Goal: Information Seeking & Learning: Find specific page/section

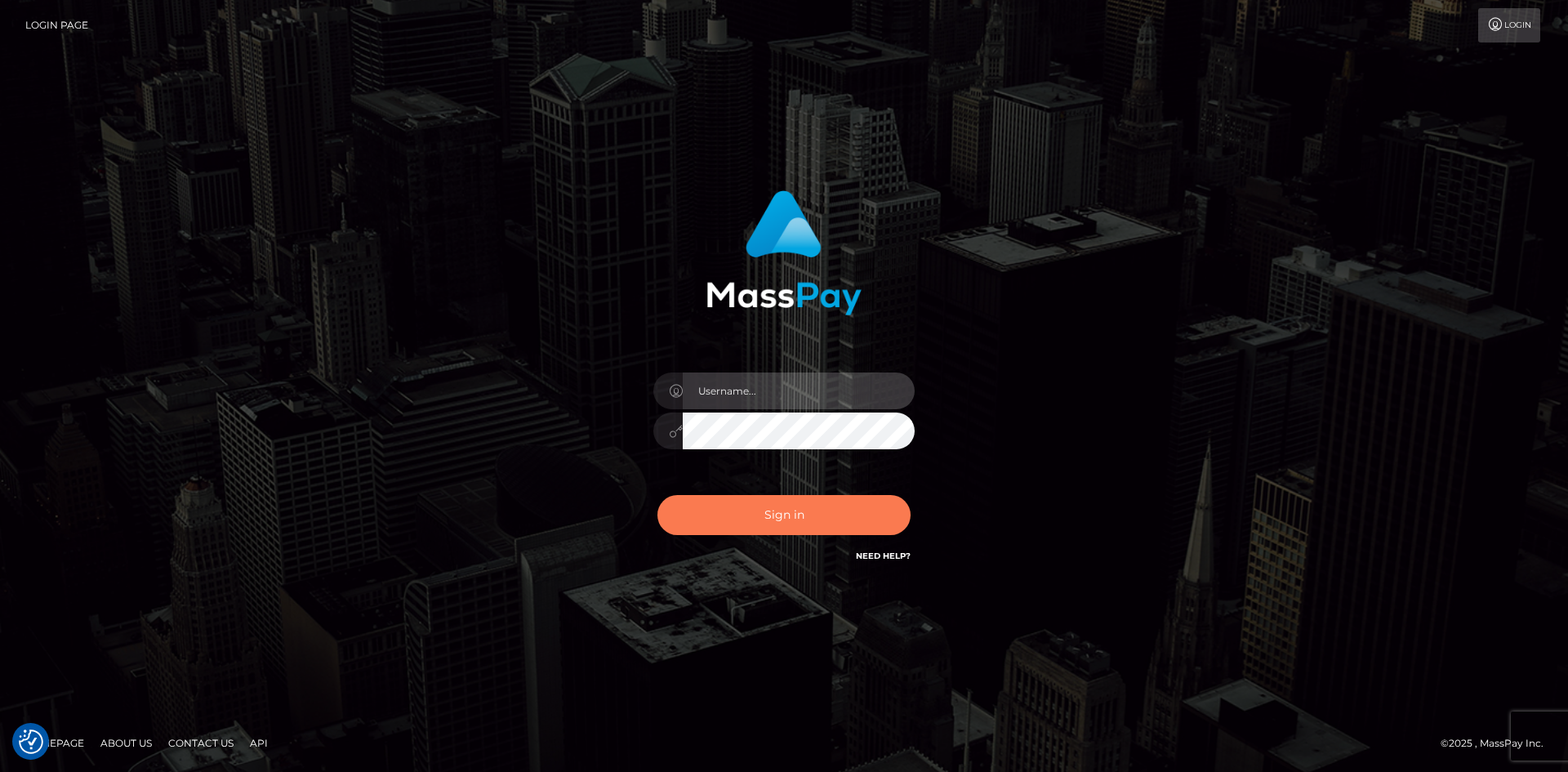
type input "alexstef"
click at [782, 501] on button "Sign in" at bounding box center [784, 515] width 253 height 40
type input "alexstef"
click at [803, 522] on button "Sign in" at bounding box center [784, 515] width 253 height 40
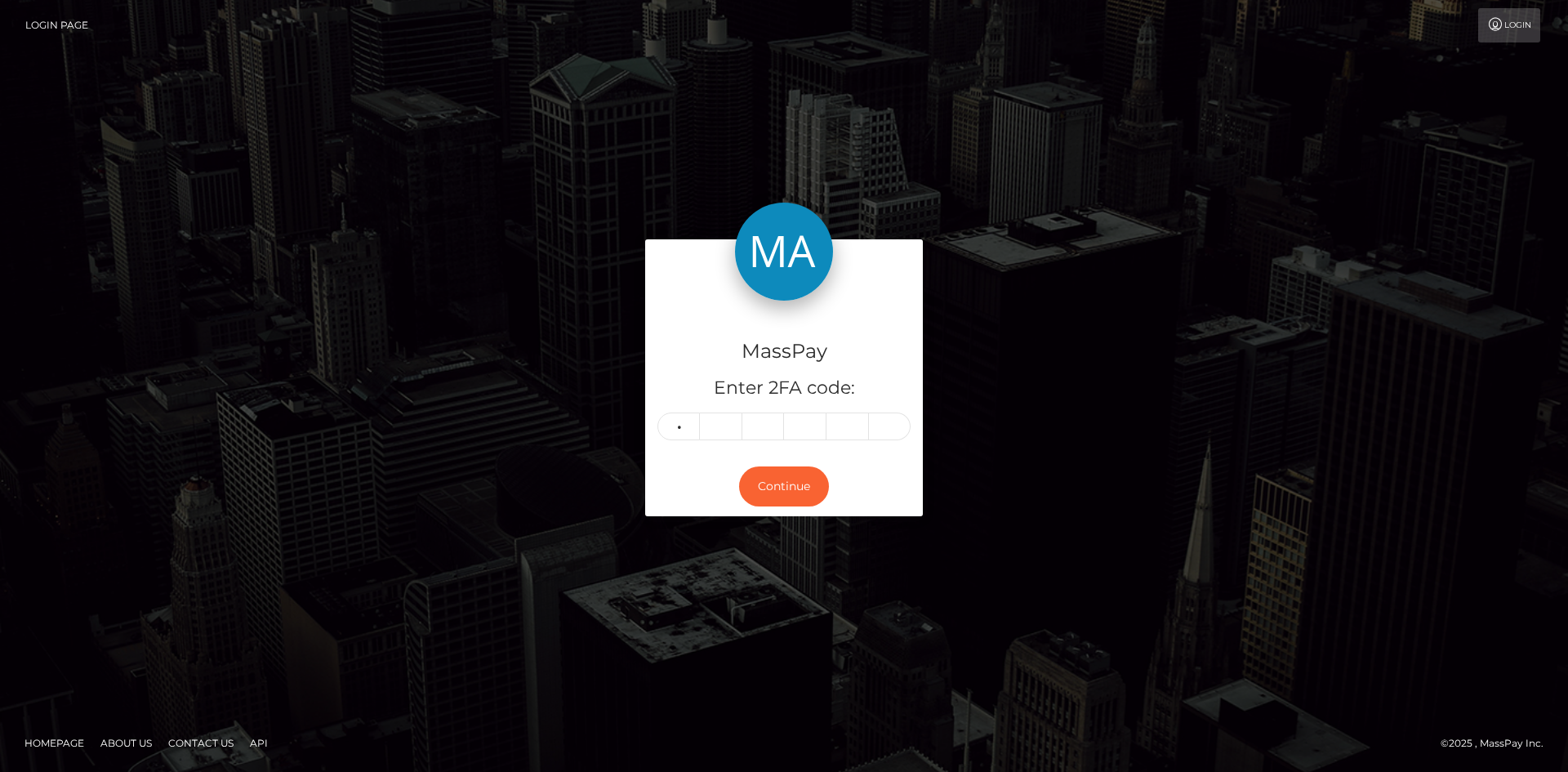
type input "5"
type input "0"
type input "2"
type input "8"
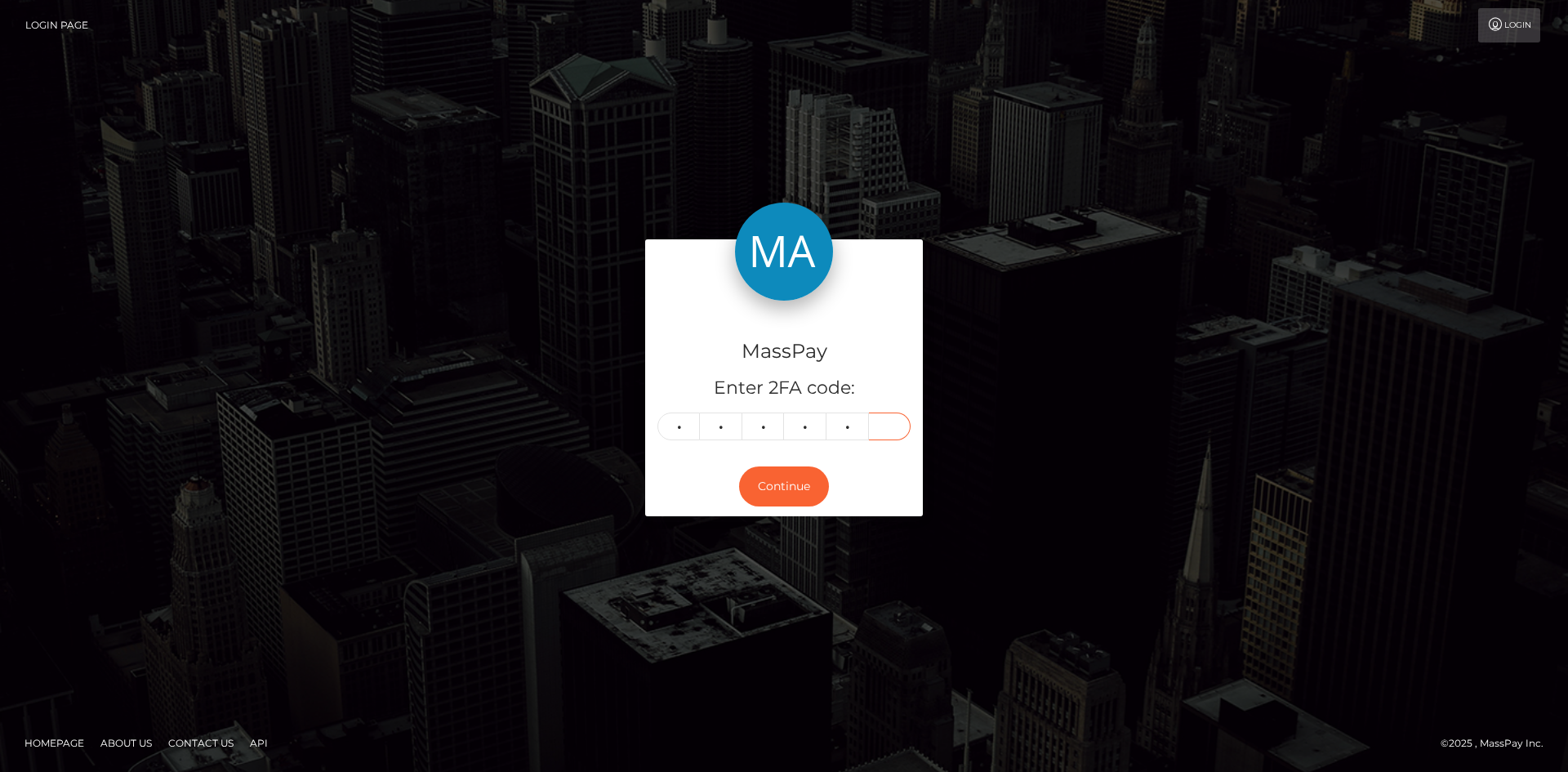
type input "6"
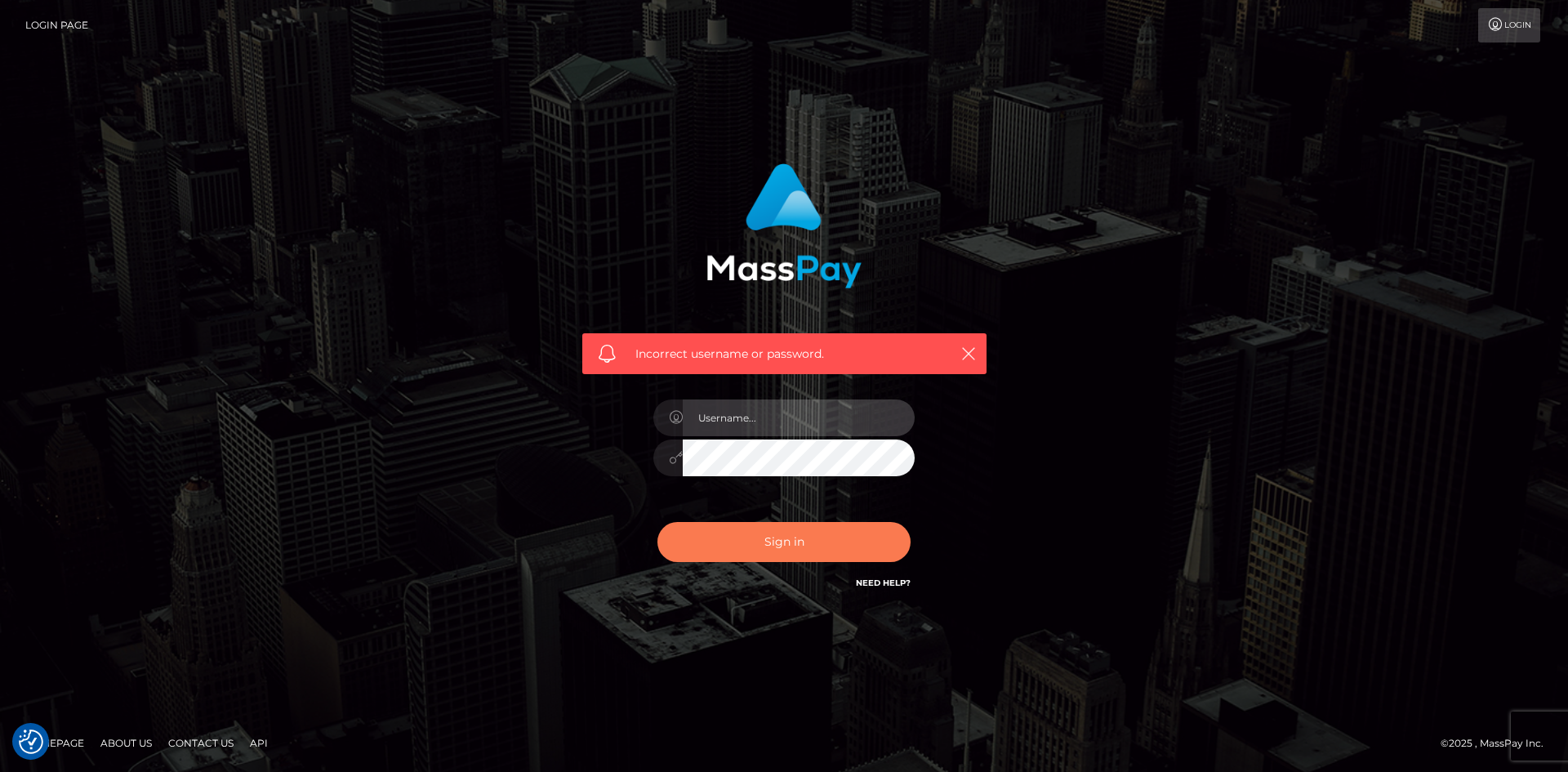
type input "alexstef"
click at [796, 556] on button "Sign in" at bounding box center [784, 543] width 253 height 40
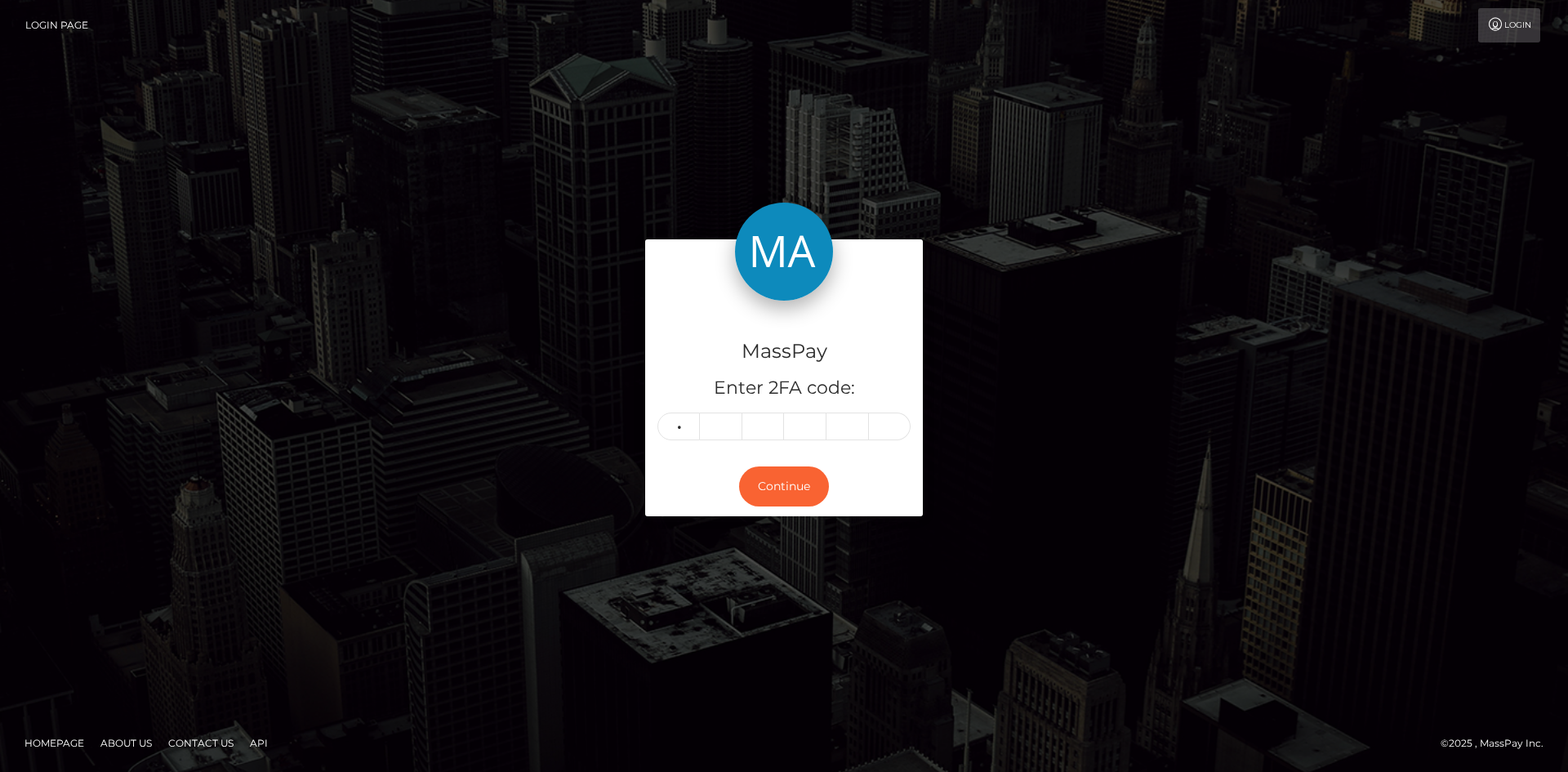
type input "1"
type input "3"
type input "1"
type input "0"
type input "3"
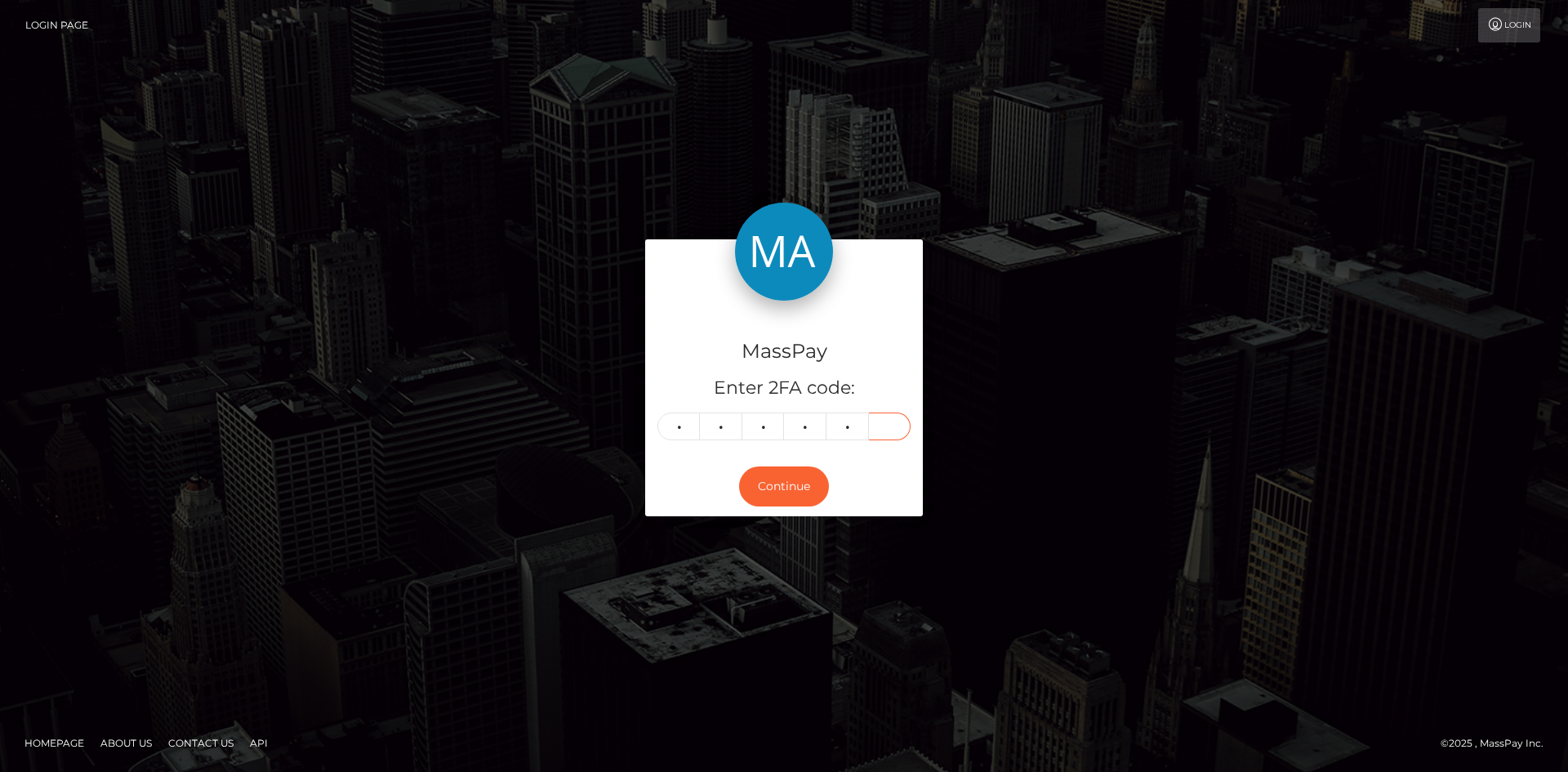
type input "3"
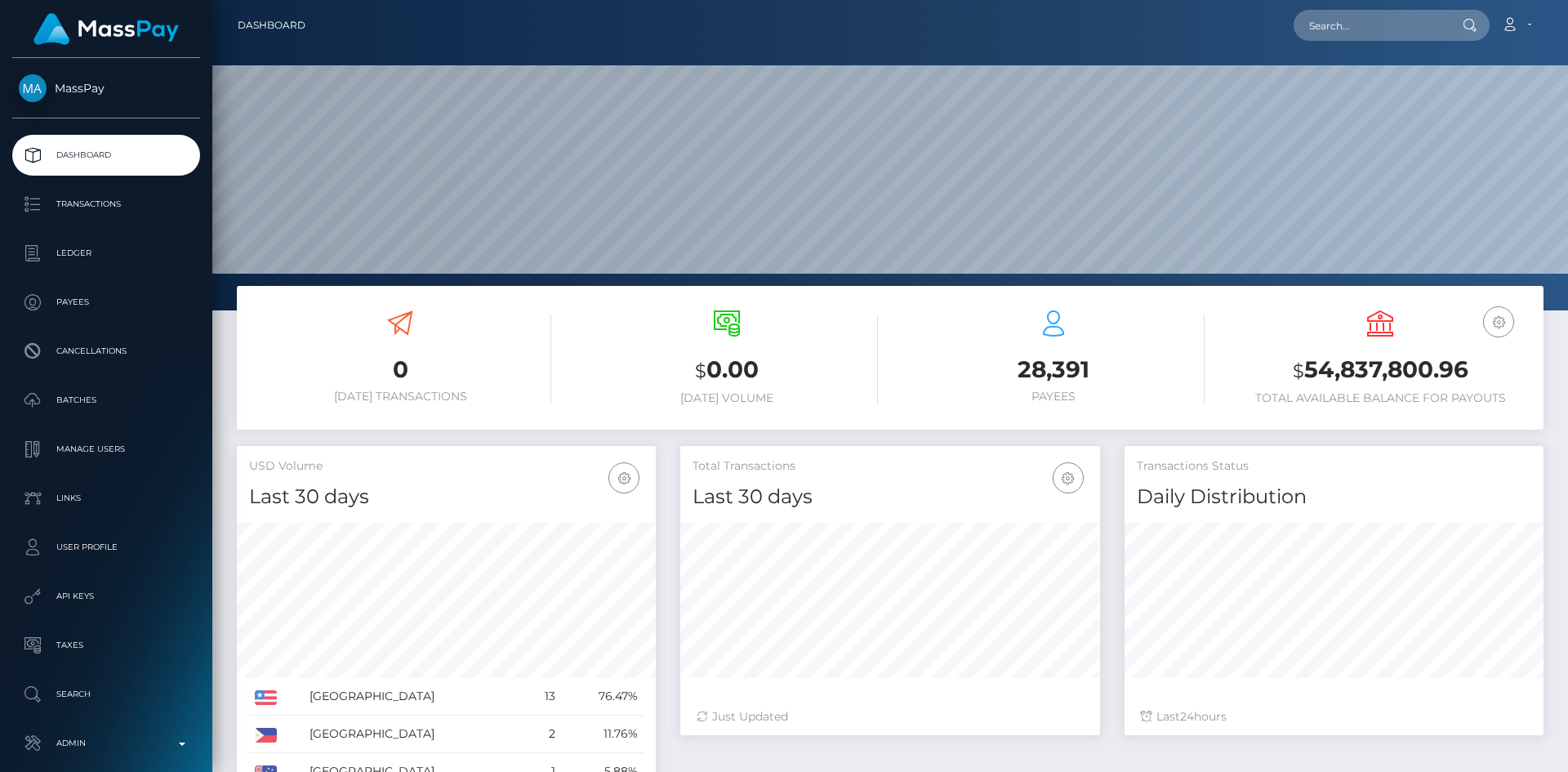
scroll to position [290, 420]
click at [1345, 26] on input "text" at bounding box center [1370, 25] width 154 height 31
paste input "f304a469-315c-4671-92fd-81799cf08006"
type input "f304a469-315c-4671-92fd-81799cf08006"
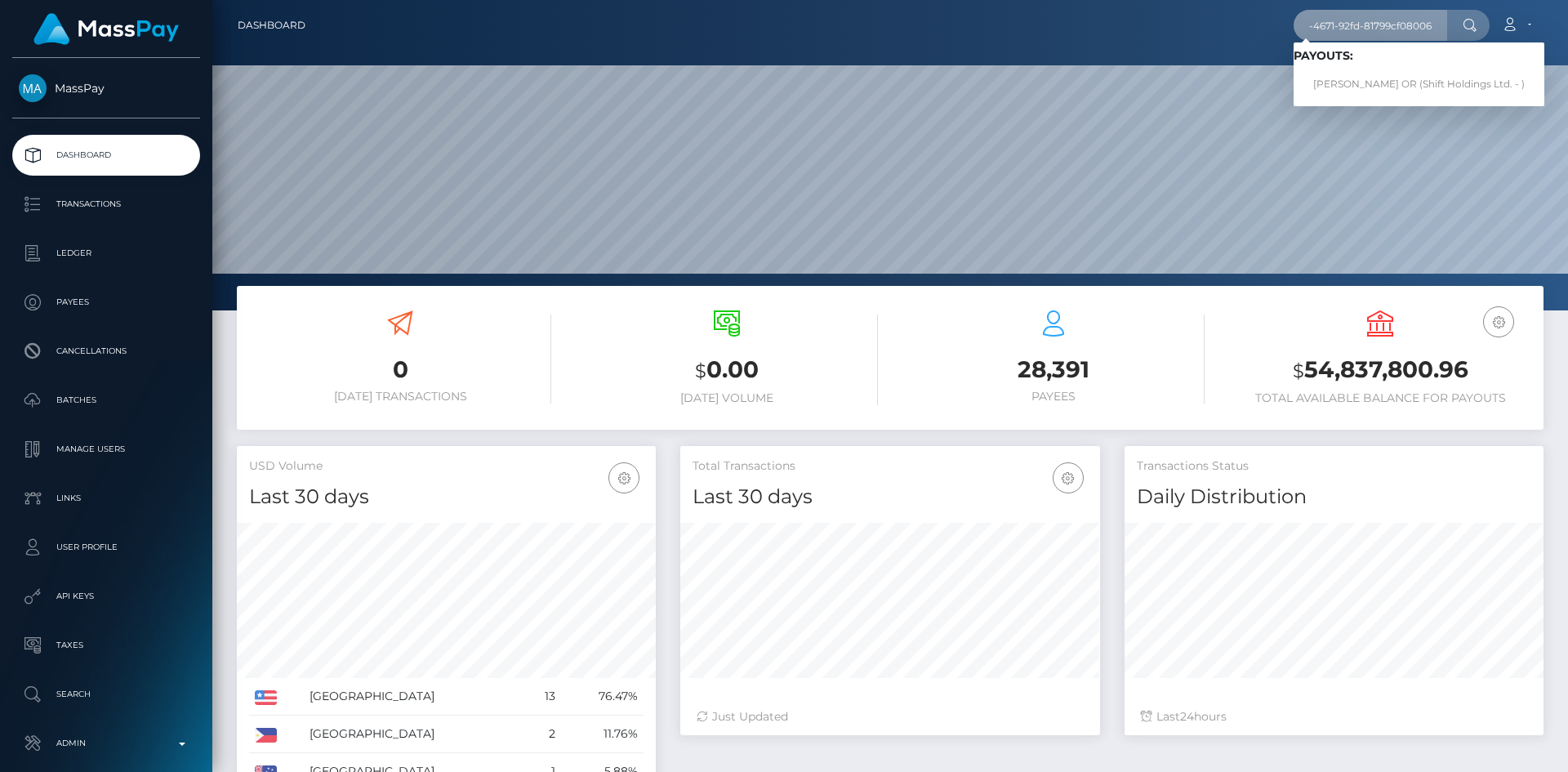
scroll to position [0, 0]
click at [1355, 81] on link "JASMIN ELEONORA OR (Shift Holdings Ltd. - )" at bounding box center [1419, 85] width 251 height 30
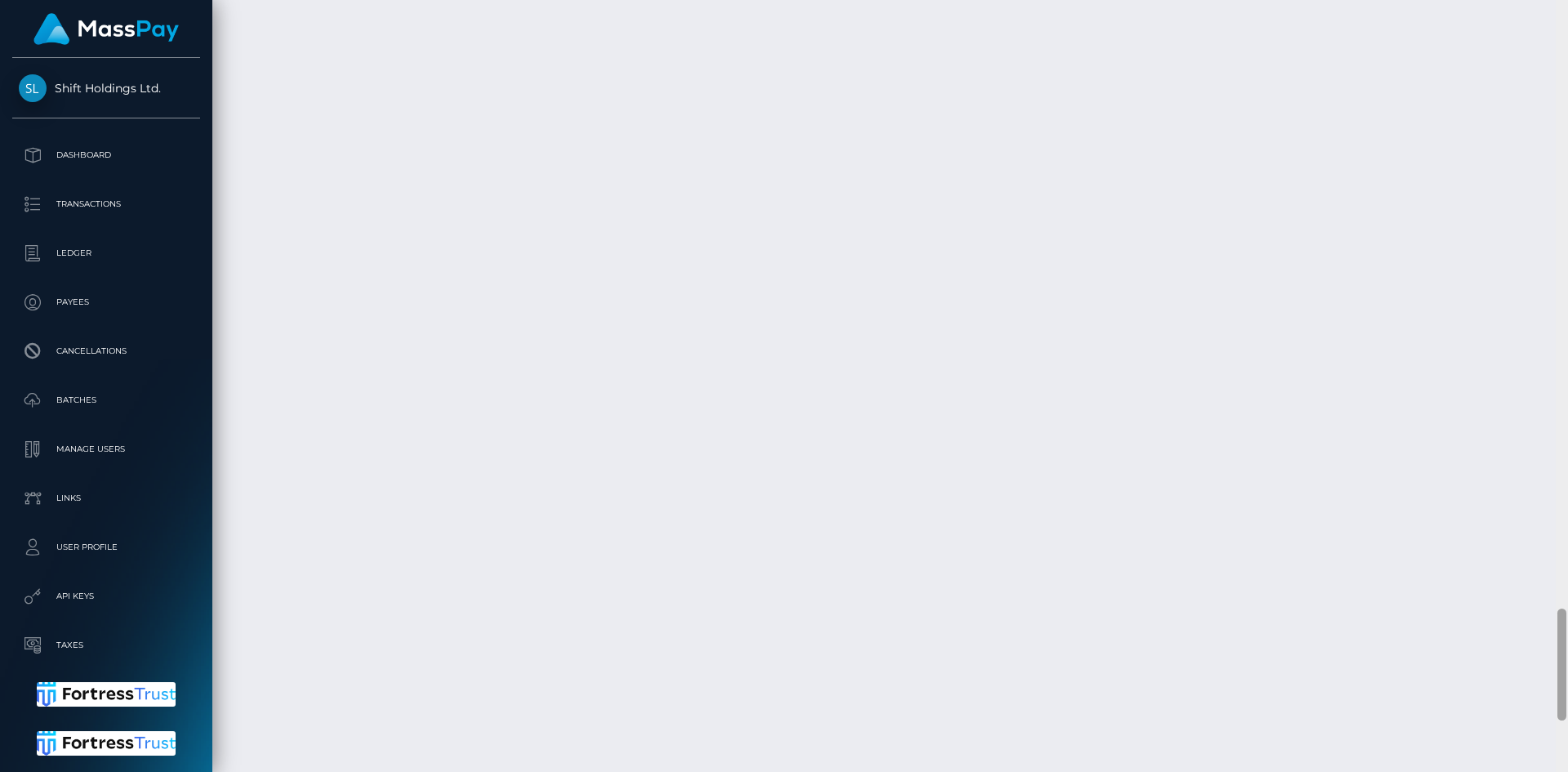
scroll to position [4548, 0]
drag, startPoint x: 1562, startPoint y: 73, endPoint x: 1567, endPoint y: 793, distance: 720.0
click at [1567, 772] on html "Shift Holdings Ltd. Dashboard Transactions Ledger Payees Batches" at bounding box center [784, 386] width 1568 height 772
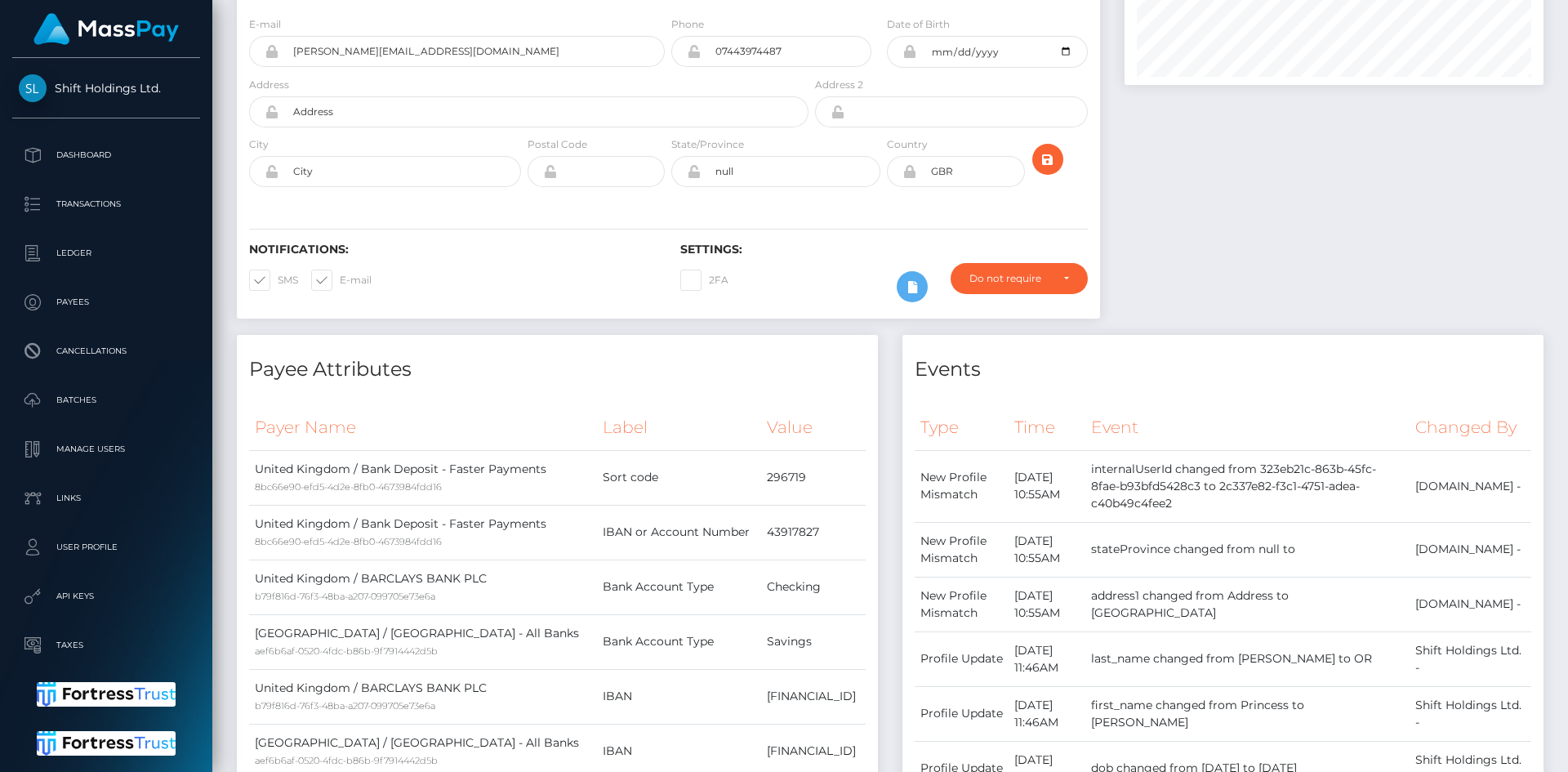
scroll to position [0, 0]
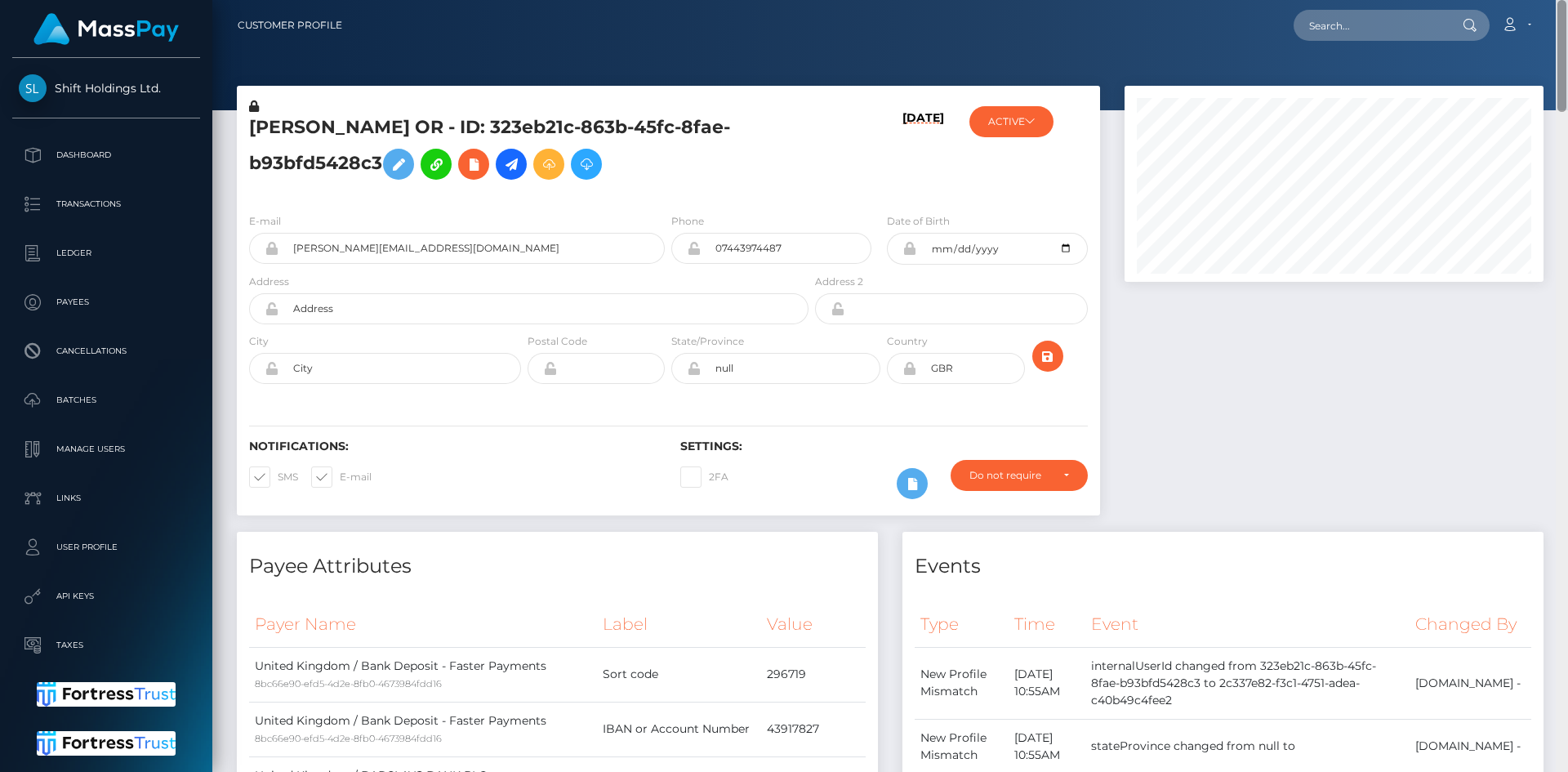
drag, startPoint x: 1563, startPoint y: 696, endPoint x: 1566, endPoint y: -14, distance: 710.0
click at [1566, 0] on html "Shift Holdings Ltd. Dashboard Transactions Ledger Payees Batches" at bounding box center [784, 386] width 1568 height 772
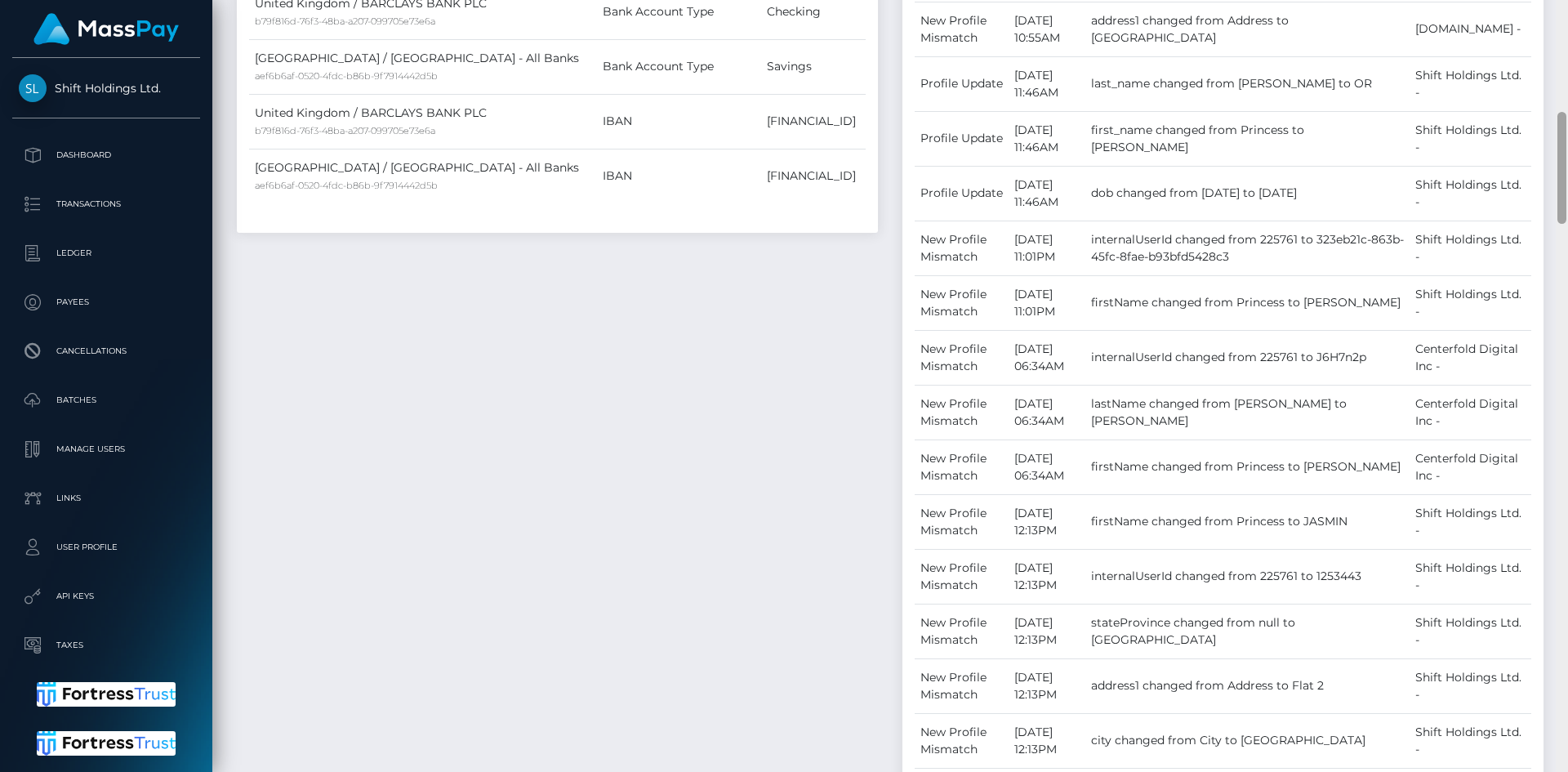
drag, startPoint x: 1557, startPoint y: 66, endPoint x: 1561, endPoint y: 150, distance: 84.1
click at [1560, 171] on div at bounding box center [1562, 386] width 12 height 772
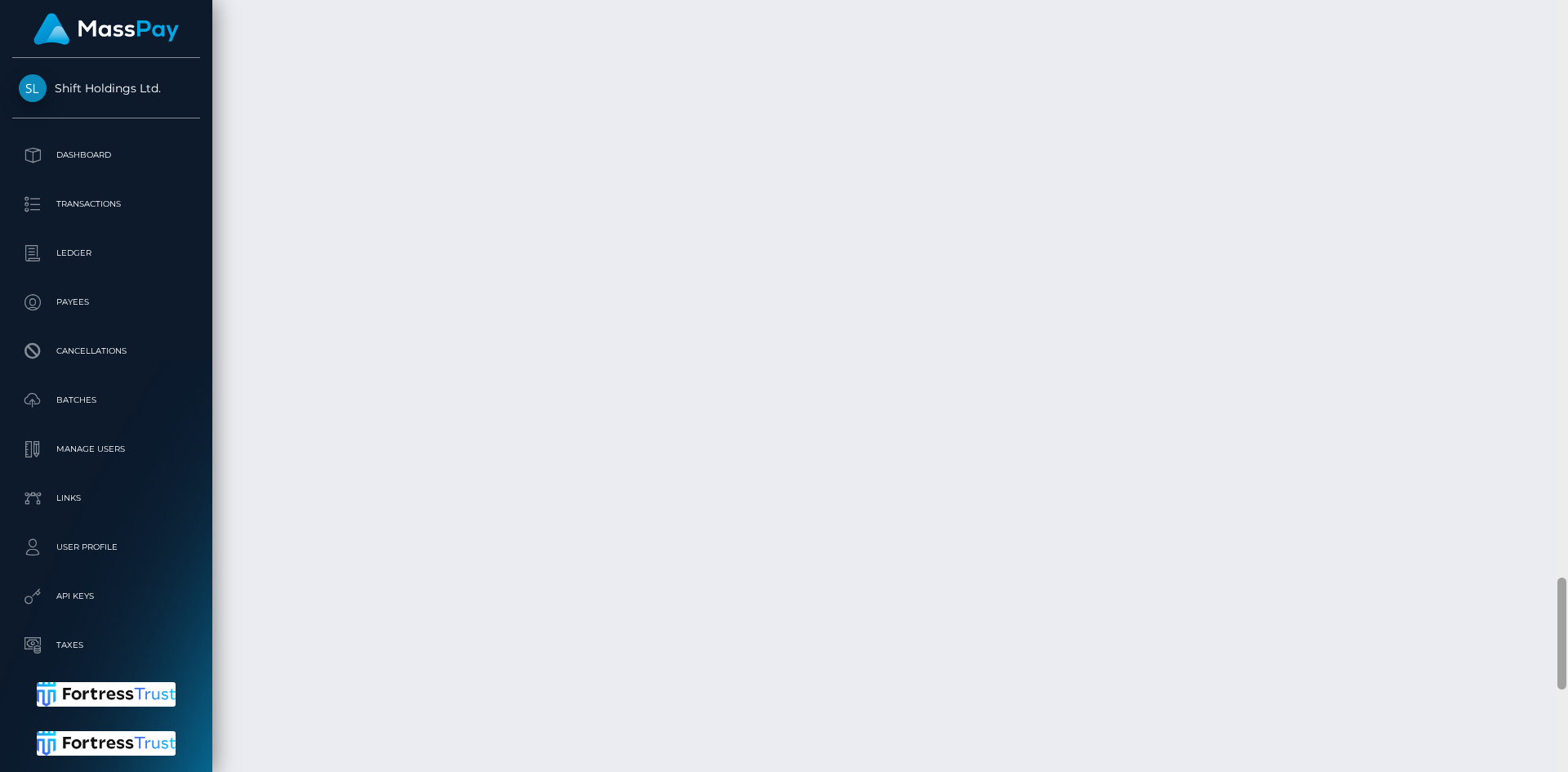
scroll to position [4548, 0]
drag, startPoint x: 1563, startPoint y: 142, endPoint x: 1428, endPoint y: 631, distance: 507.3
click at [1536, 707] on div "Customer Profile Loading... Loading..." at bounding box center [890, 386] width 1356 height 772
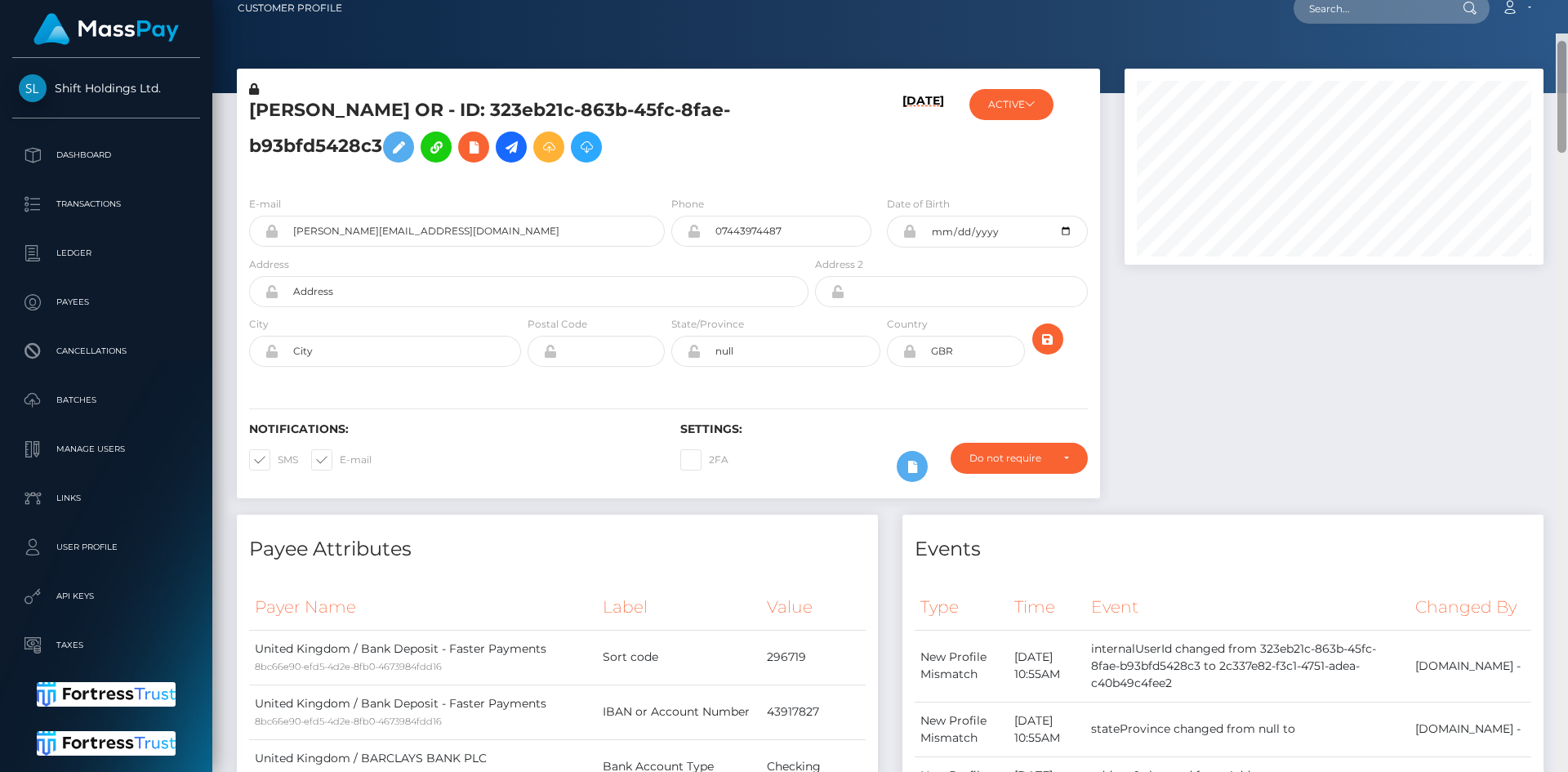
scroll to position [0, 0]
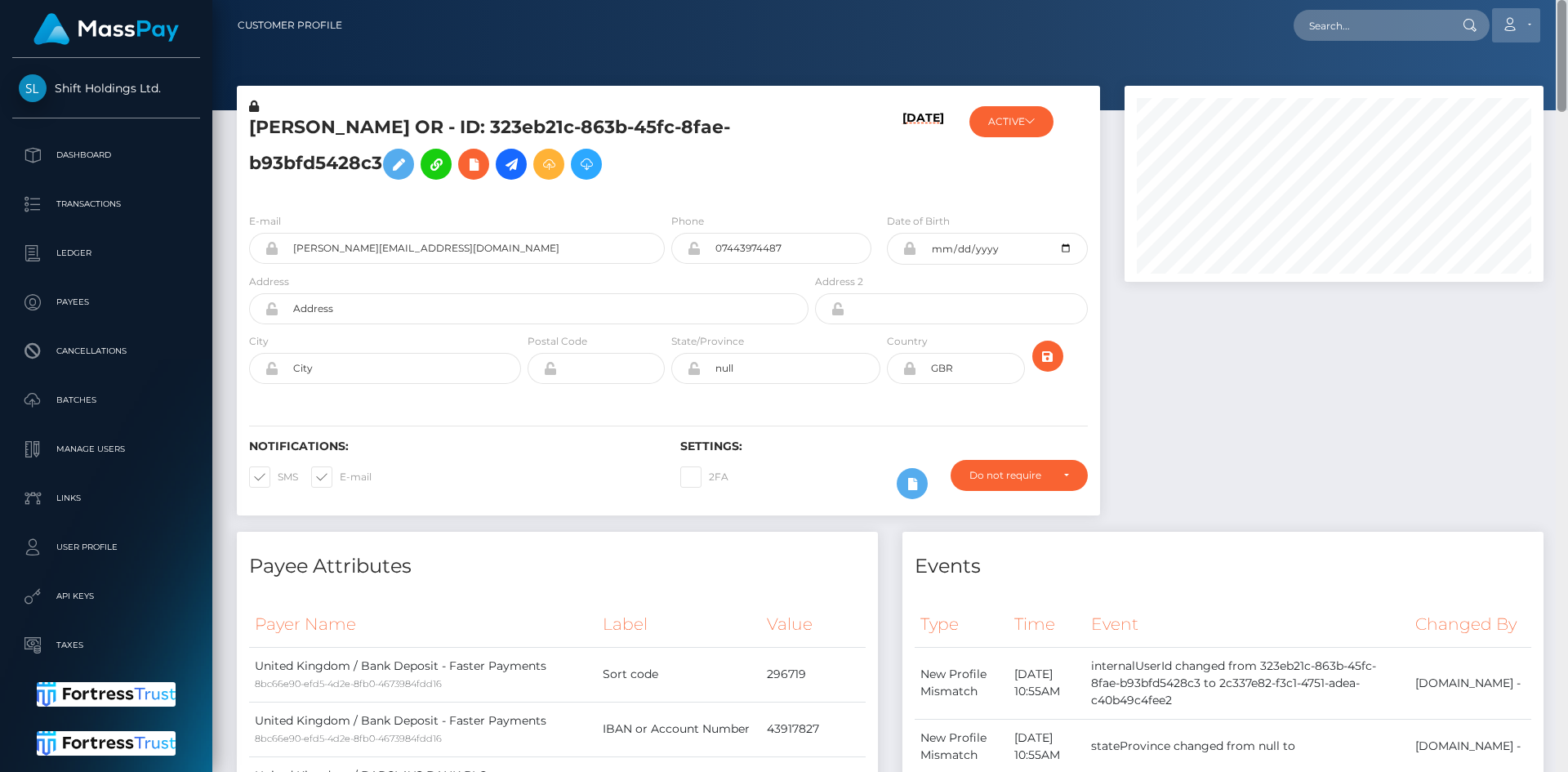
drag, startPoint x: 1561, startPoint y: 712, endPoint x: 1537, endPoint y: 28, distance: 684.4
click at [1561, 25] on div "Customer Profile Loading... Loading..." at bounding box center [890, 386] width 1356 height 772
click at [1414, 32] on input "text" at bounding box center [1370, 25] width 154 height 31
paste input "828126489747677184_2"
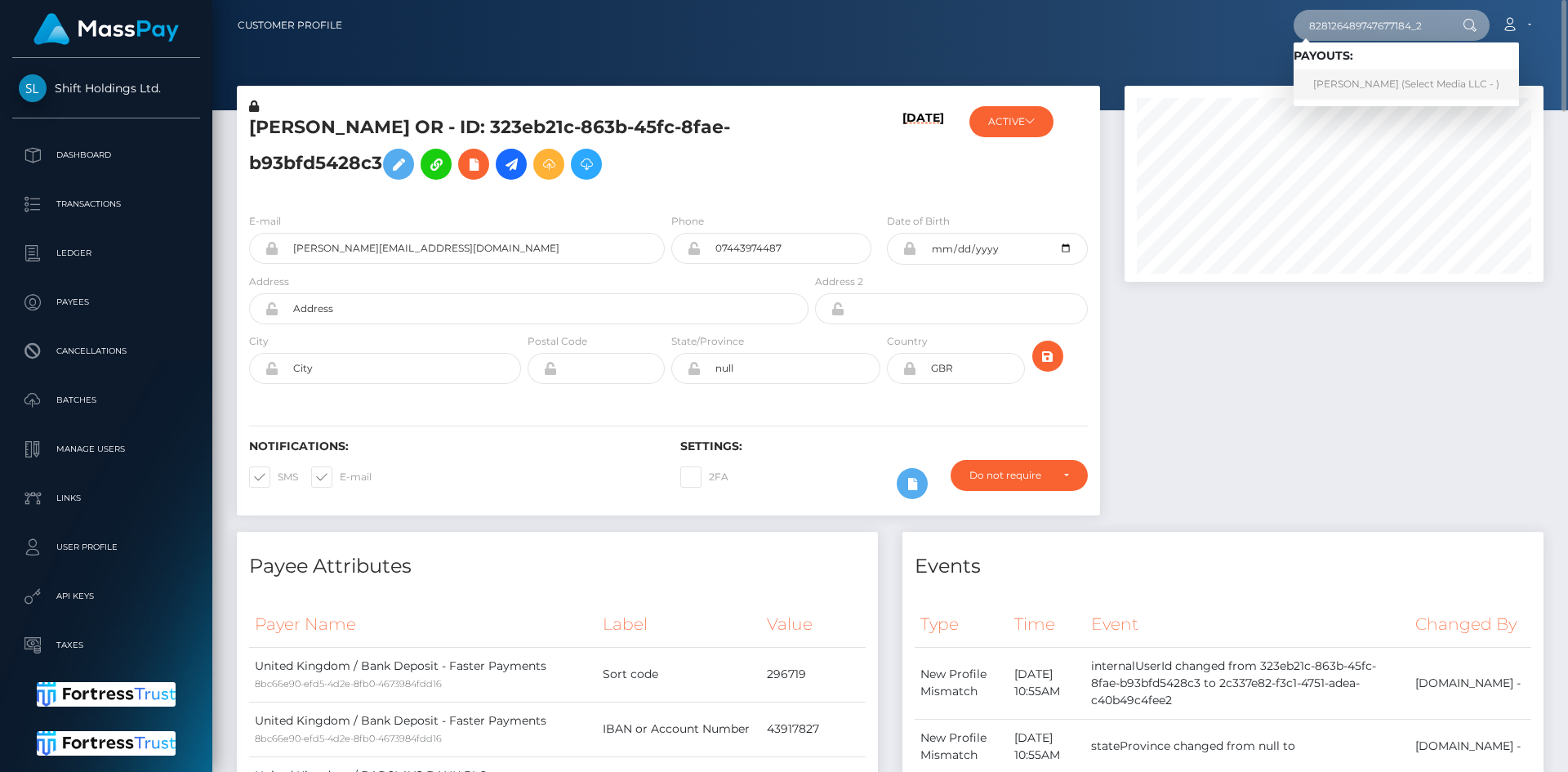
type input "828126489747677184_2"
click at [1331, 83] on link "cristina medina (Select Media LLC - )" at bounding box center [1406, 85] width 225 height 30
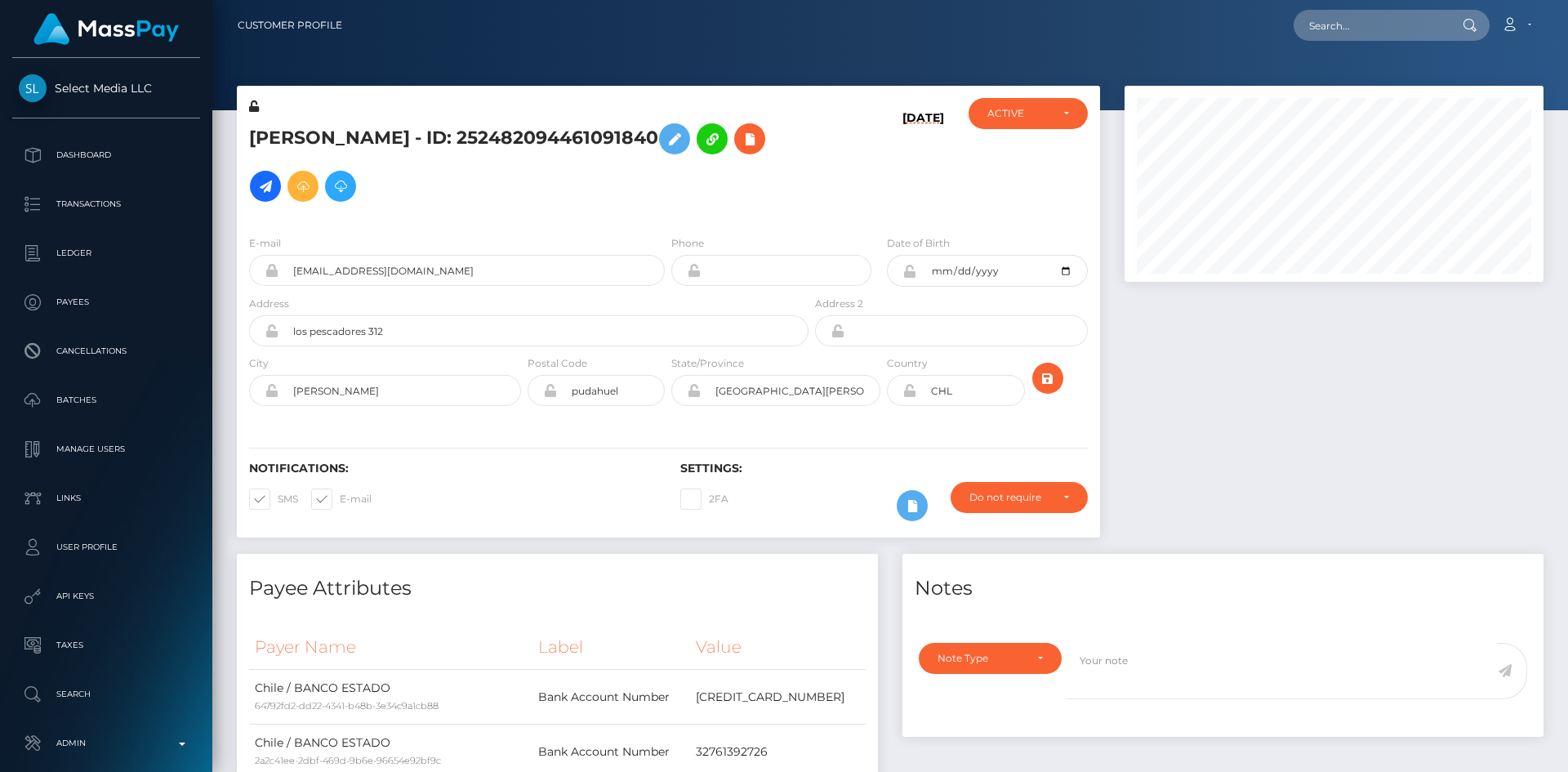
scroll to position [196, 420]
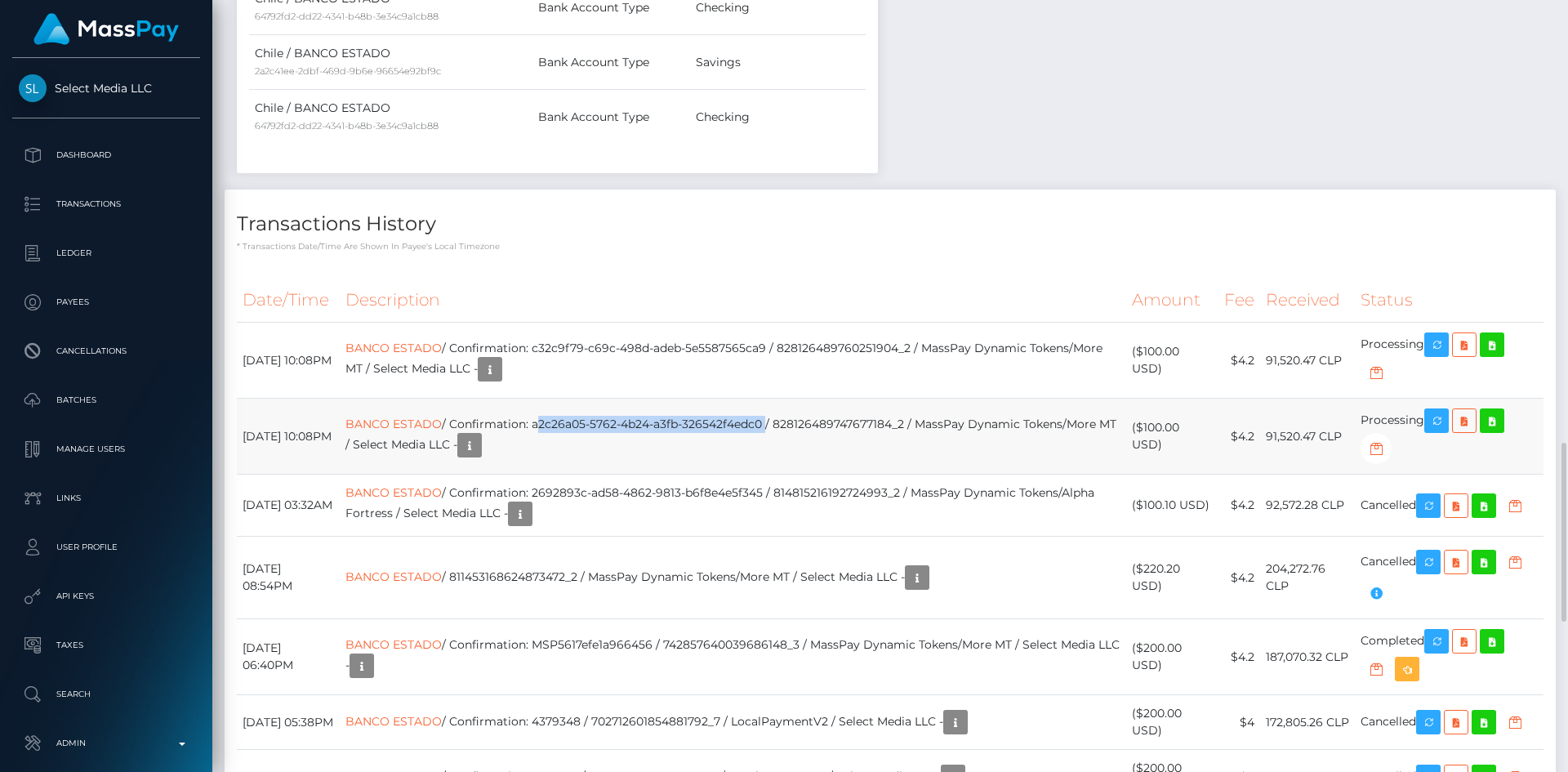
drag, startPoint x: 814, startPoint y: 425, endPoint x: 586, endPoint y: 425, distance: 228.0
click at [586, 425] on td "BANCO ESTADO / Confirmation: a2c26a05-5762-4b24-a3fb-326542f4edc0 / 82812648974…" at bounding box center [733, 436] width 787 height 76
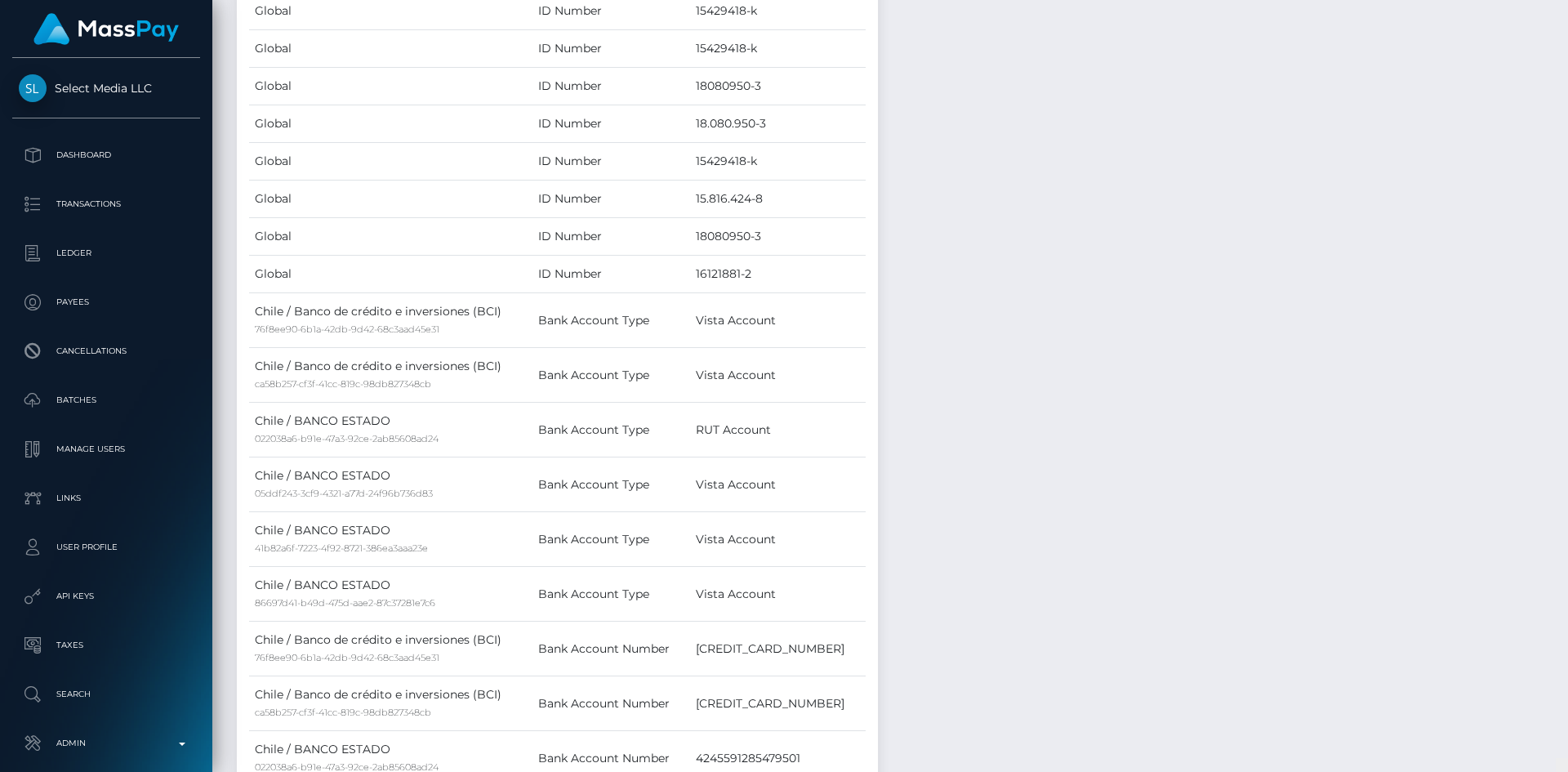
scroll to position [0, 0]
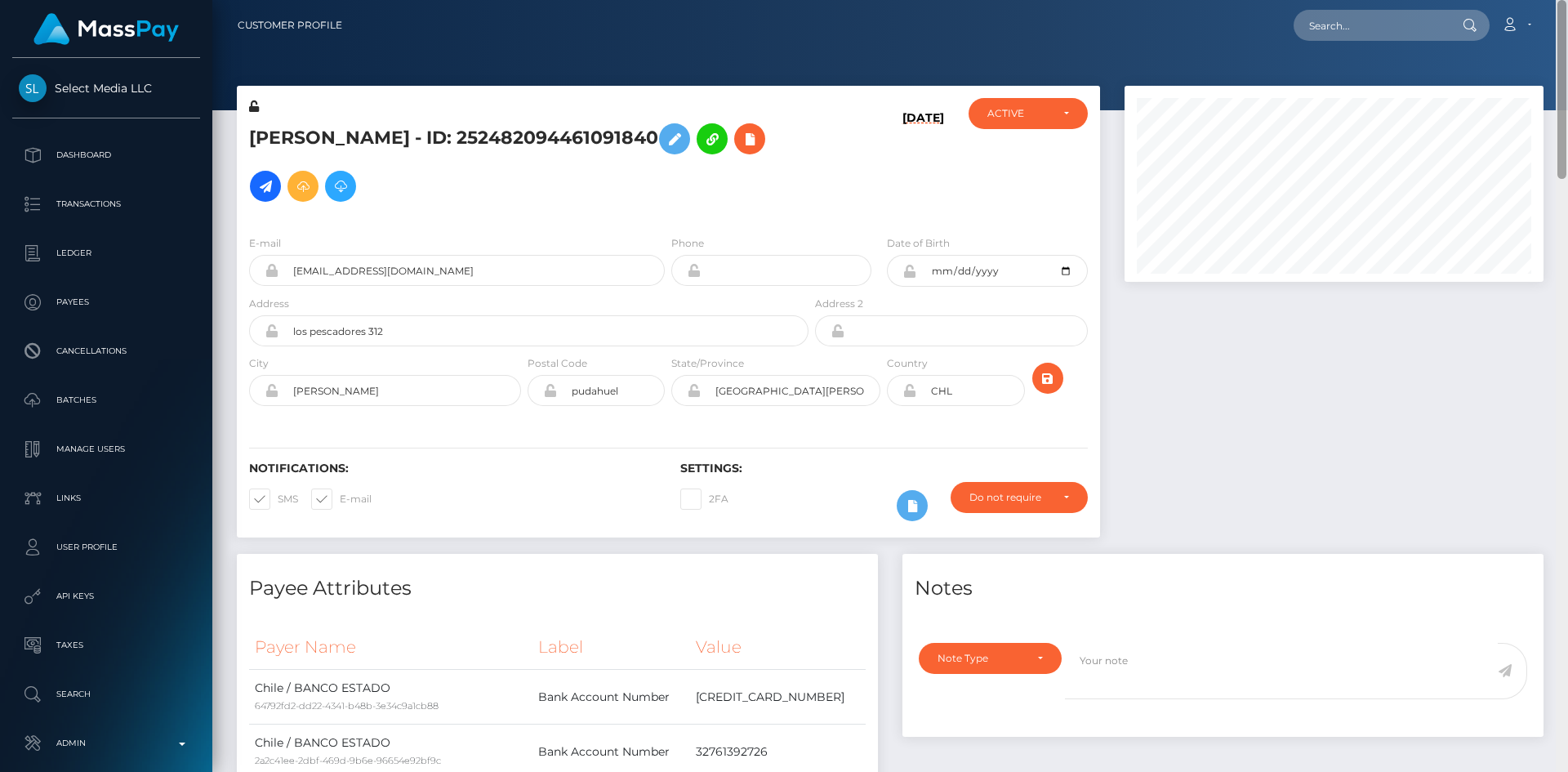
drag, startPoint x: 1562, startPoint y: 547, endPoint x: 1554, endPoint y: 76, distance: 471.1
click at [1554, 76] on div "Customer Profile Loading... Loading..." at bounding box center [890, 386] width 1356 height 772
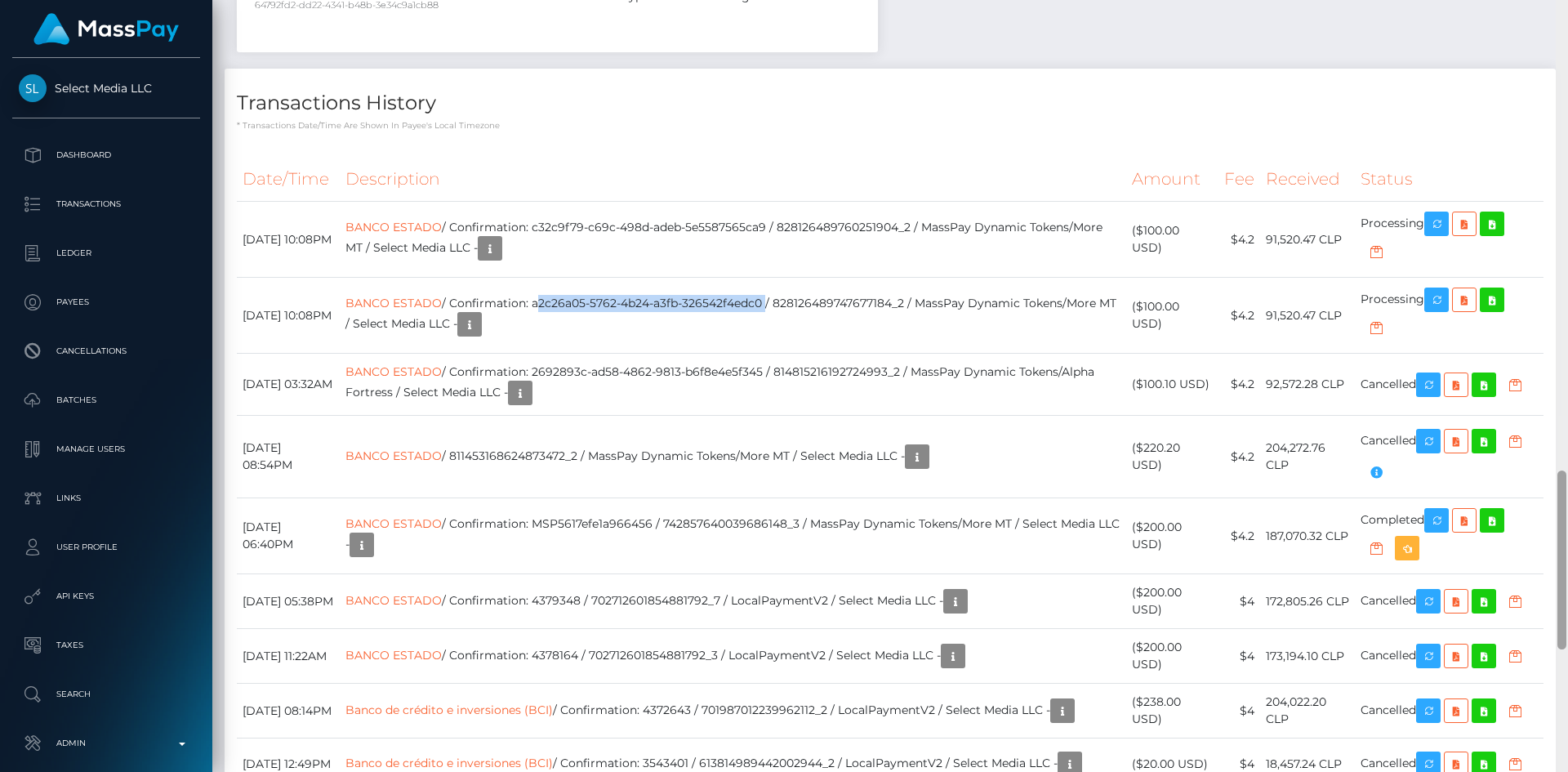
drag, startPoint x: 1565, startPoint y: 116, endPoint x: 1555, endPoint y: 578, distance: 462.1
click at [1561, 585] on div at bounding box center [1562, 560] width 9 height 179
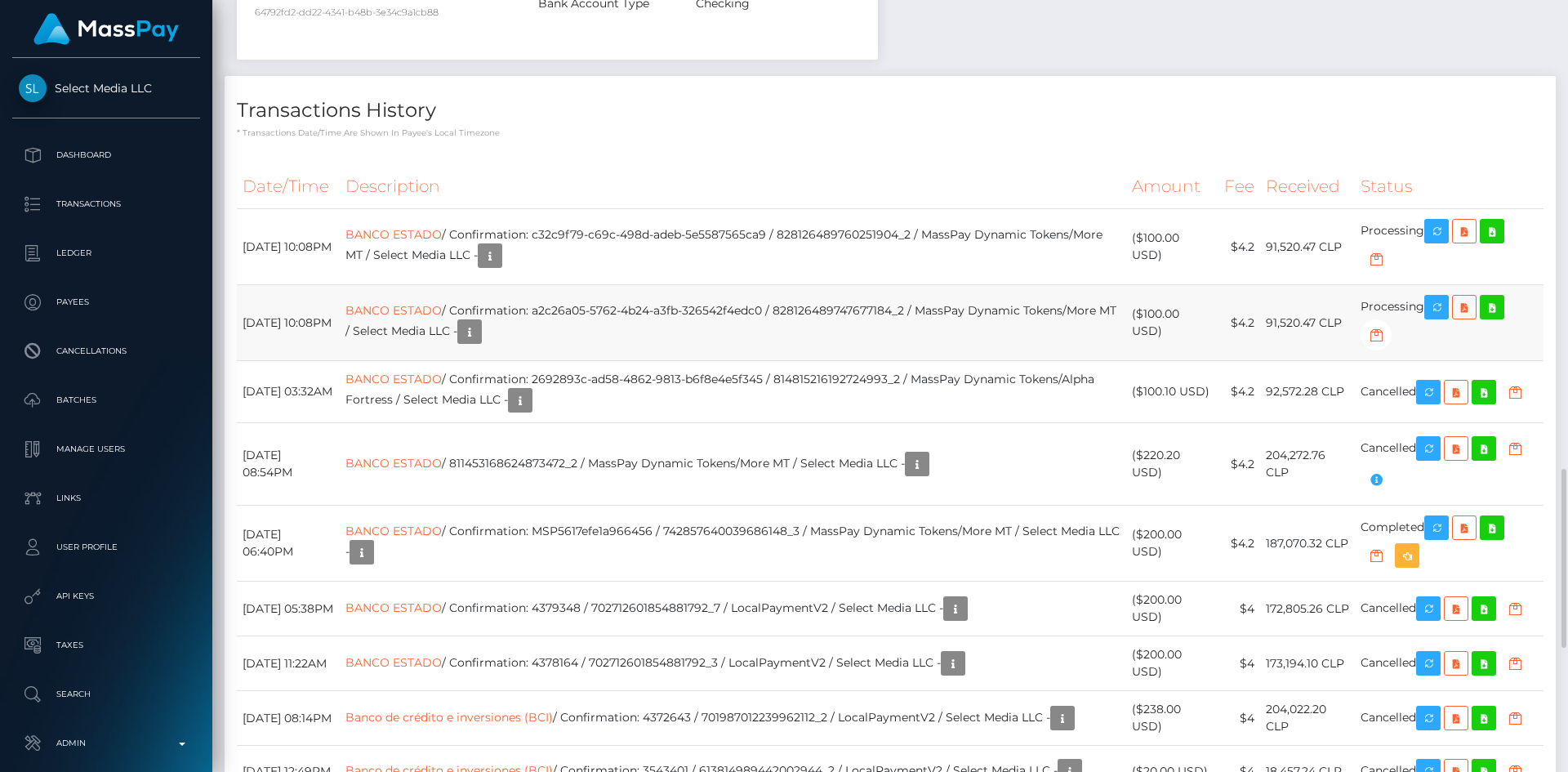
click at [483, 336] on td "BANCO ESTADO / Confirmation: a2c26a05-5762-4b24-a3fb-326542f4edc0 / 82812648974…" at bounding box center [733, 322] width 787 height 76
click at [442, 309] on link "BANCO ESTADO" at bounding box center [394, 311] width 96 height 15
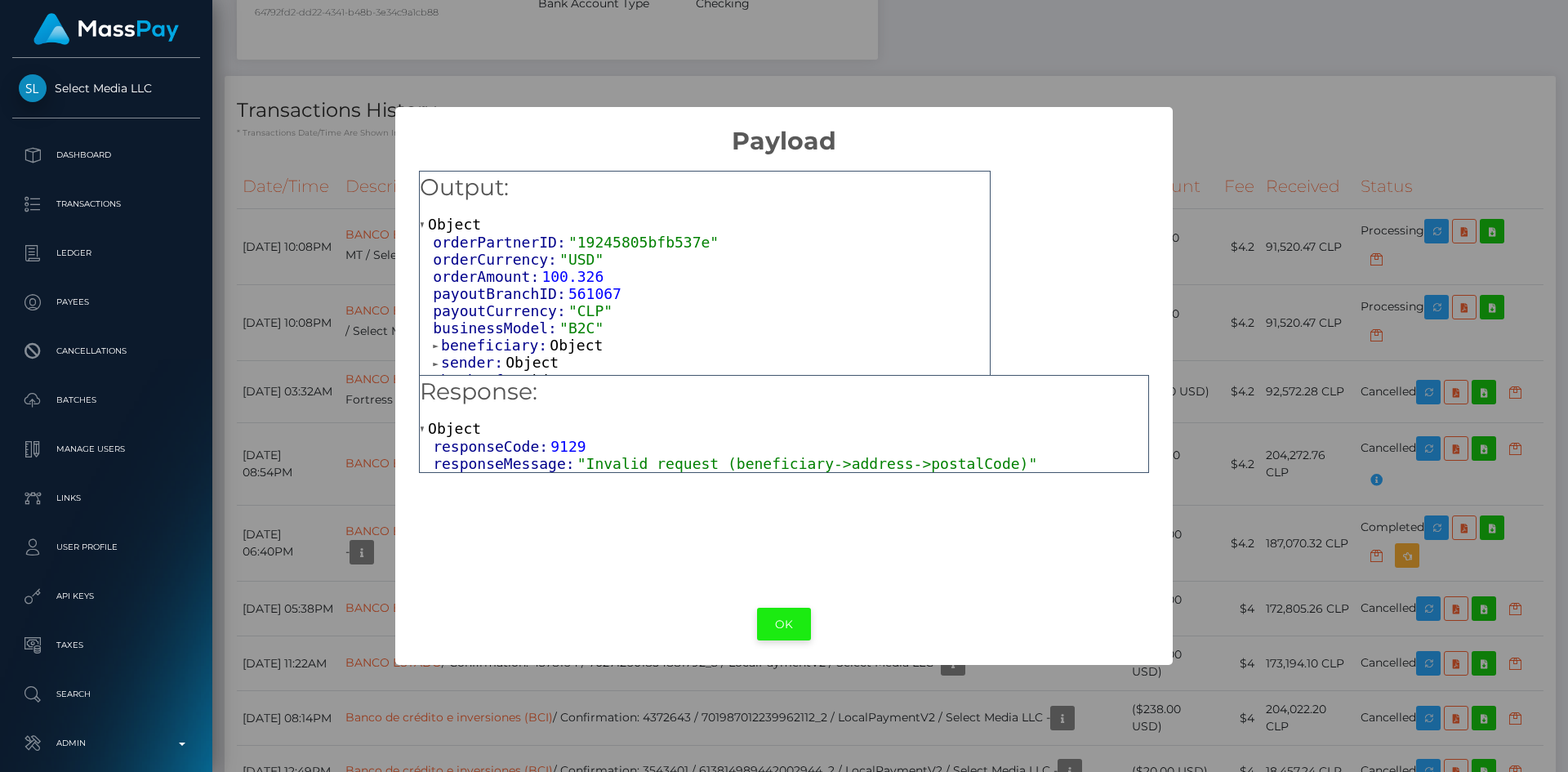
click at [791, 623] on button "OK" at bounding box center [784, 625] width 54 height 33
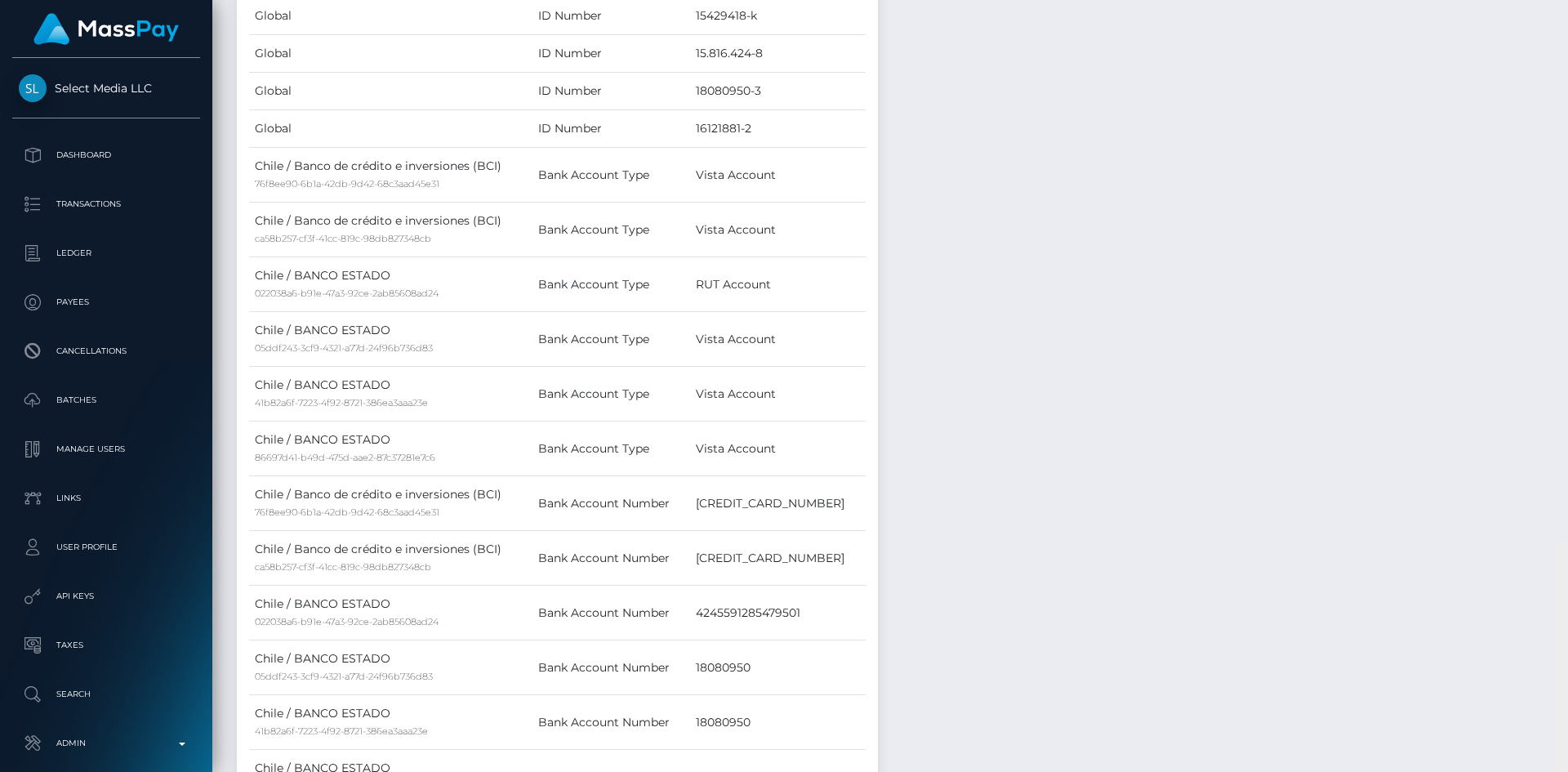
scroll to position [0, 0]
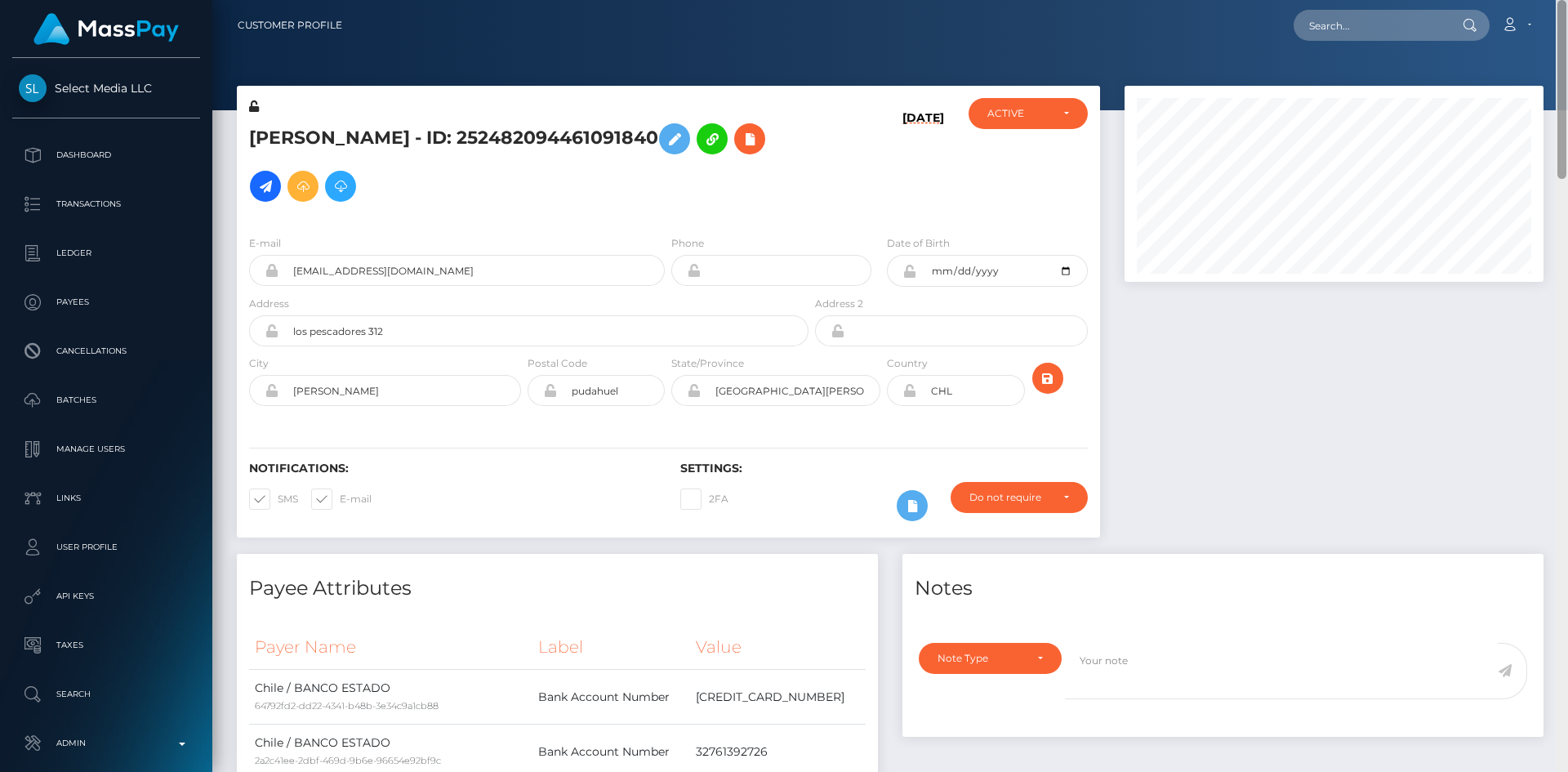
drag, startPoint x: 1563, startPoint y: 508, endPoint x: 1567, endPoint y: -25, distance: 533.0
click at [1567, 0] on html "Select Media LLC Dashboard Transactions Ledger Payees Batches" at bounding box center [784, 386] width 1568 height 772
click at [490, 128] on h5 "cristina medina - ID: 252482094461091840" at bounding box center [524, 163] width 551 height 95
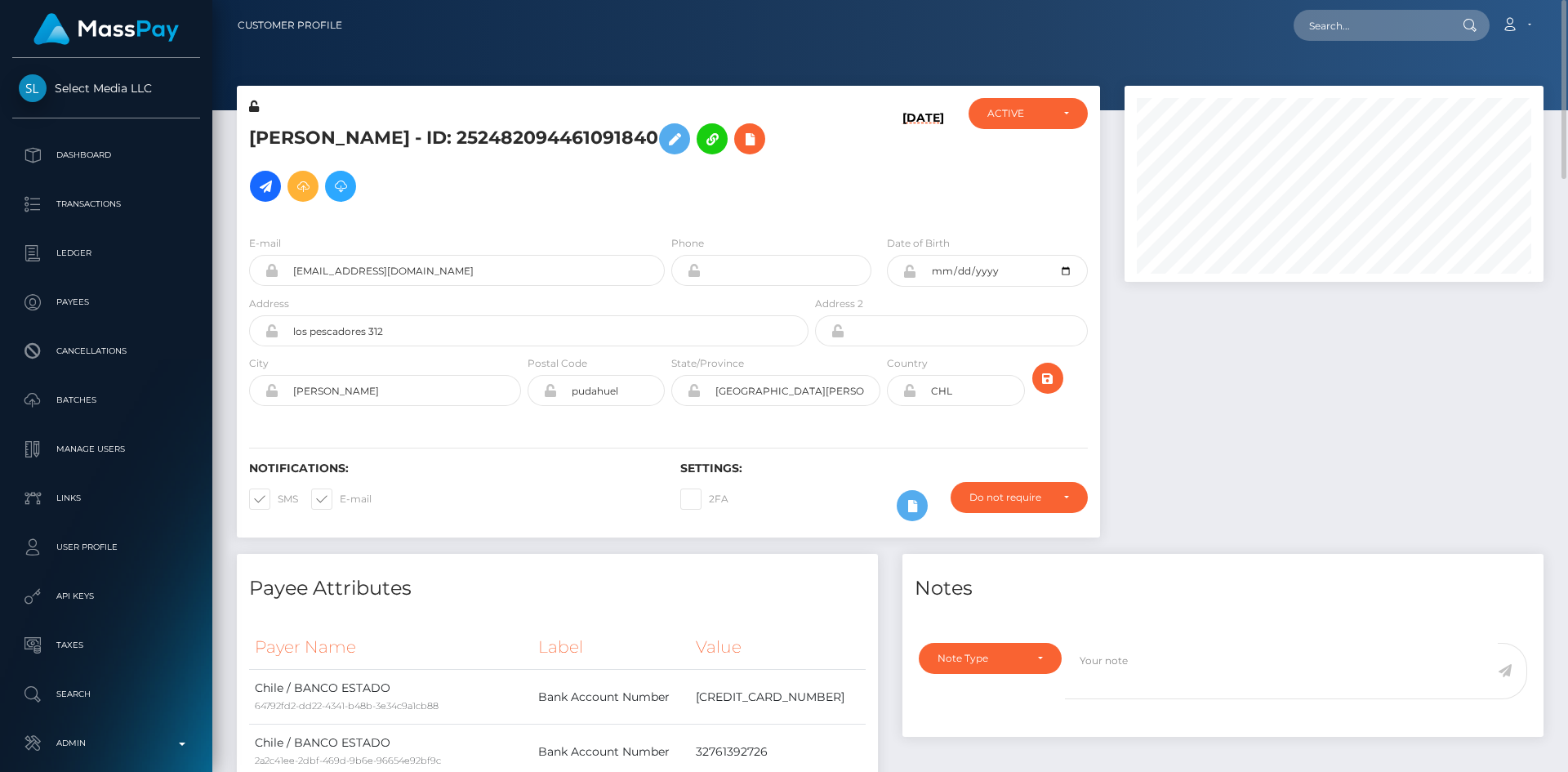
copy h5 "cristina medina - ID: 252482094461091840"
click at [1358, 23] on input "text" at bounding box center [1370, 25] width 154 height 31
paste input "68d537069e4b6"
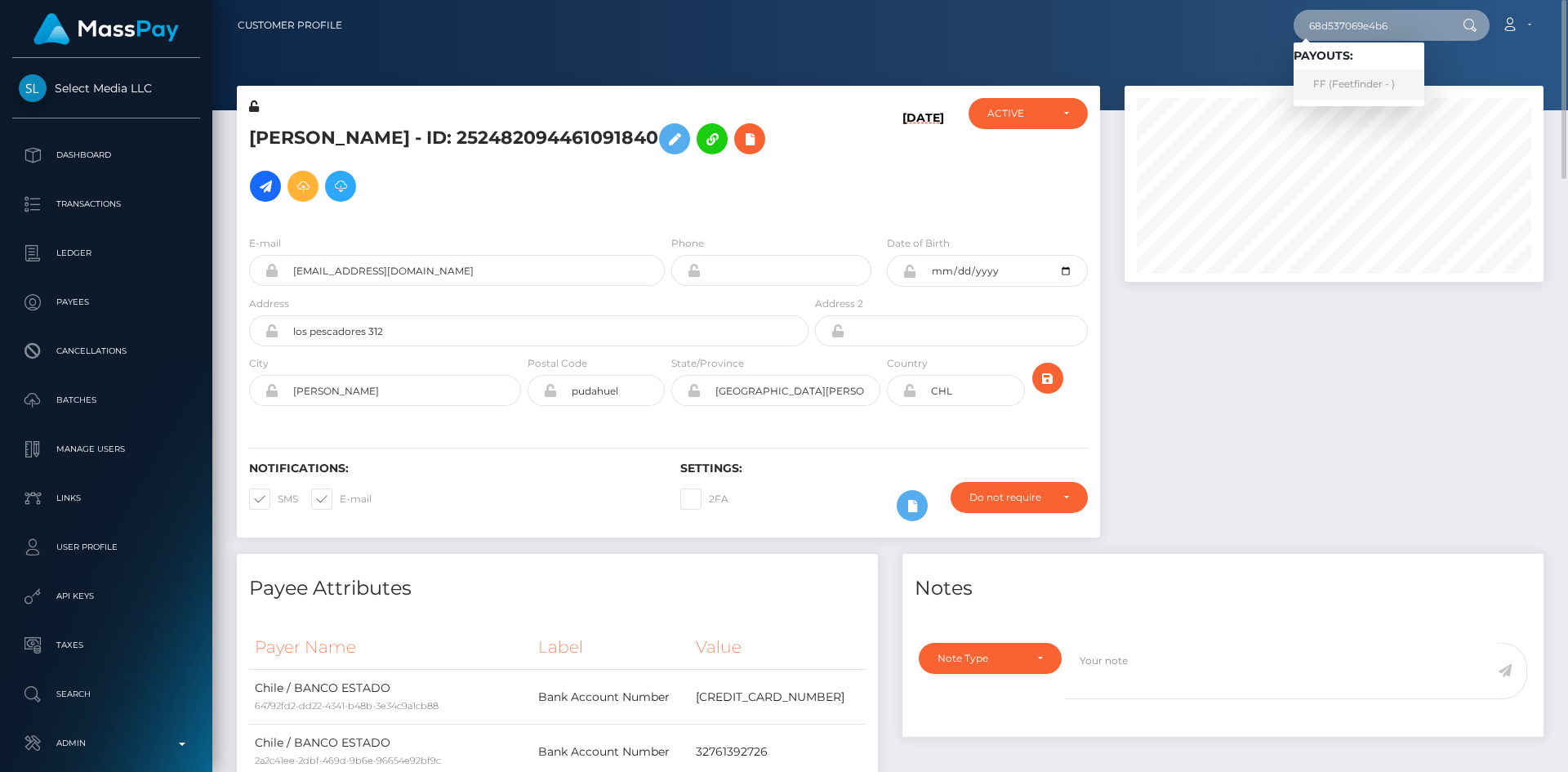
type input "68d537069e4b6"
click at [1337, 81] on link "FF (Feetfinder - )" at bounding box center [1359, 85] width 130 height 30
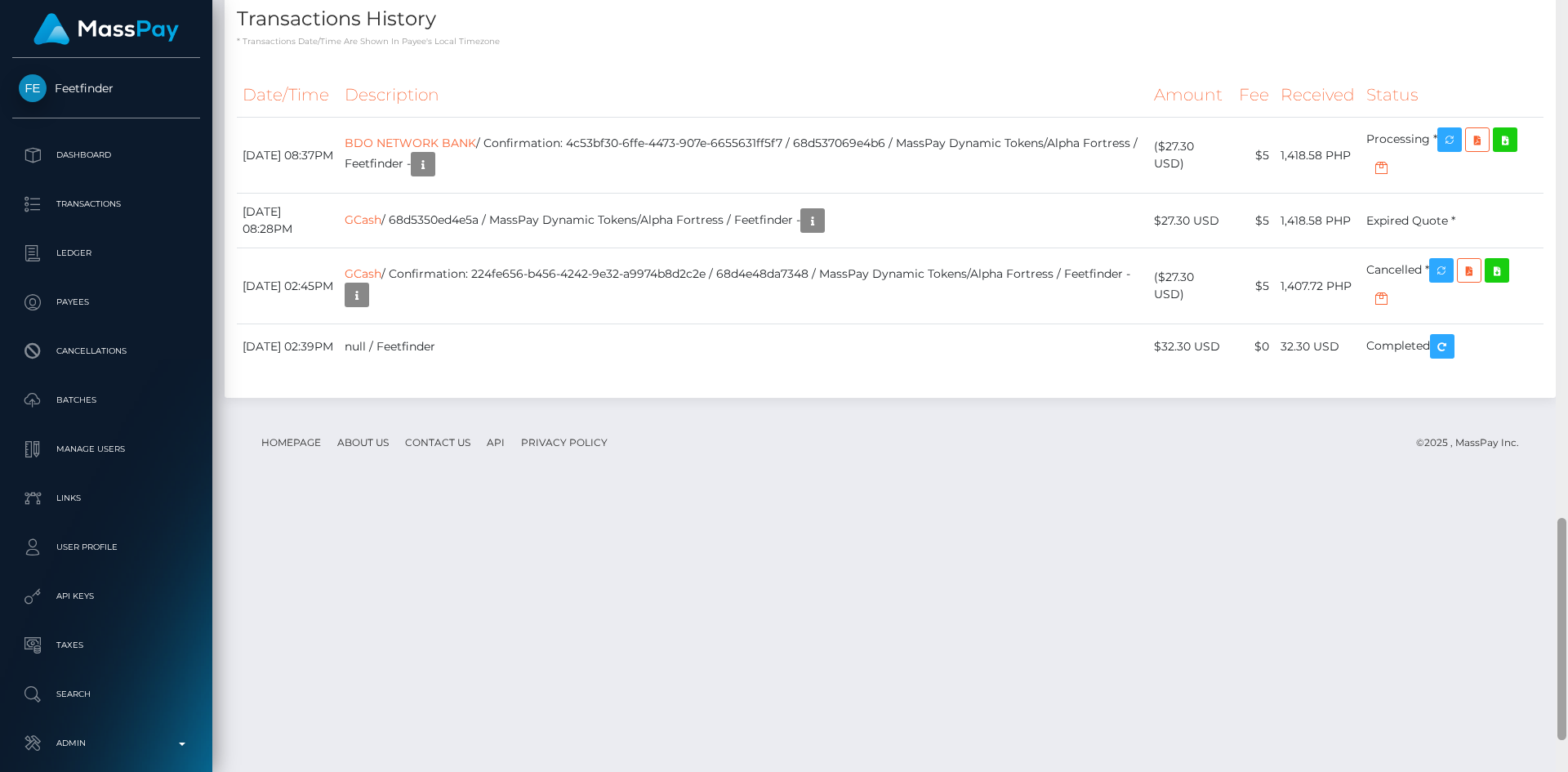
scroll to position [1828, 0]
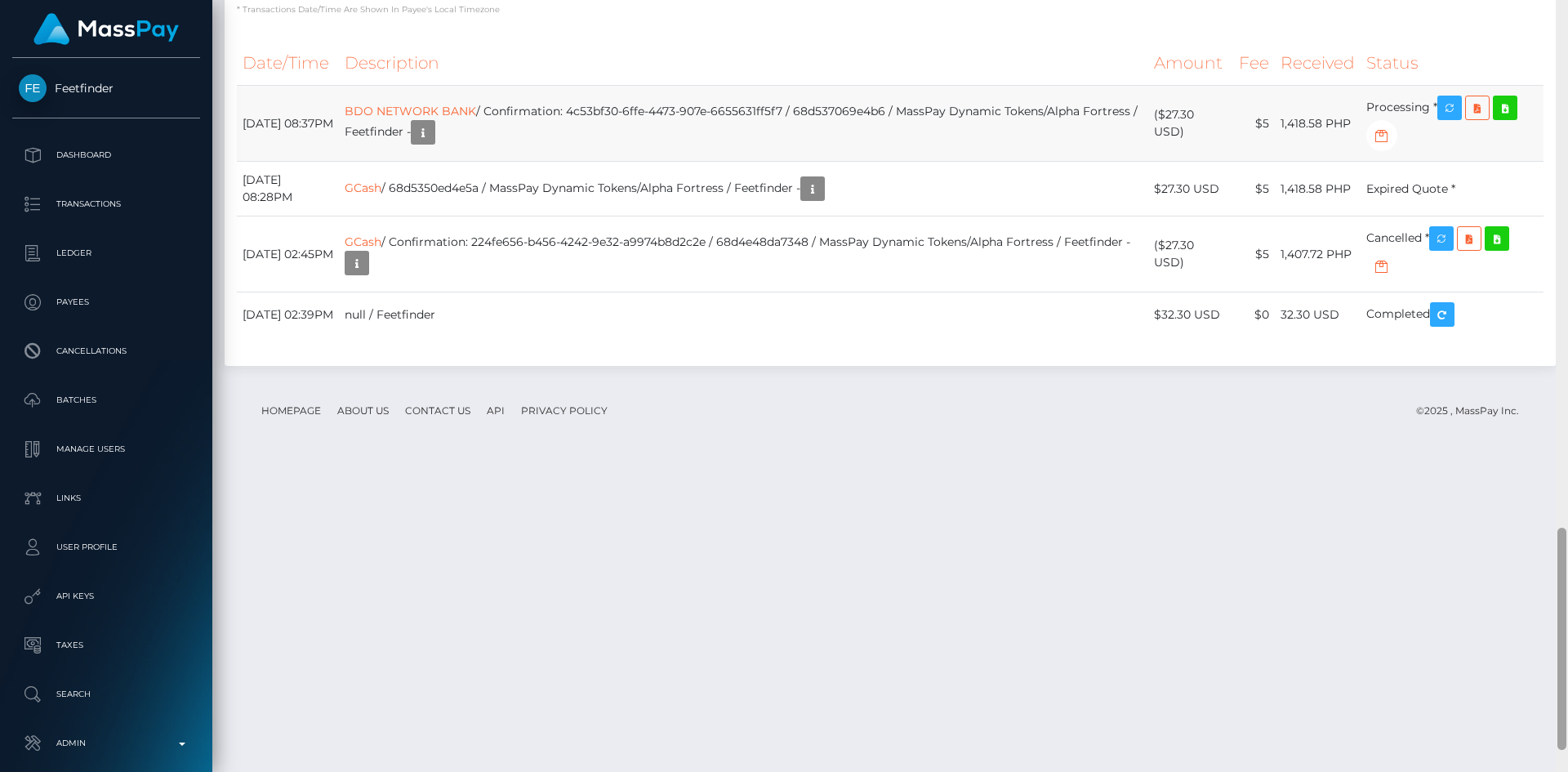
click at [1559, 610] on div at bounding box center [1562, 639] width 9 height 223
click at [448, 119] on link "BDO NETWORK BANK" at bounding box center [410, 111] width 131 height 15
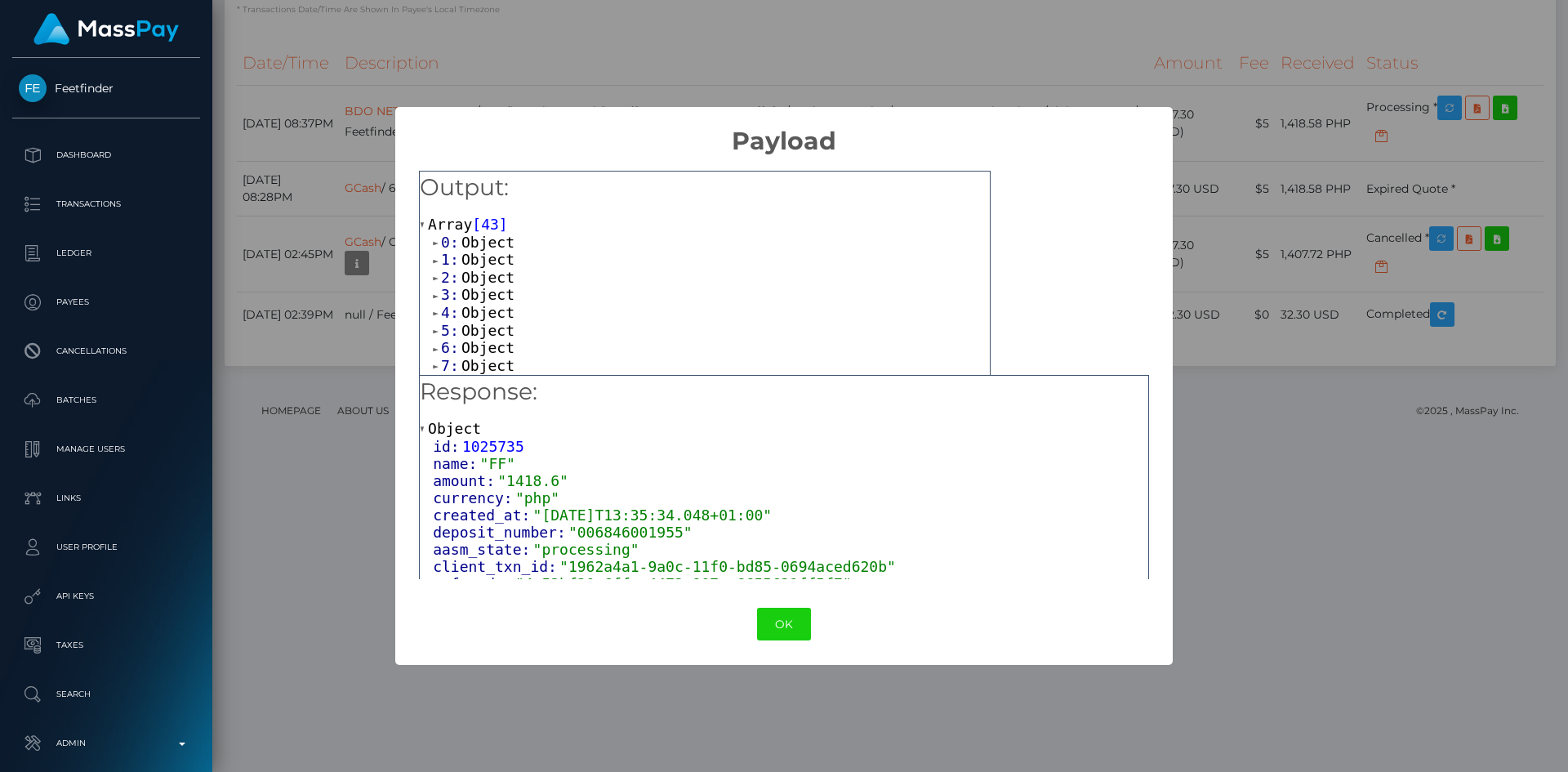
scroll to position [129, 0]
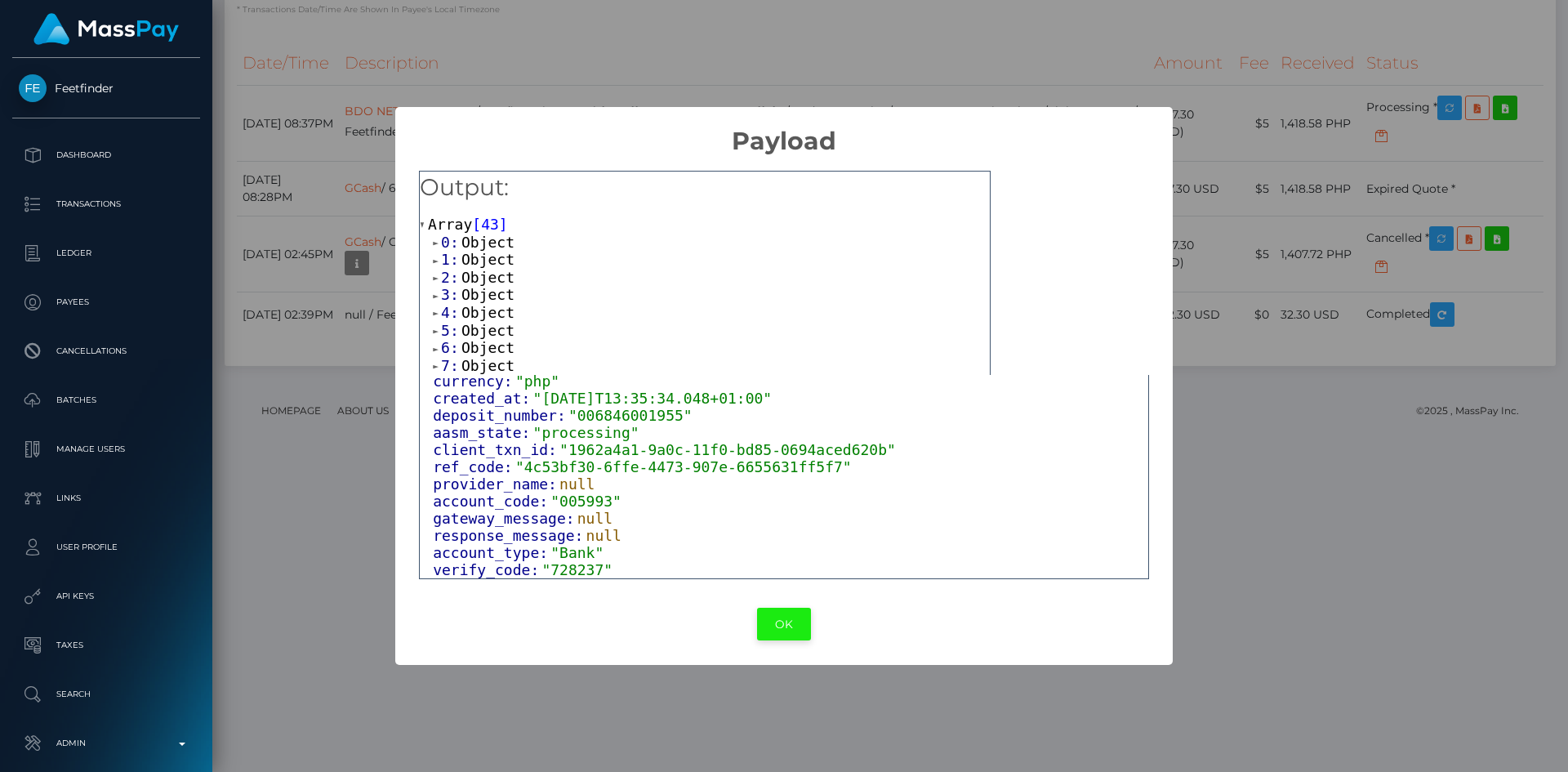
click at [783, 622] on button "OK" at bounding box center [784, 625] width 54 height 33
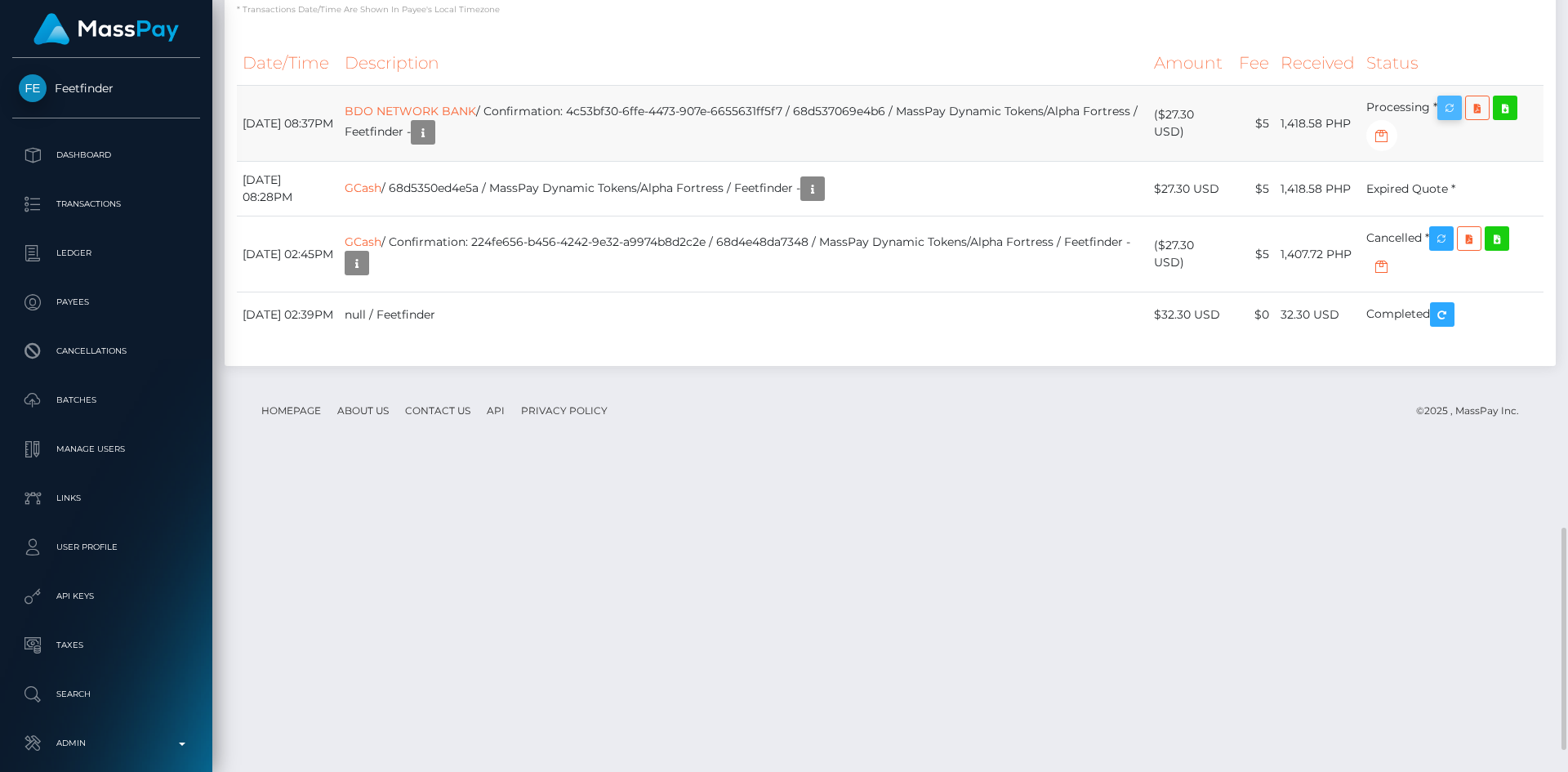
scroll to position [196, 420]
click at [1460, 119] on icon "button" at bounding box center [1450, 108] width 20 height 21
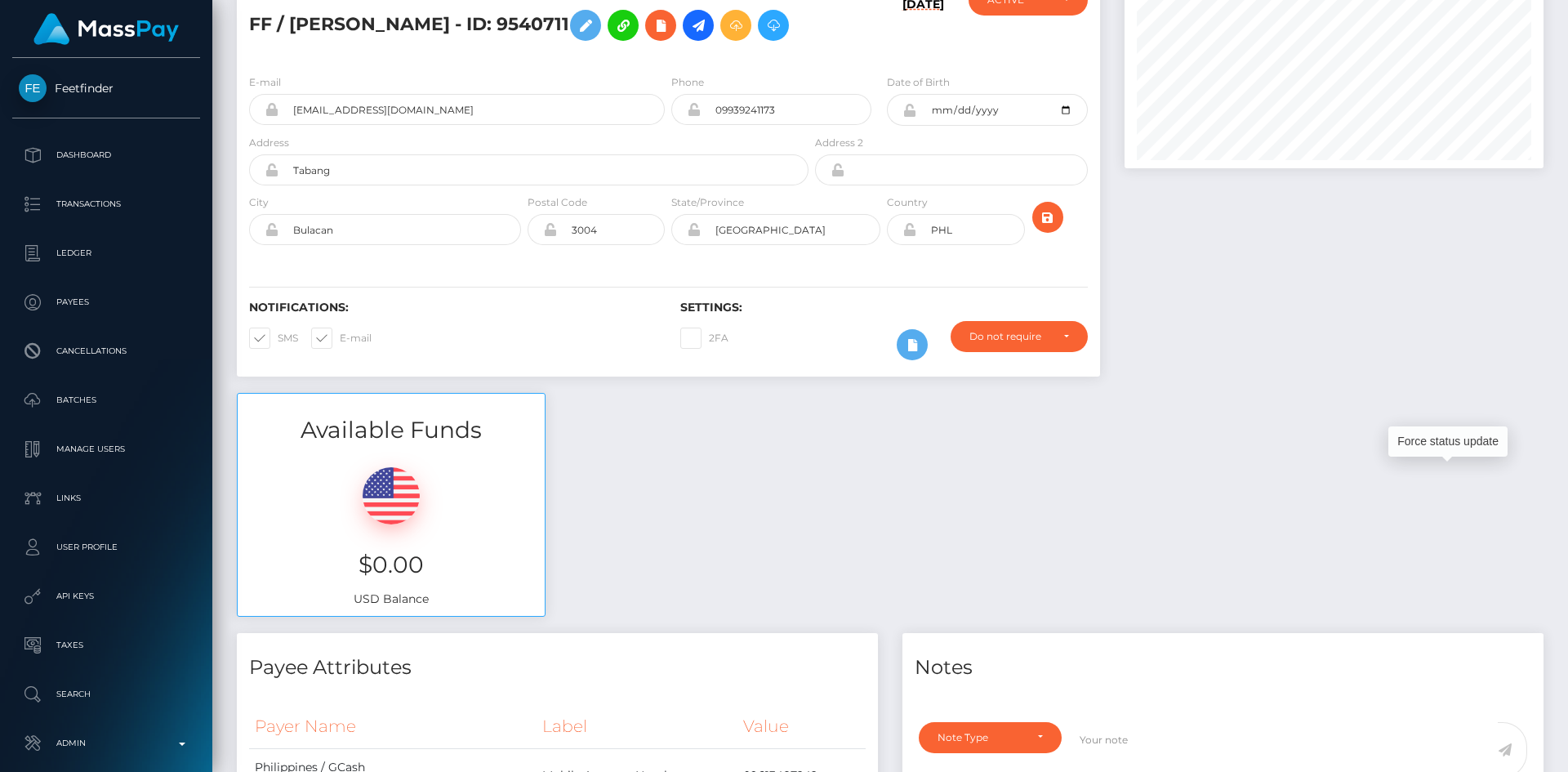
scroll to position [0, 0]
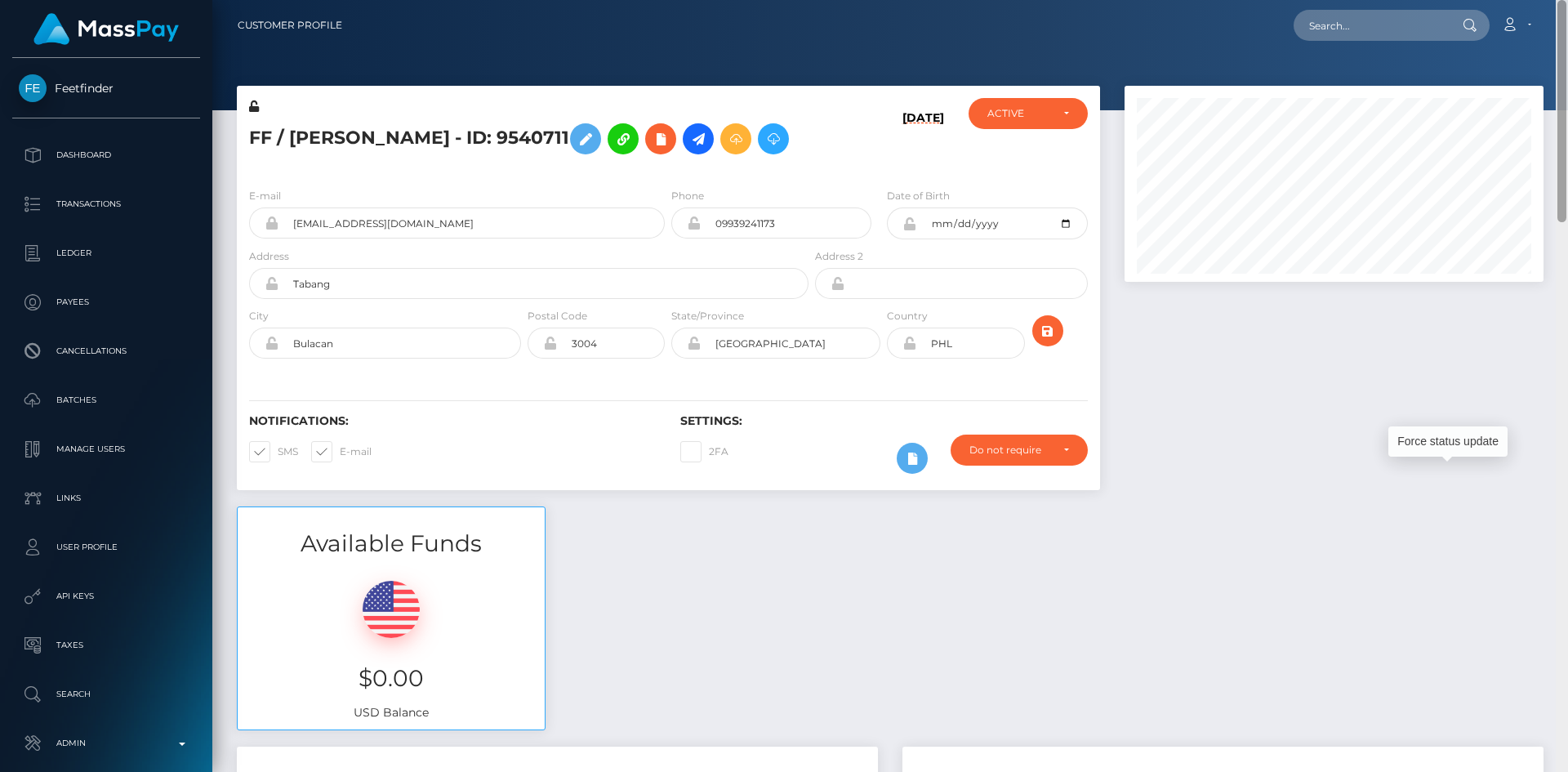
drag, startPoint x: 1561, startPoint y: 551, endPoint x: 1566, endPoint y: -63, distance: 614.0
click at [1566, 0] on html "Feetfinder Dashboard Transactions Ledger Payees Cancellations" at bounding box center [784, 386] width 1568 height 772
click at [1404, 22] on input "text" at bounding box center [1370, 25] width 154 height 31
paste input "68d6215389452"
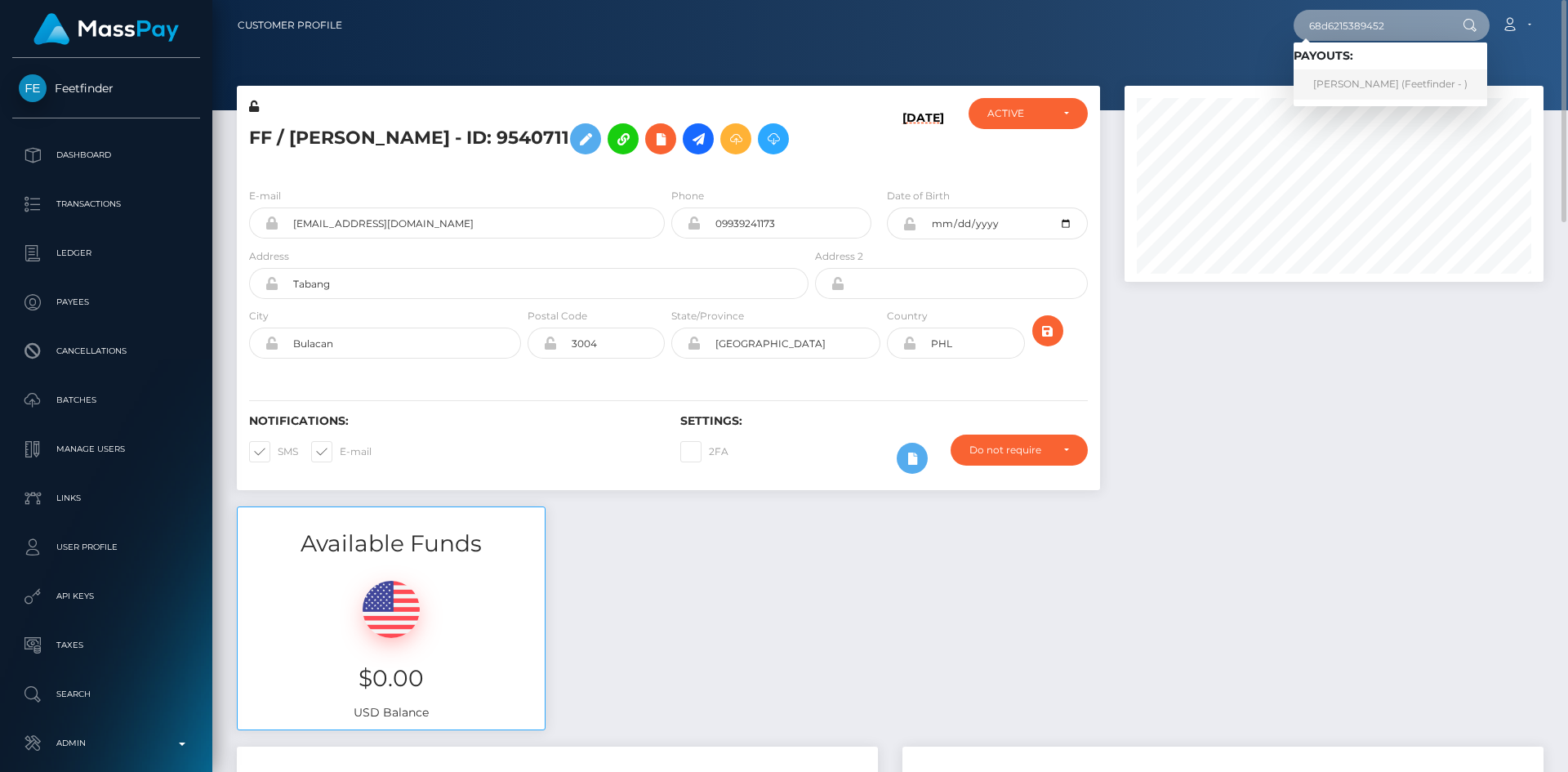
type input "68d6215389452"
click at [1370, 85] on link "Quy Ngoc Nguyen (Feetfinder - )" at bounding box center [1390, 85] width 194 height 30
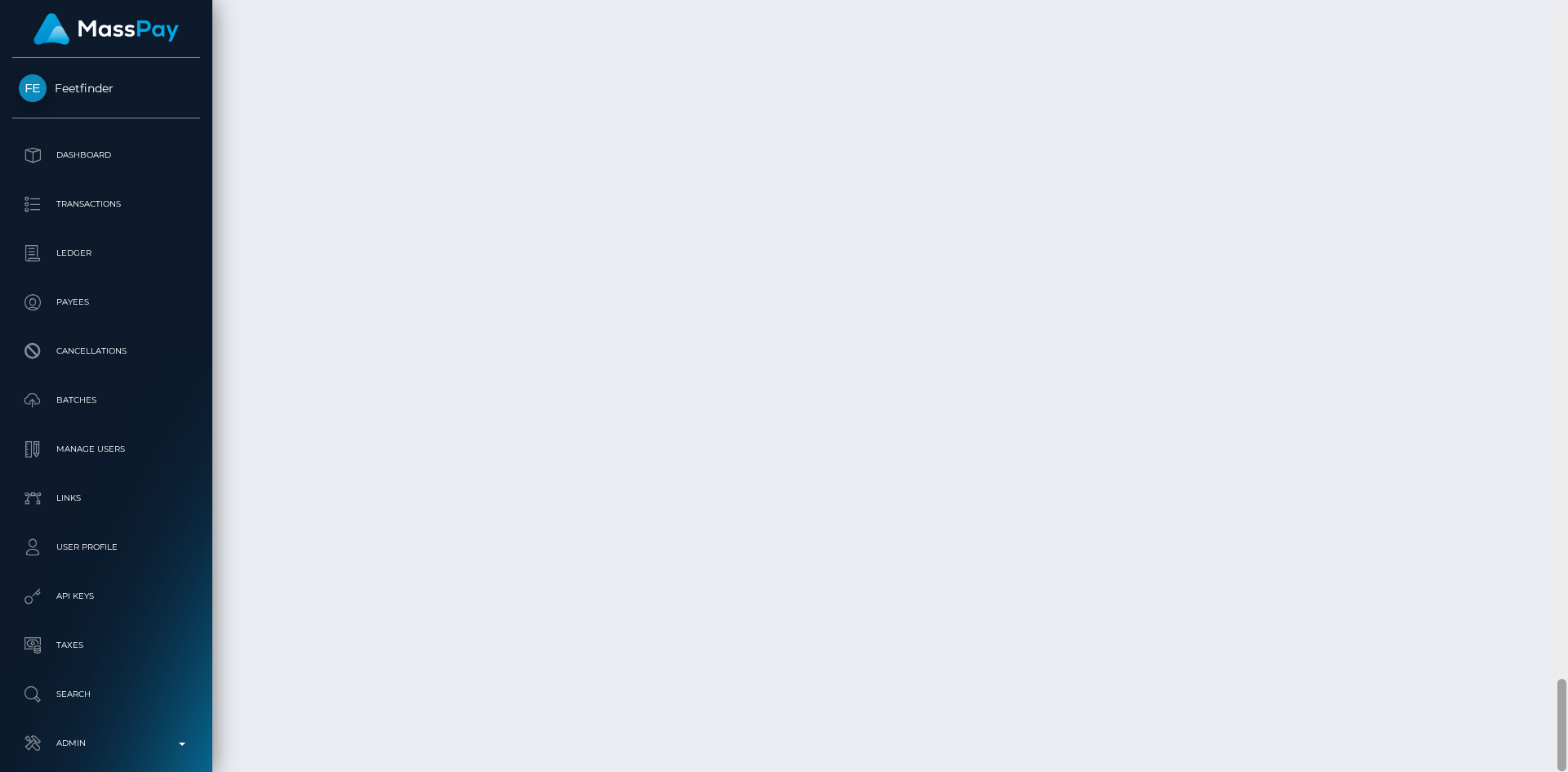
scroll to position [5623, 0]
click at [1554, 740] on div "Customer Profile Loading... Loading..." at bounding box center [890, 386] width 1356 height 772
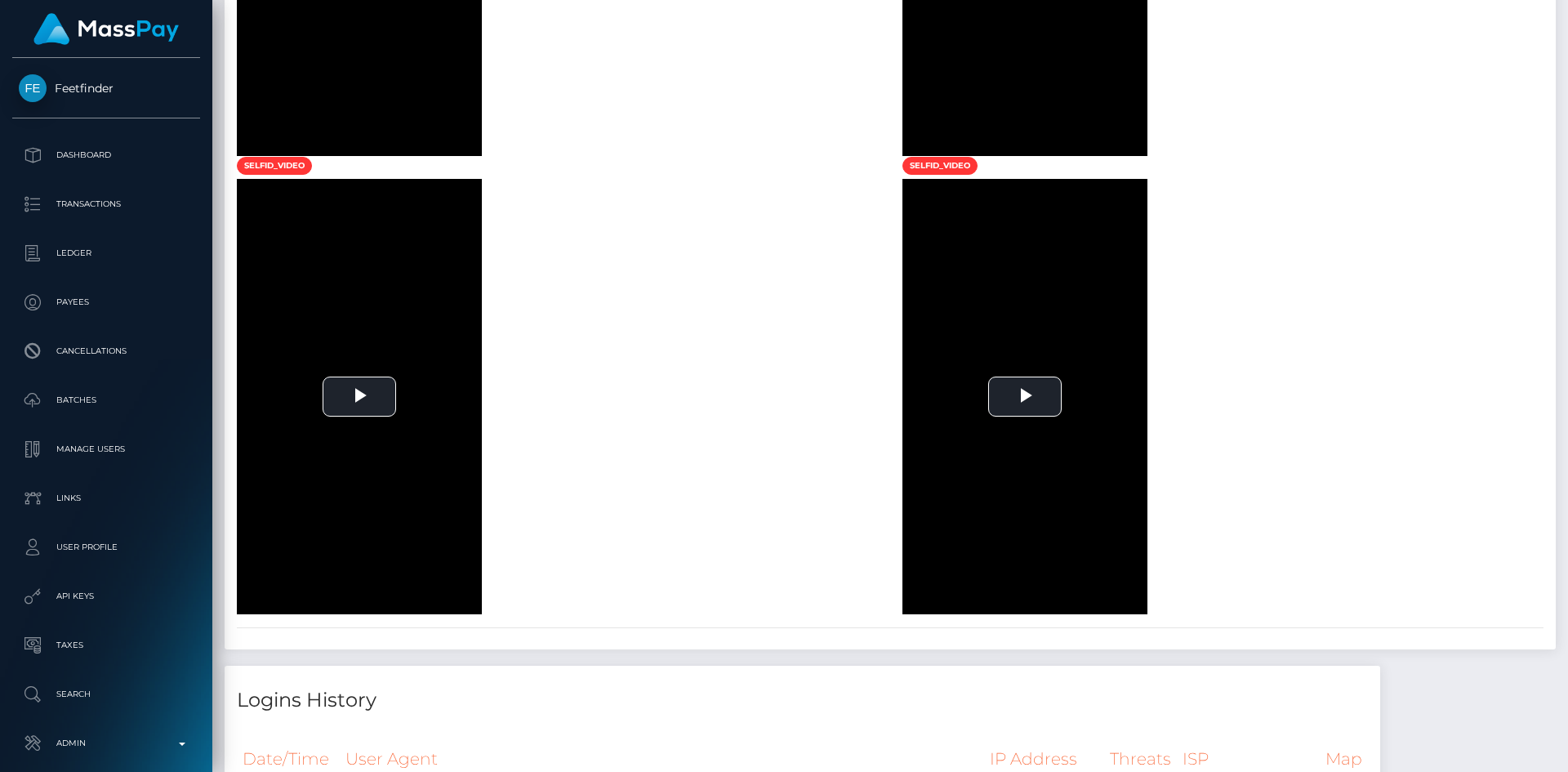
scroll to position [0, 0]
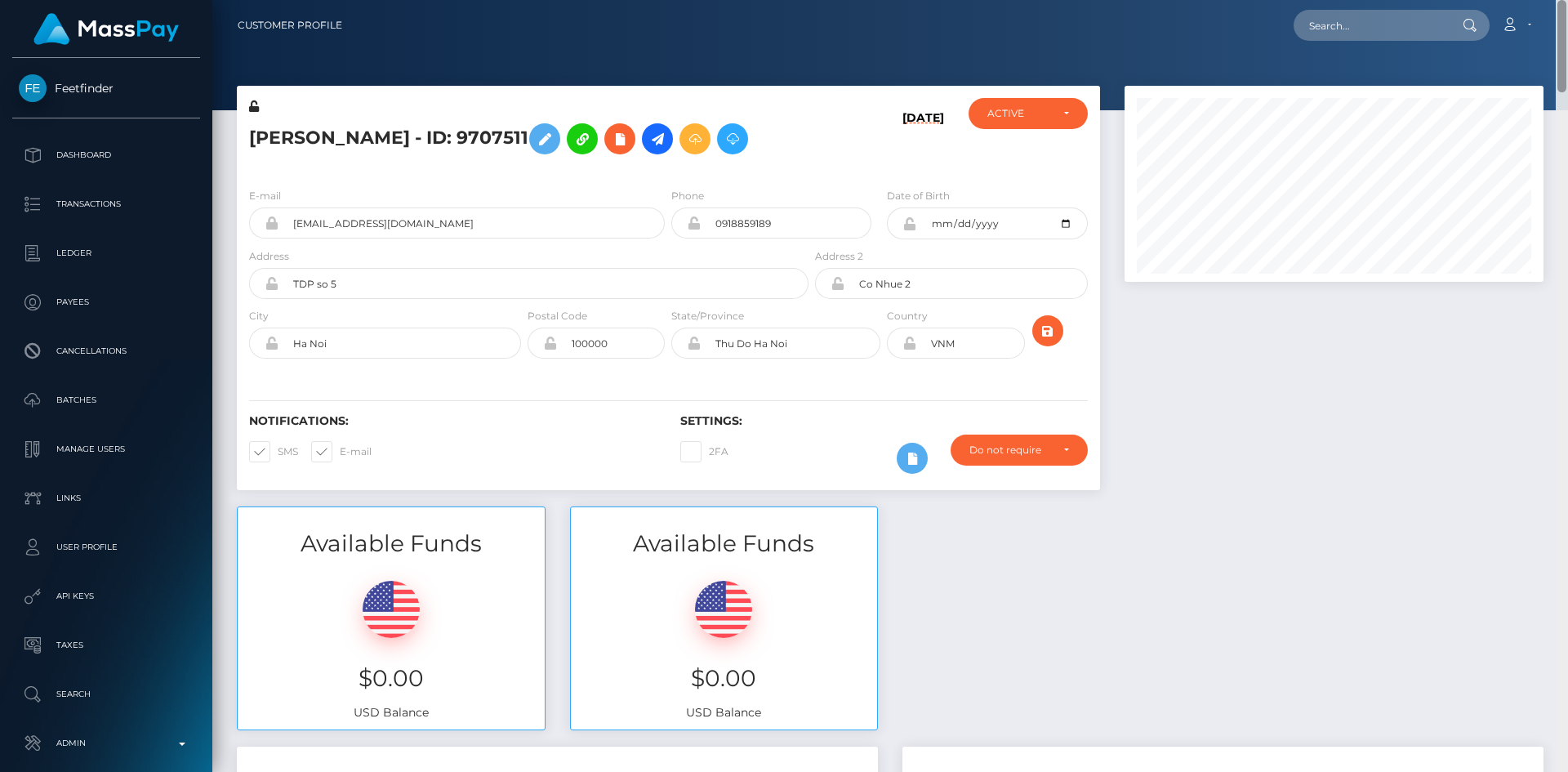
drag, startPoint x: 1566, startPoint y: 686, endPoint x: 1567, endPoint y: -49, distance: 735.0
click at [1567, 0] on html "Feetfinder Dashboard Transactions Ledger Payees Cancellations" at bounding box center [784, 386] width 1568 height 772
click at [1378, 28] on input "text" at bounding box center [1370, 25] width 154 height 31
paste input "QA8MGI9 - 20250923133327"
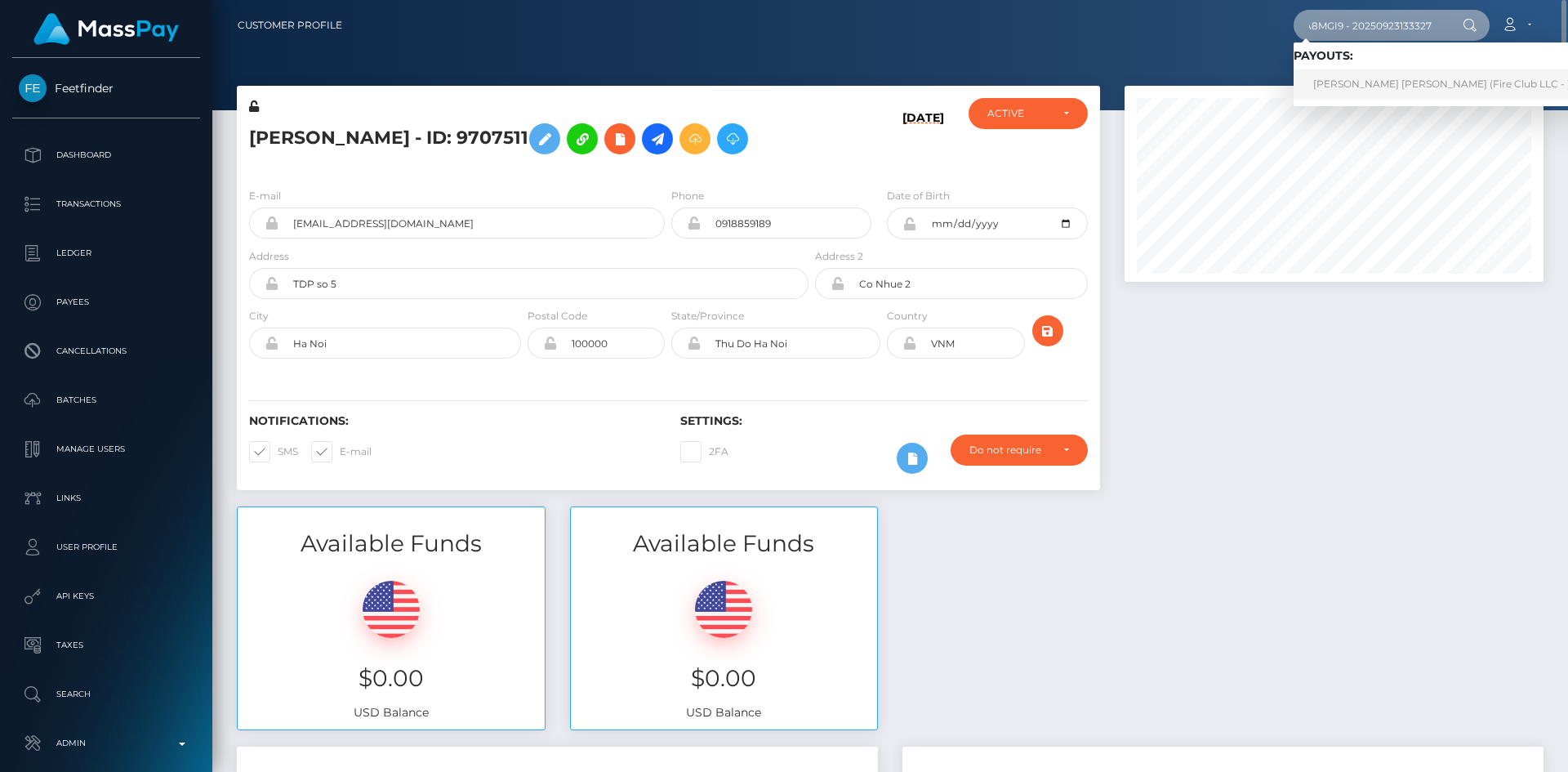
type input "QA8MGI9 - 20250923133327"
click at [1371, 78] on link "José Luis Cordova Tercero (Fire Club LLC - )" at bounding box center [1442, 85] width 296 height 30
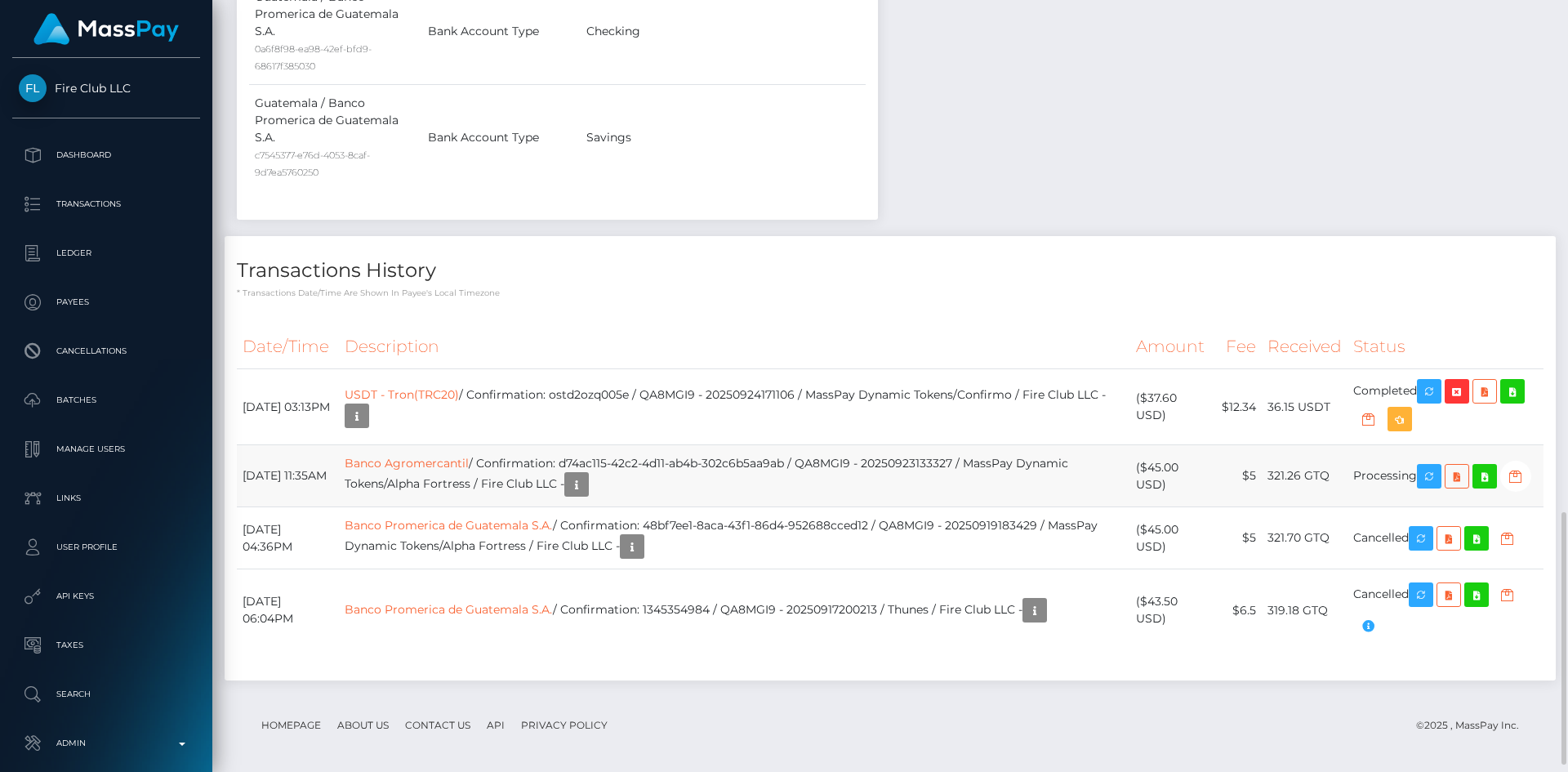
scroll to position [196, 420]
drag, startPoint x: 607, startPoint y: 470, endPoint x: 834, endPoint y: 465, distance: 227.1
click at [834, 465] on td "Banco Agromercantil / Confirmation: d74ac115-42c2-4d11-ab4b-302c6b5aa9ab / QA8M…" at bounding box center [734, 476] width 791 height 62
copy td "d74ac115-42c2-4d11-ab4b-302c6b5aa9ab"
click at [469, 470] on link "Banco Agromercantil" at bounding box center [407, 464] width 125 height 15
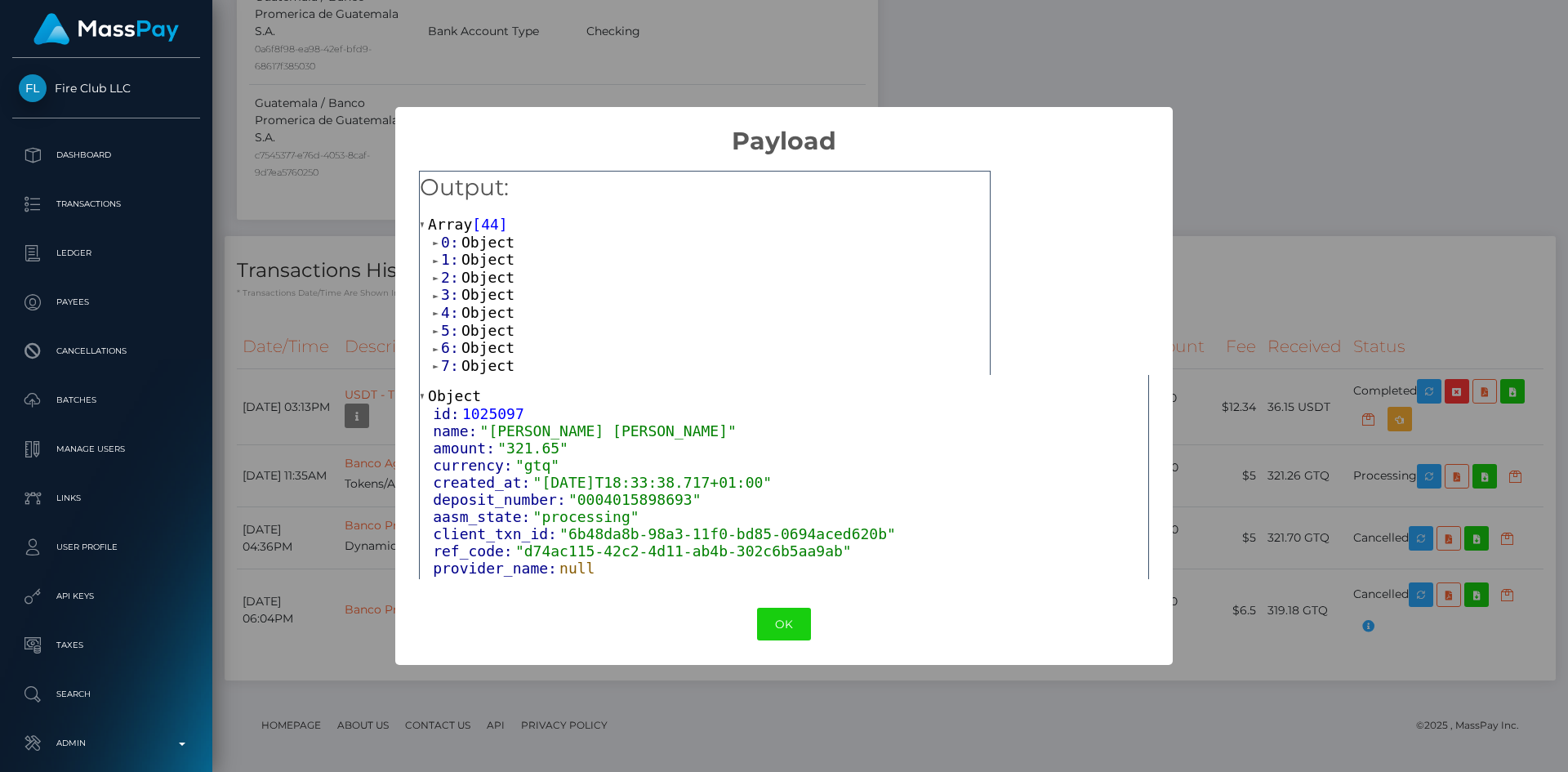
scroll to position [129, 0]
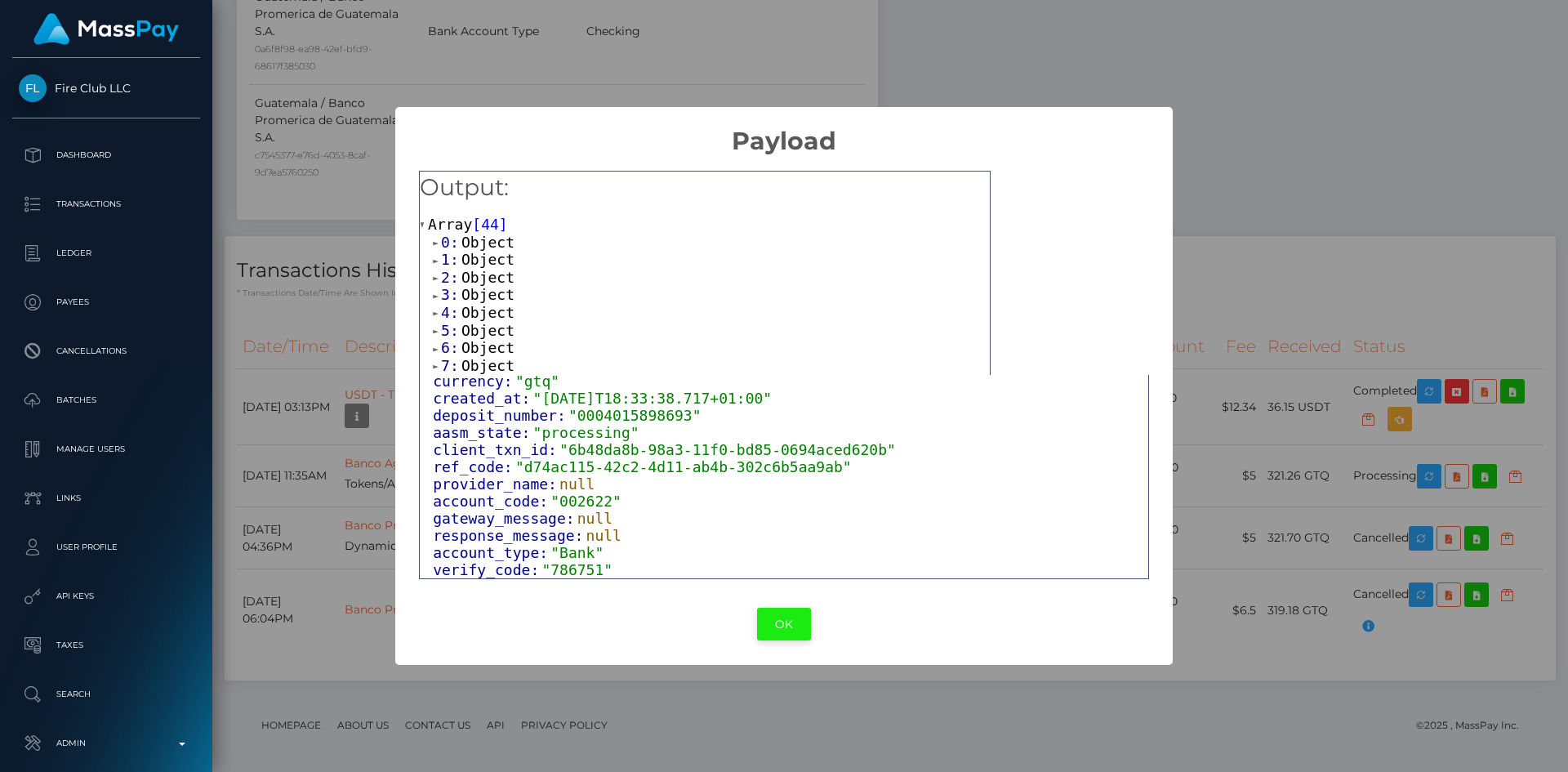
click at [762, 622] on button "OK" at bounding box center [784, 625] width 54 height 33
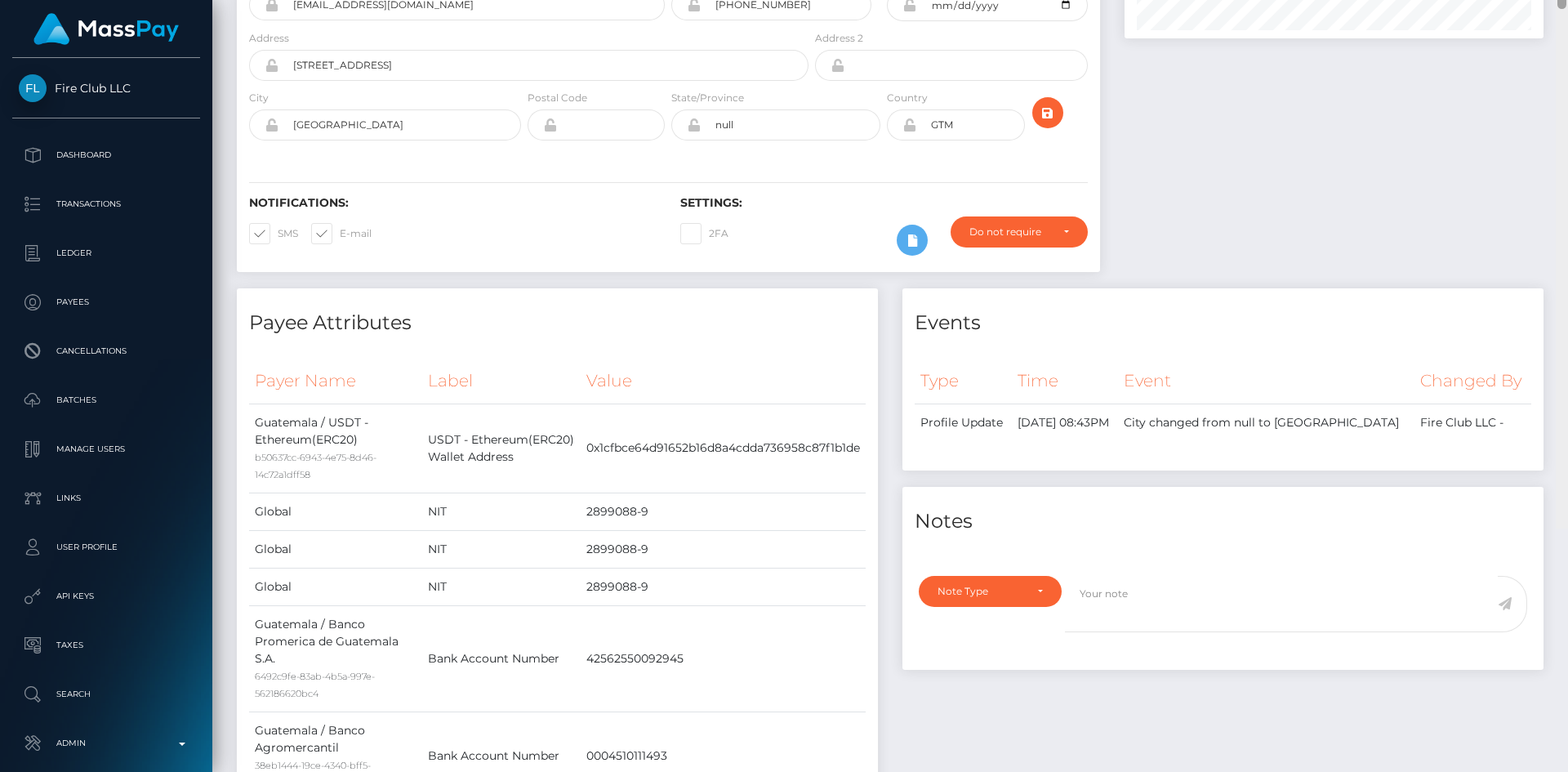
scroll to position [0, 0]
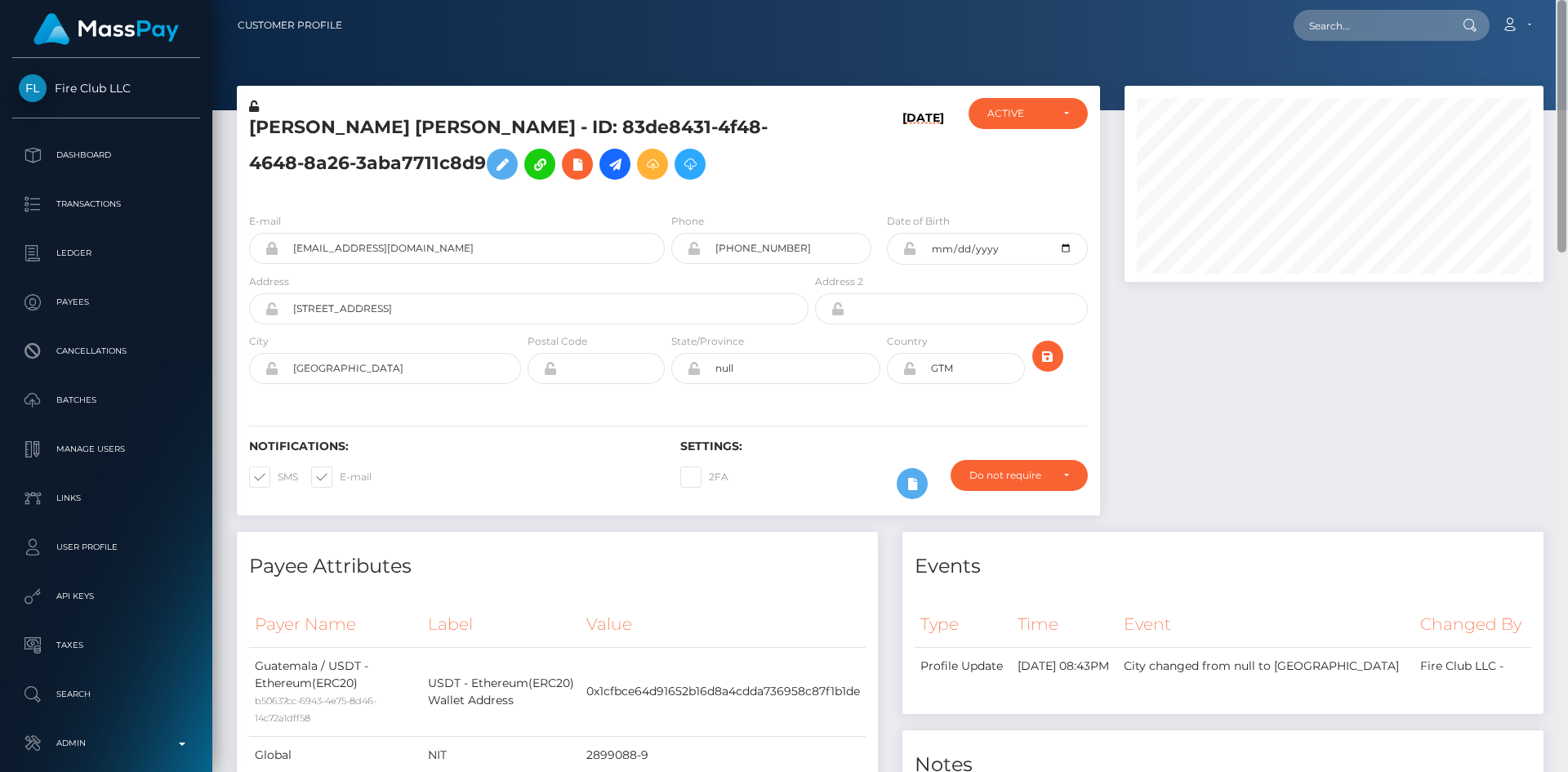
drag, startPoint x: 1563, startPoint y: 543, endPoint x: 1567, endPoint y: -61, distance: 604.0
click at [1567, 0] on html "Fire Club LLC Dashboard Transactions Ledger Payees Cancellations" at bounding box center [784, 386] width 1568 height 772
click at [1398, 22] on input "text" at bounding box center [1370, 25] width 154 height 31
paste input "70fj2VG_15HJk7r"
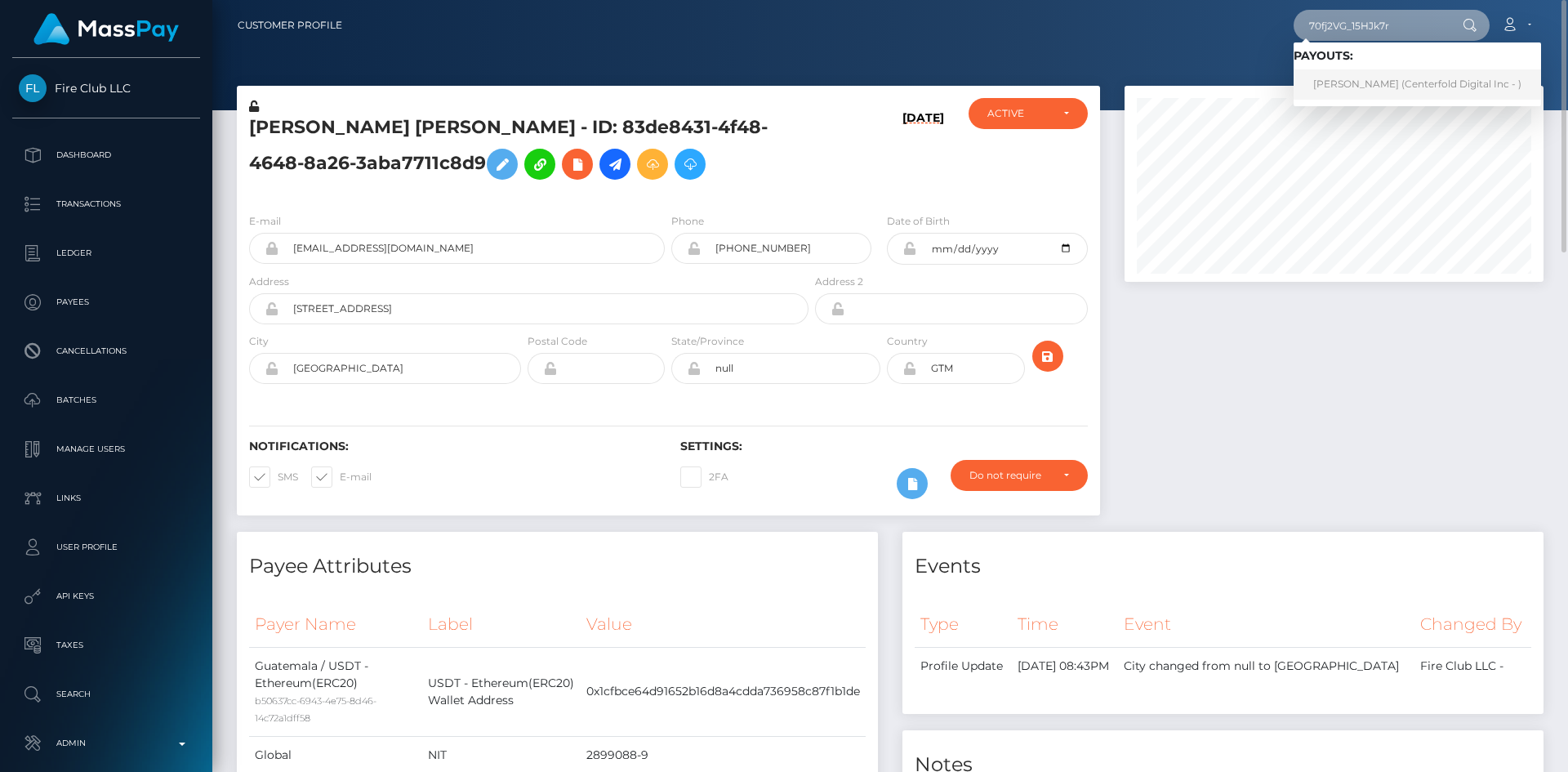
type input "70fj2VG_15HJk7r"
drag, startPoint x: 1378, startPoint y: 79, endPoint x: 1331, endPoint y: 86, distance: 47.5
click at [1378, 79] on link "[PERSON_NAME] (Centerfold Digital Inc - )" at bounding box center [1418, 85] width 247 height 30
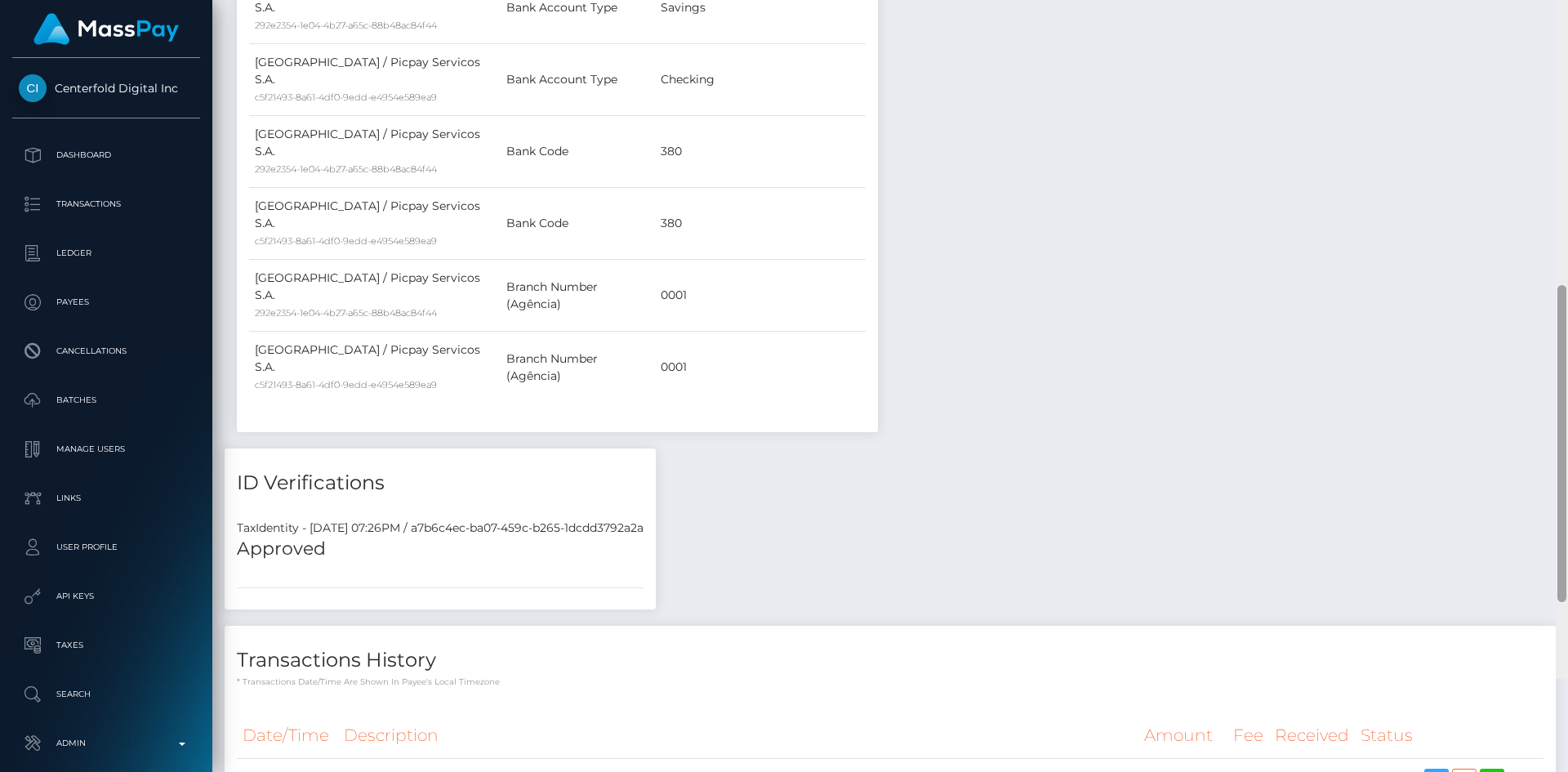
scroll to position [1107, 0]
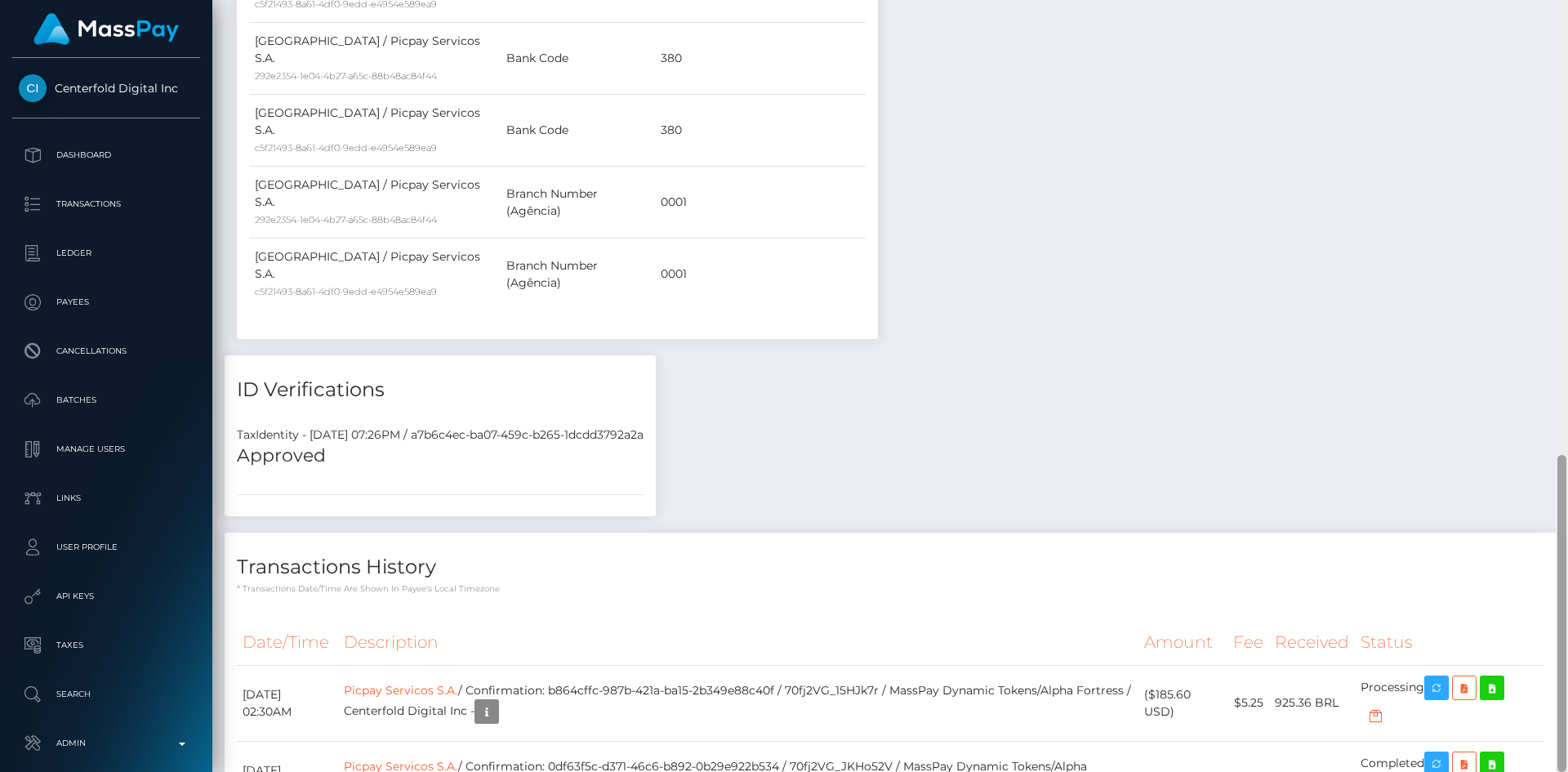
drag, startPoint x: 1560, startPoint y: 106, endPoint x: 1567, endPoint y: 508, distance: 402.1
click at [1567, 508] on div at bounding box center [1562, 386] width 12 height 772
drag, startPoint x: 831, startPoint y: 523, endPoint x: 602, endPoint y: 522, distance: 229.0
click at [602, 666] on td "Picpay Servicos S.A. / Confirmation: b864cffc-987b-421a-ba15-2b349e88c40f / 70f…" at bounding box center [738, 703] width 801 height 76
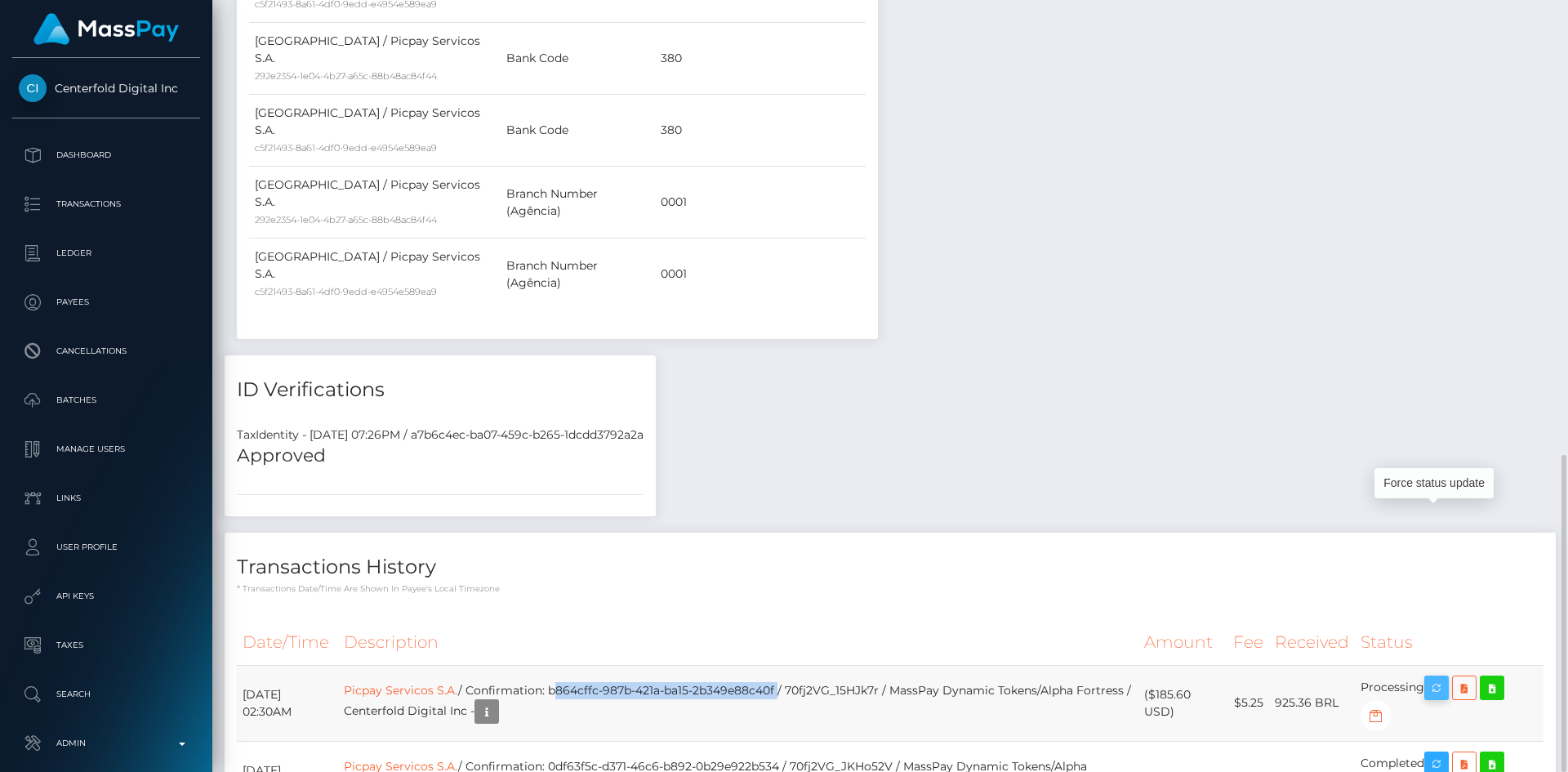
click at [1443, 678] on icon "button" at bounding box center [1437, 688] width 20 height 21
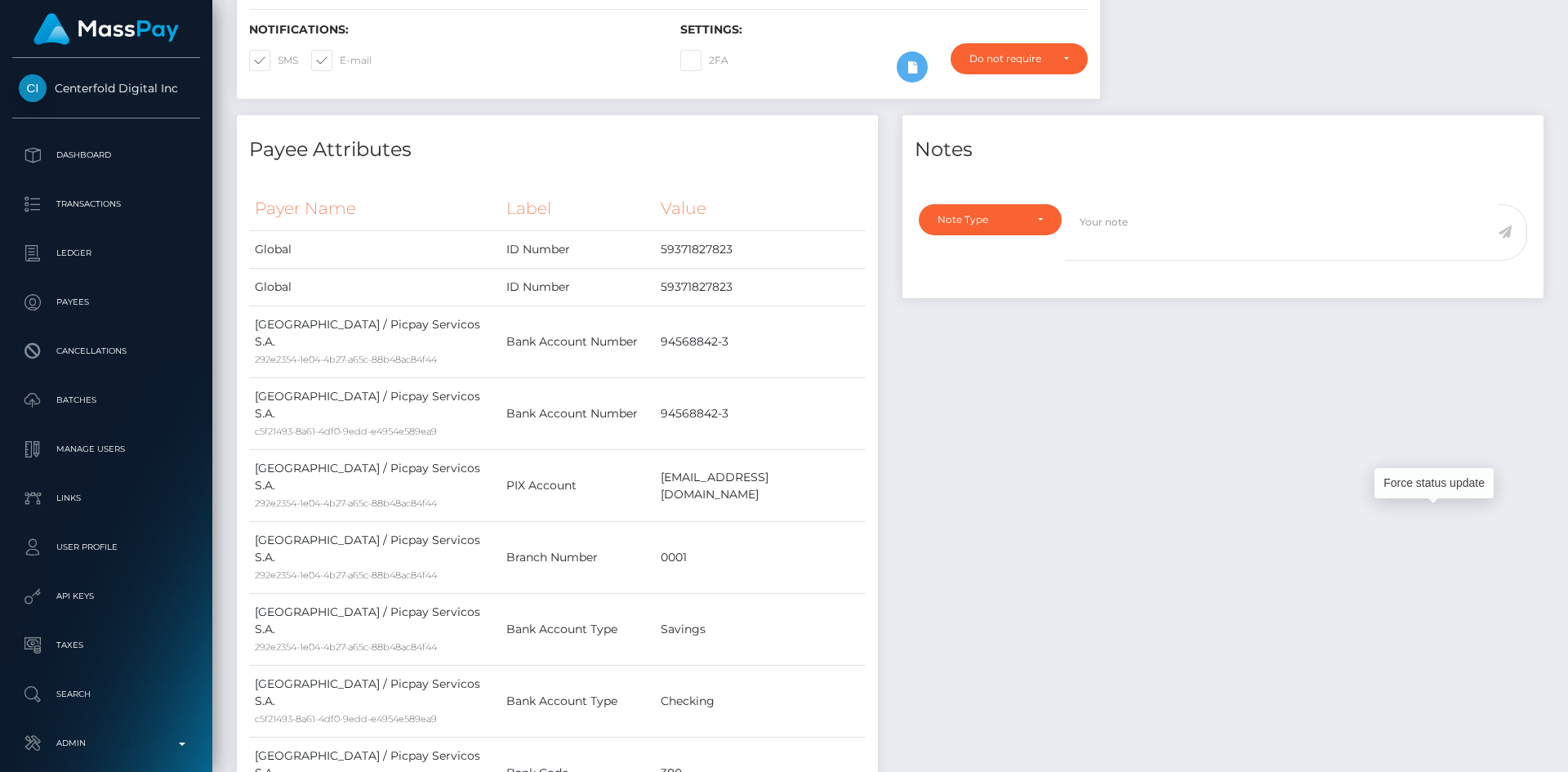
scroll to position [0, 0]
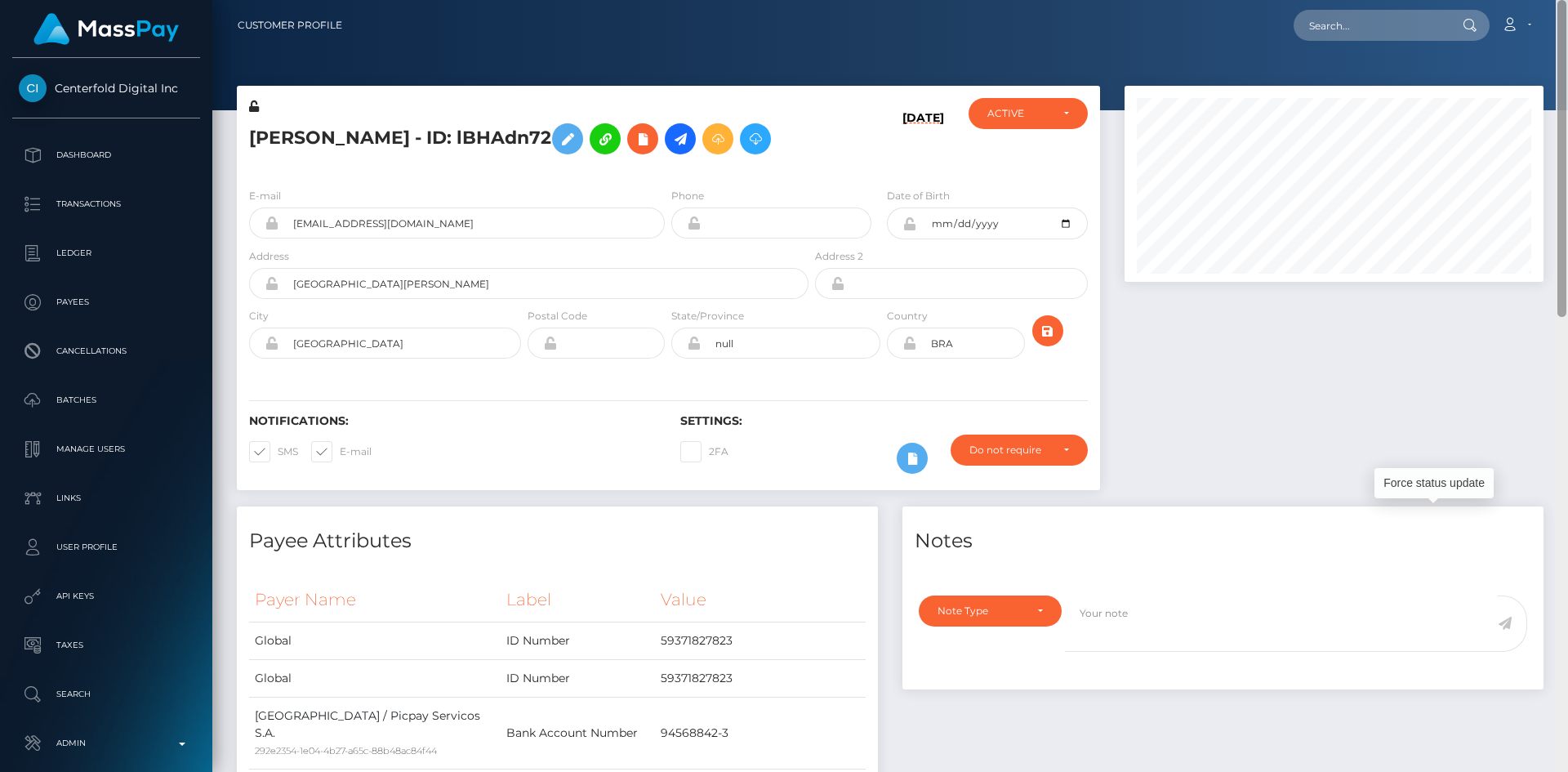
drag, startPoint x: 1563, startPoint y: 548, endPoint x: 1567, endPoint y: -71, distance: 619.0
click at [1567, 0] on html "Centerfold Digital Inc Dashboard Transactions Ledger Payees" at bounding box center [784, 386] width 1568 height 772
click at [1372, 27] on input "text" at bounding box center [1370, 25] width 154 height 31
paste input "68d738e6124f8"
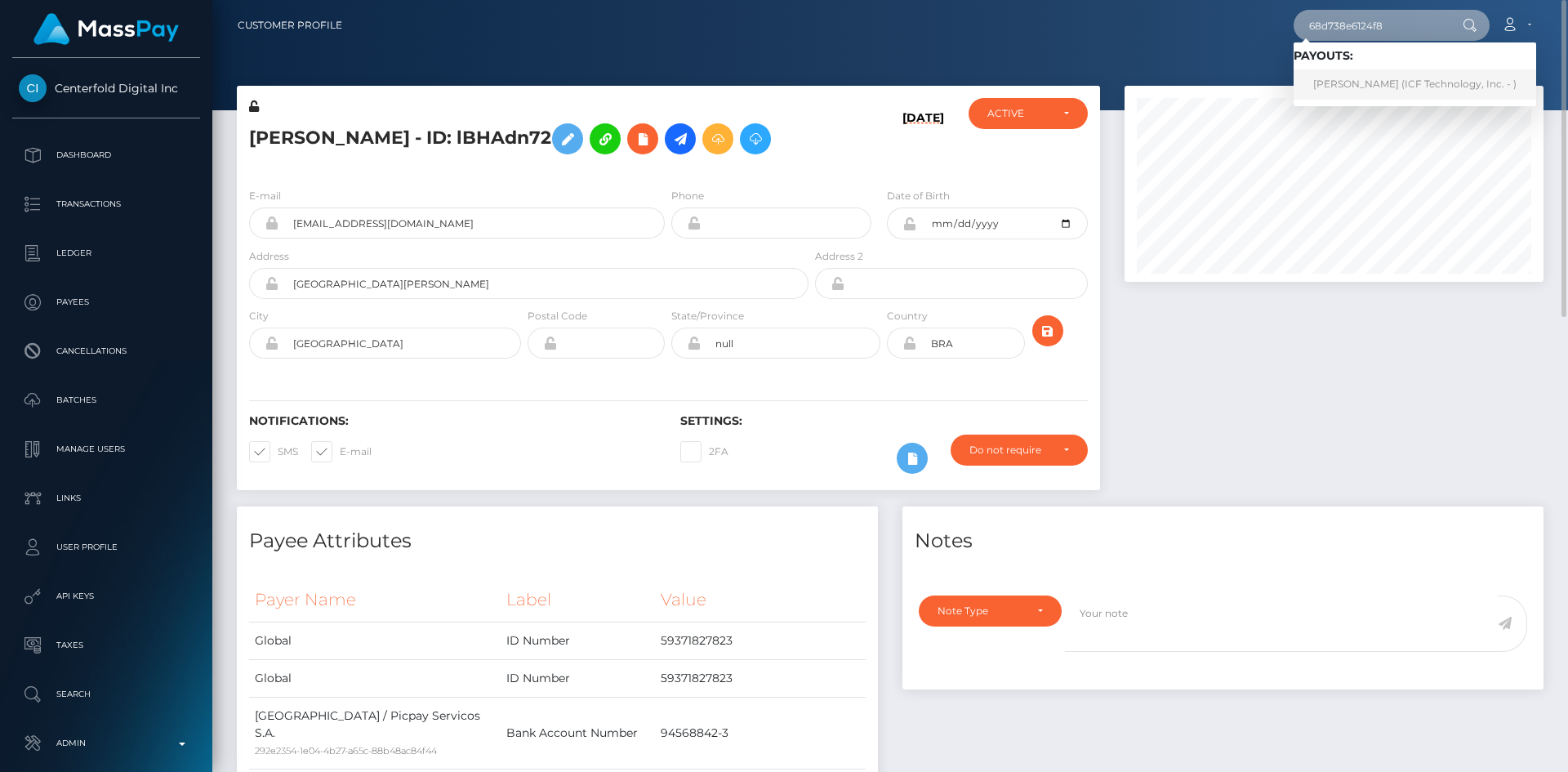
type input "68d738e6124f8"
click at [1394, 80] on link "[PERSON_NAME] (ICF Technology, Inc. - )" at bounding box center [1415, 85] width 243 height 30
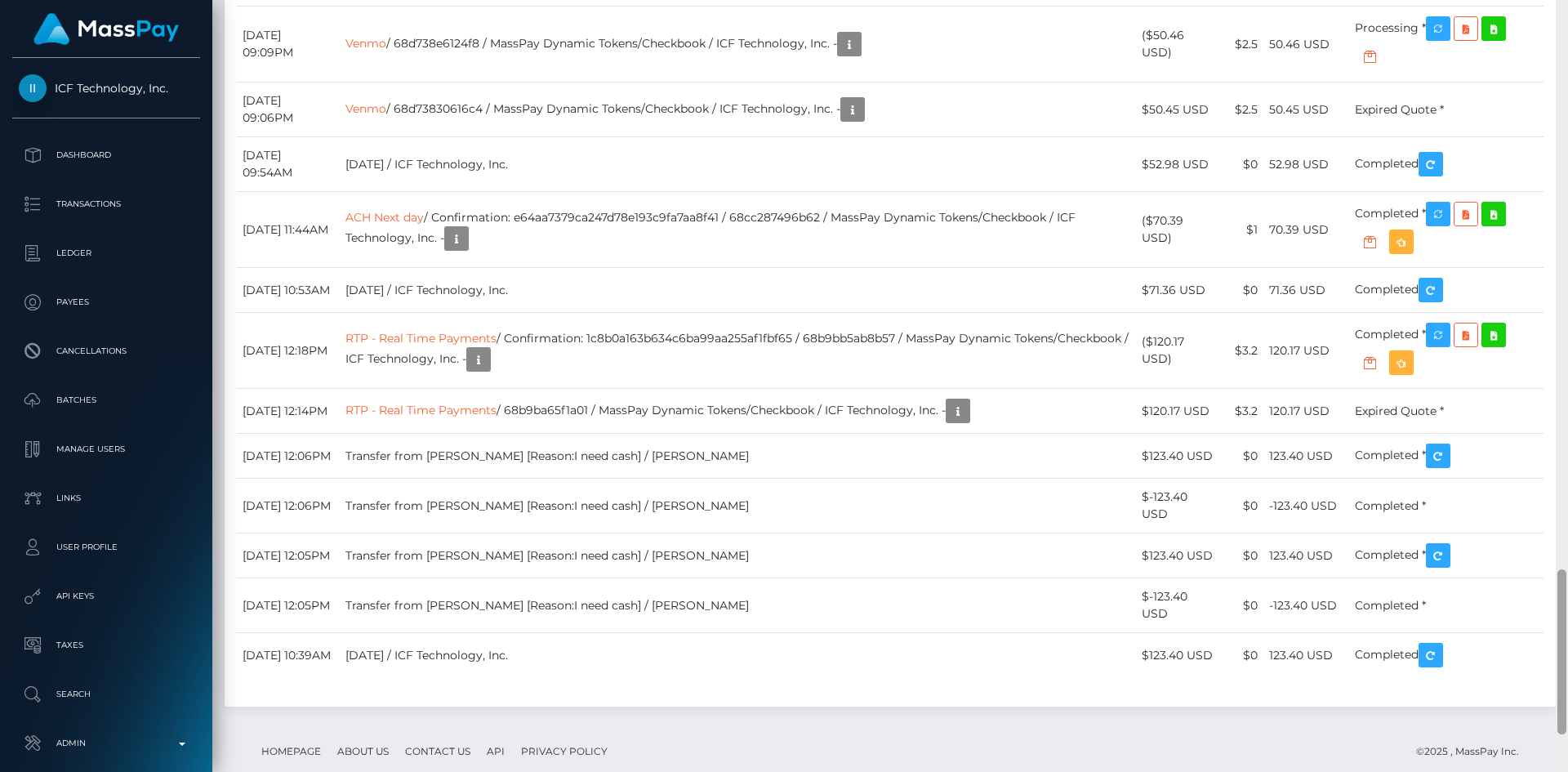
scroll to position [196, 420]
drag, startPoint x: 1552, startPoint y: 174, endPoint x: 1549, endPoint y: 655, distance: 481.0
click at [1549, 655] on div "Customer Profile Loading... Loading..." at bounding box center [890, 386] width 1356 height 772
click at [386, 51] on link "Venmo" at bounding box center [365, 43] width 41 height 15
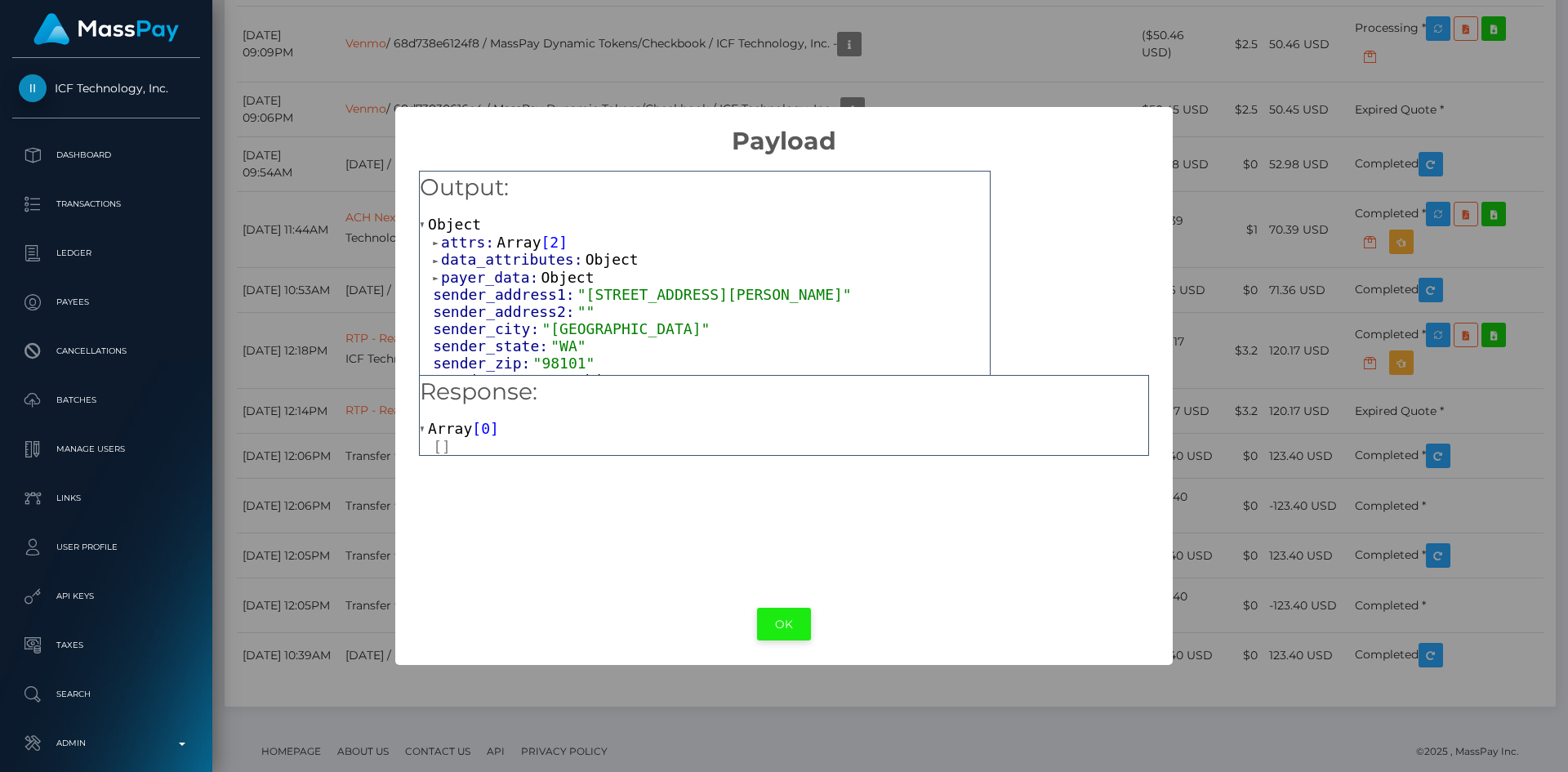
click at [779, 623] on button "OK" at bounding box center [784, 625] width 54 height 33
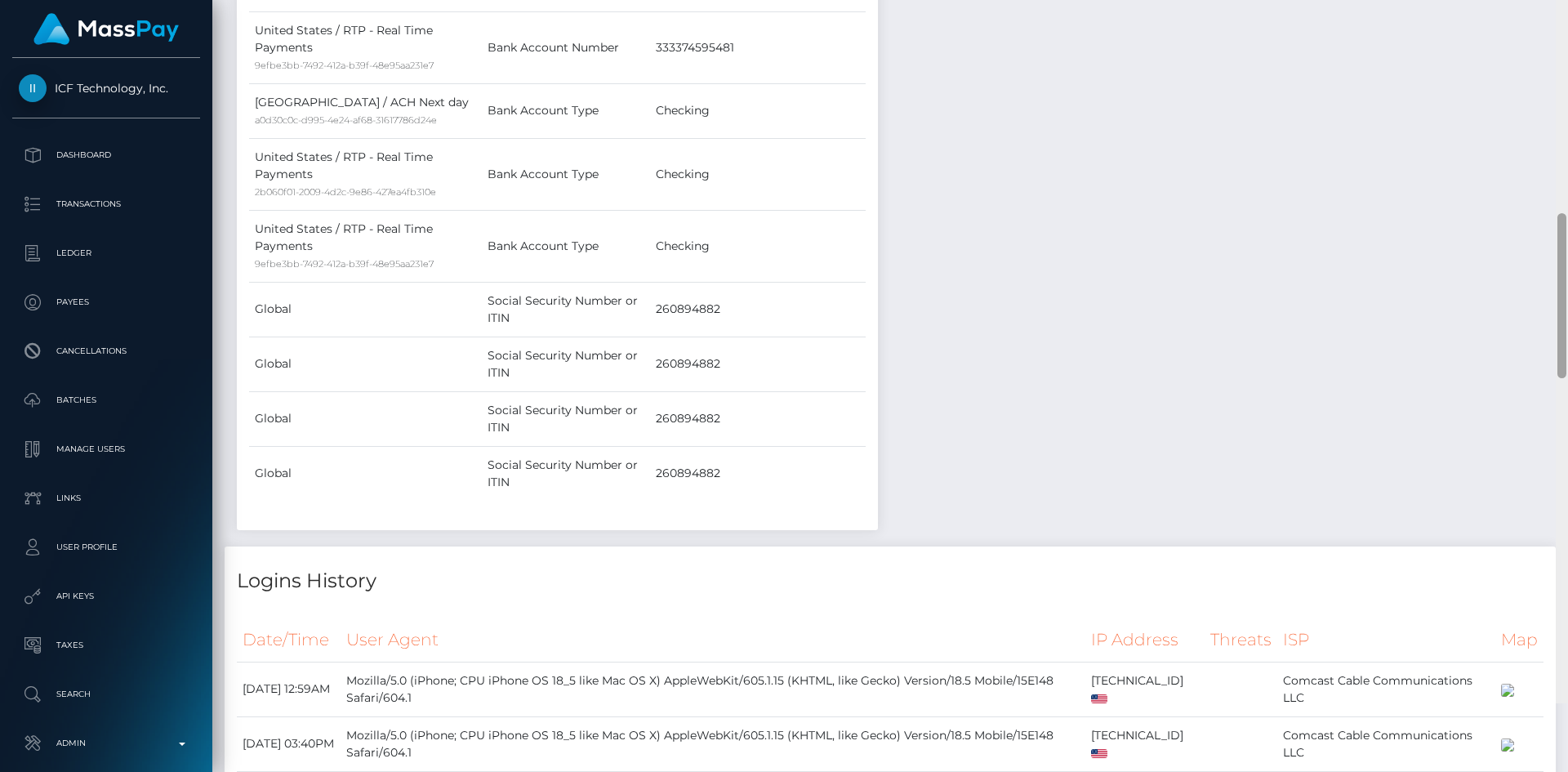
scroll to position [0, 0]
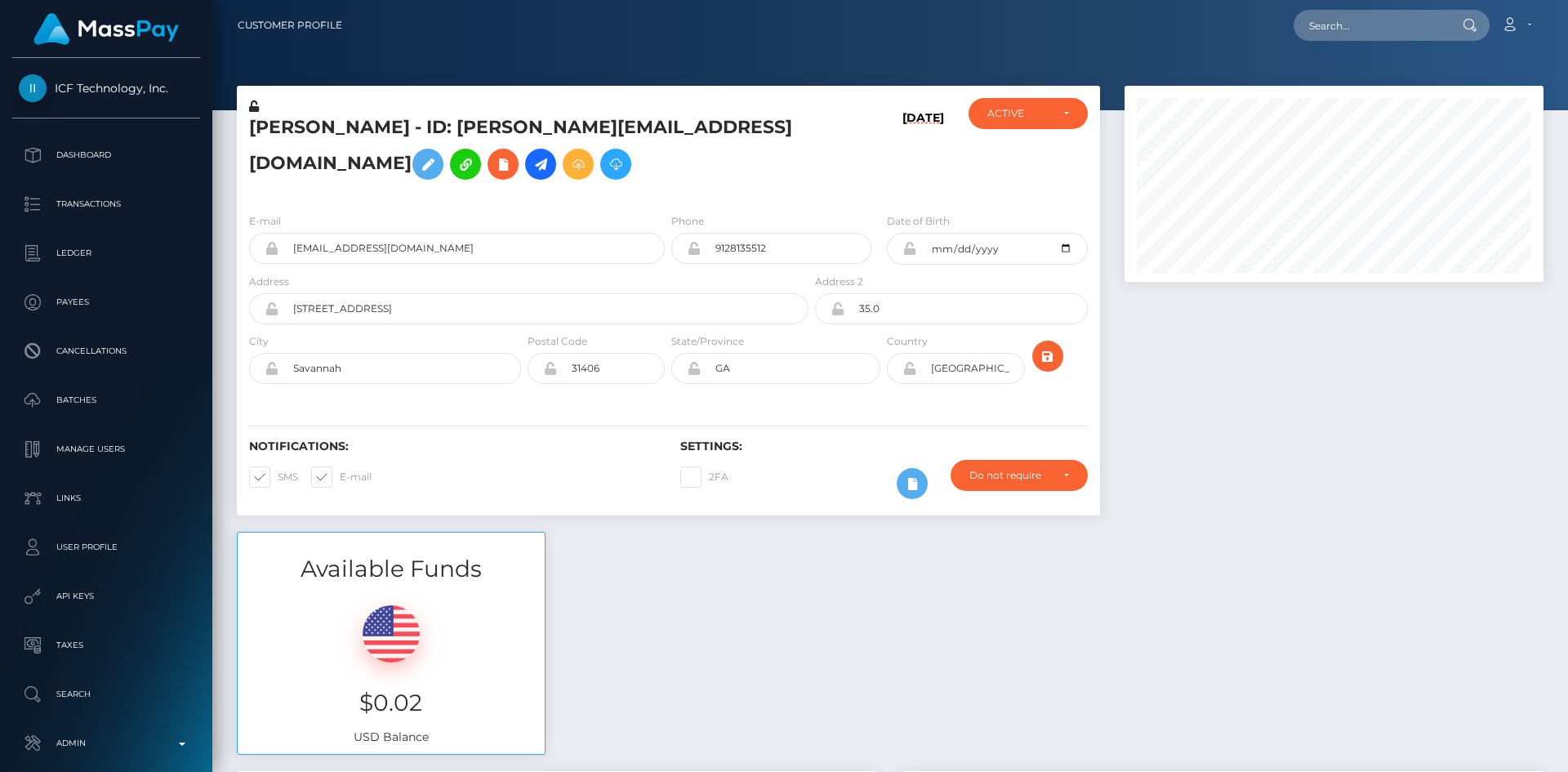
drag, startPoint x: 1561, startPoint y: 600, endPoint x: 1567, endPoint y: -43, distance: 643.0
click at [1567, 0] on html "ICF Technology, Inc. Dashboard Transactions Ledger Payees Batches" at bounding box center [784, 386] width 1568 height 772
click at [1406, 22] on input "text" at bounding box center [1370, 25] width 154 height 31
paste input "68d1e0f85d905"
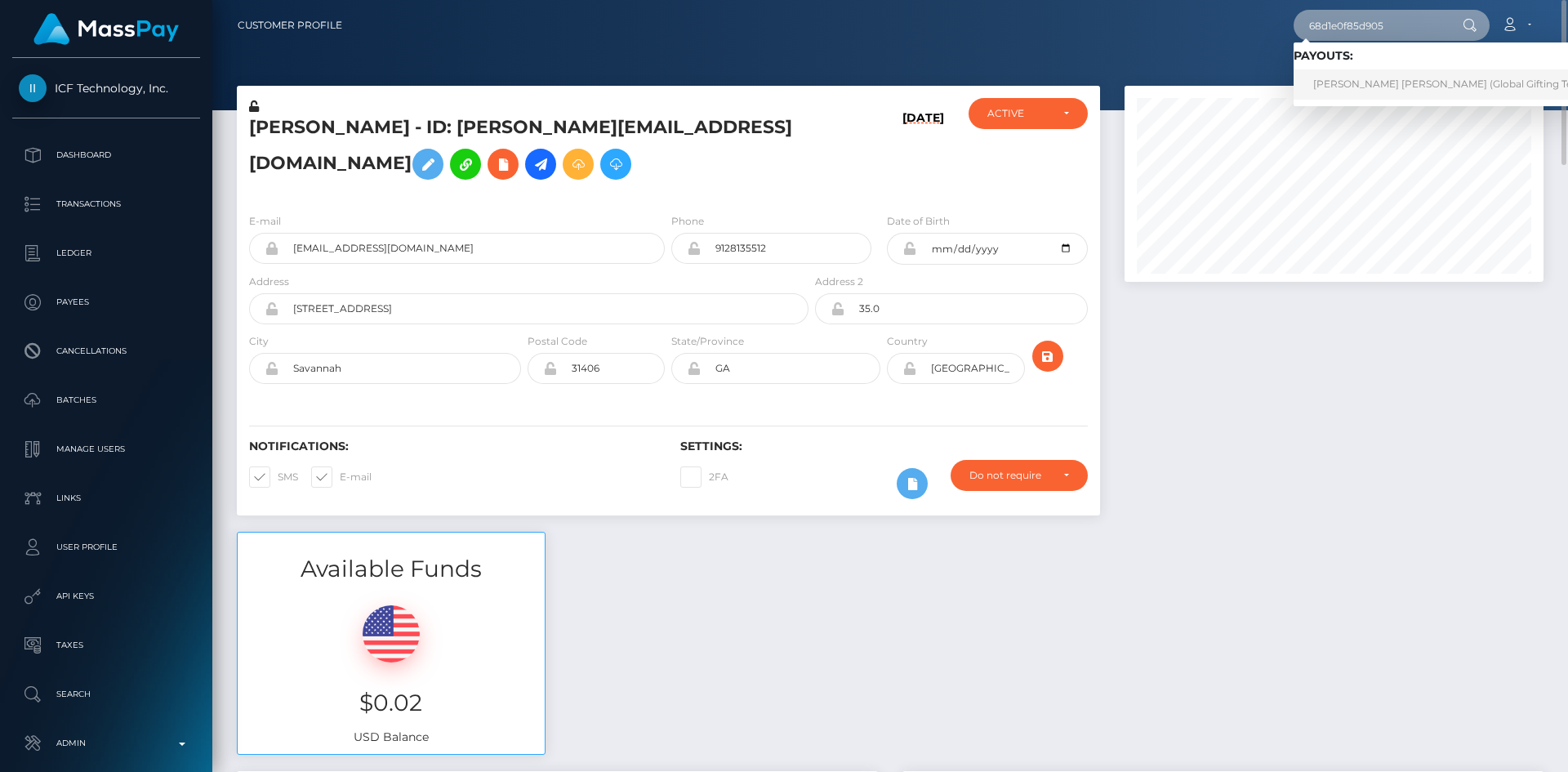
type input "68d1e0f85d905"
click at [1379, 75] on link "RODRIGO ALEJANDRO VILLICANA PEREZ (Global Gifting Technologies Inc - Throne)" at bounding box center [1502, 85] width 418 height 30
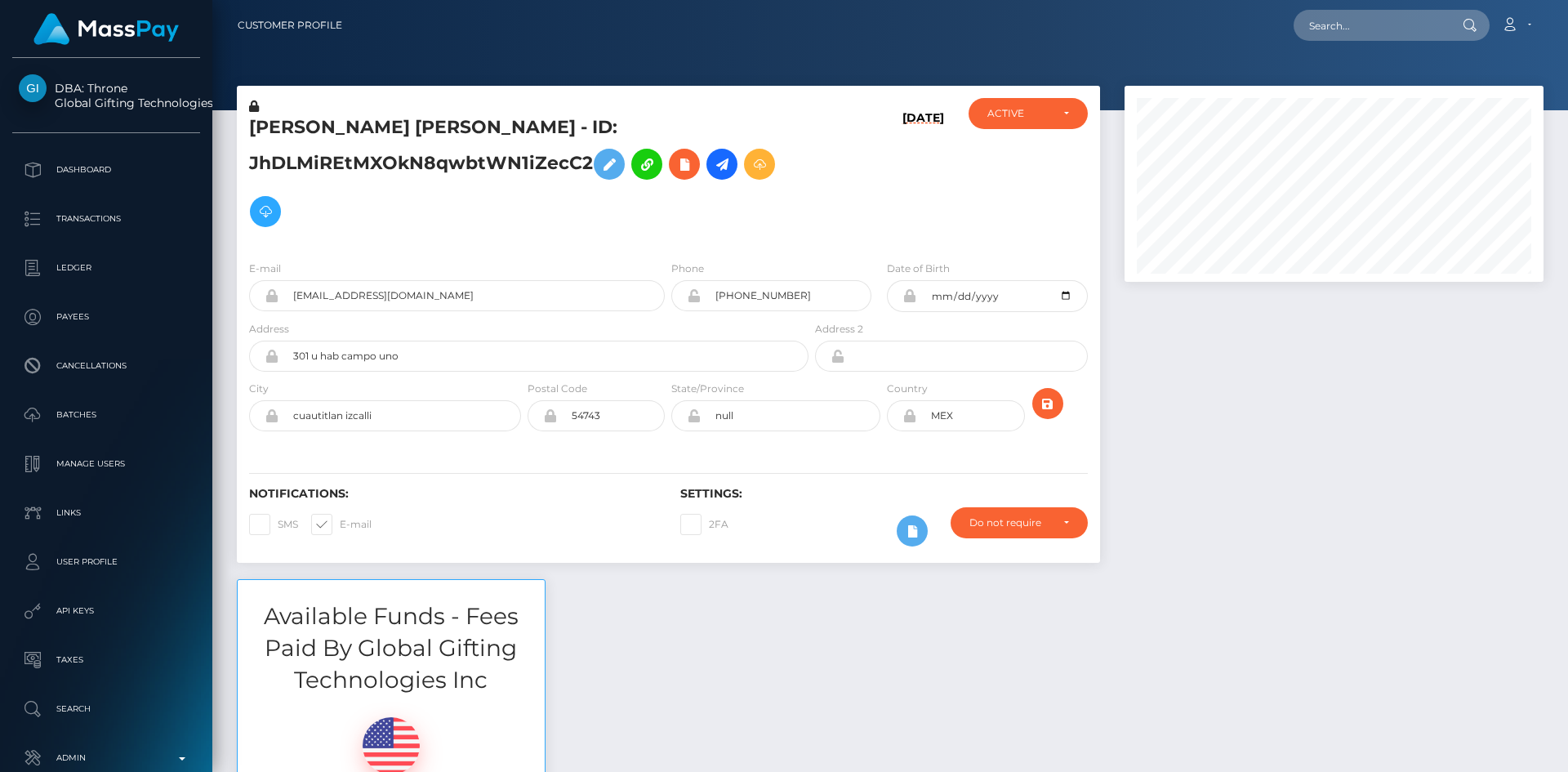
scroll to position [196, 420]
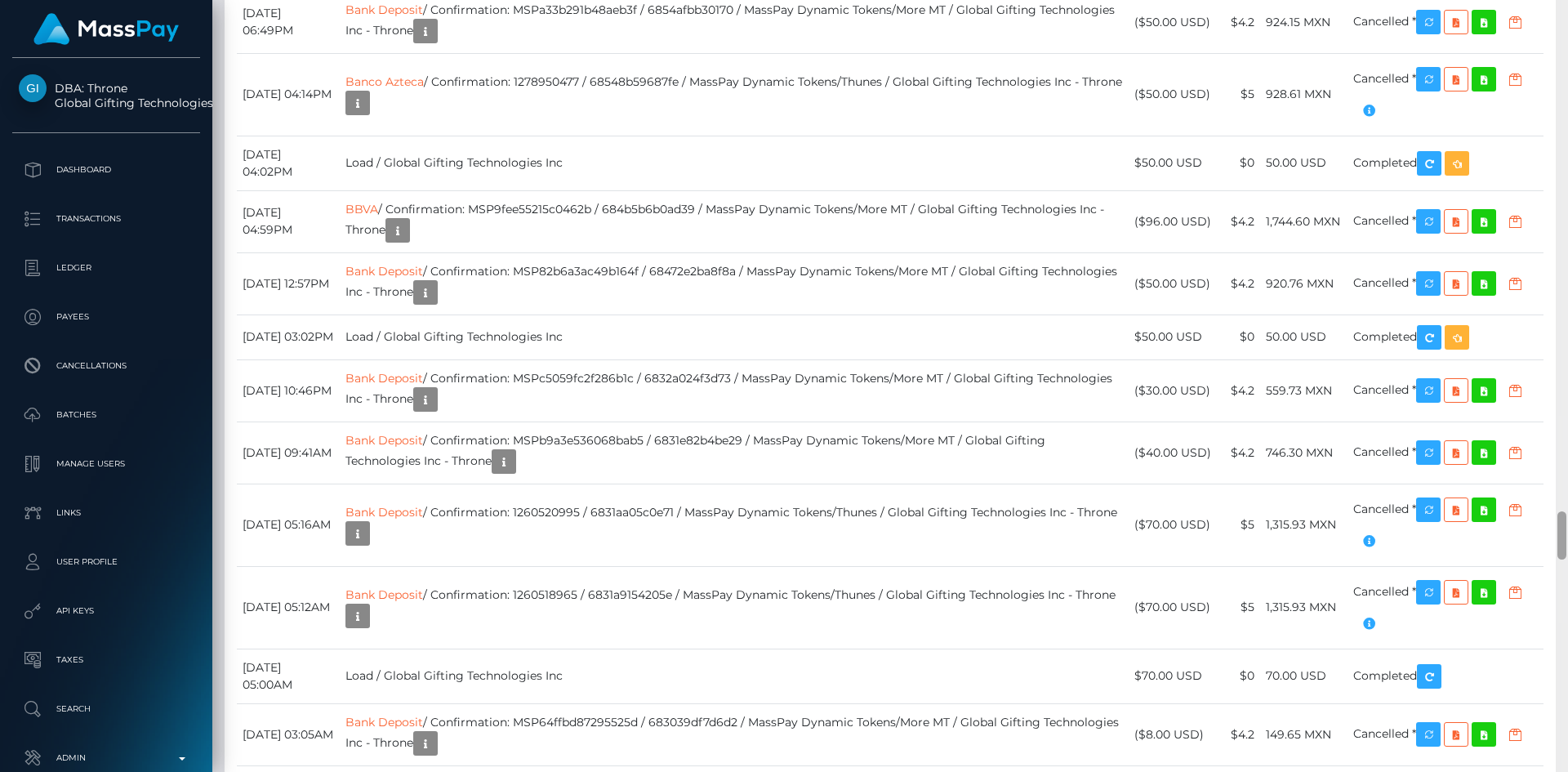
drag, startPoint x: 1562, startPoint y: 37, endPoint x: 1526, endPoint y: 524, distance: 488.3
click at [1543, 531] on div "Customer Profile Loading... Loading..." at bounding box center [890, 386] width 1356 height 772
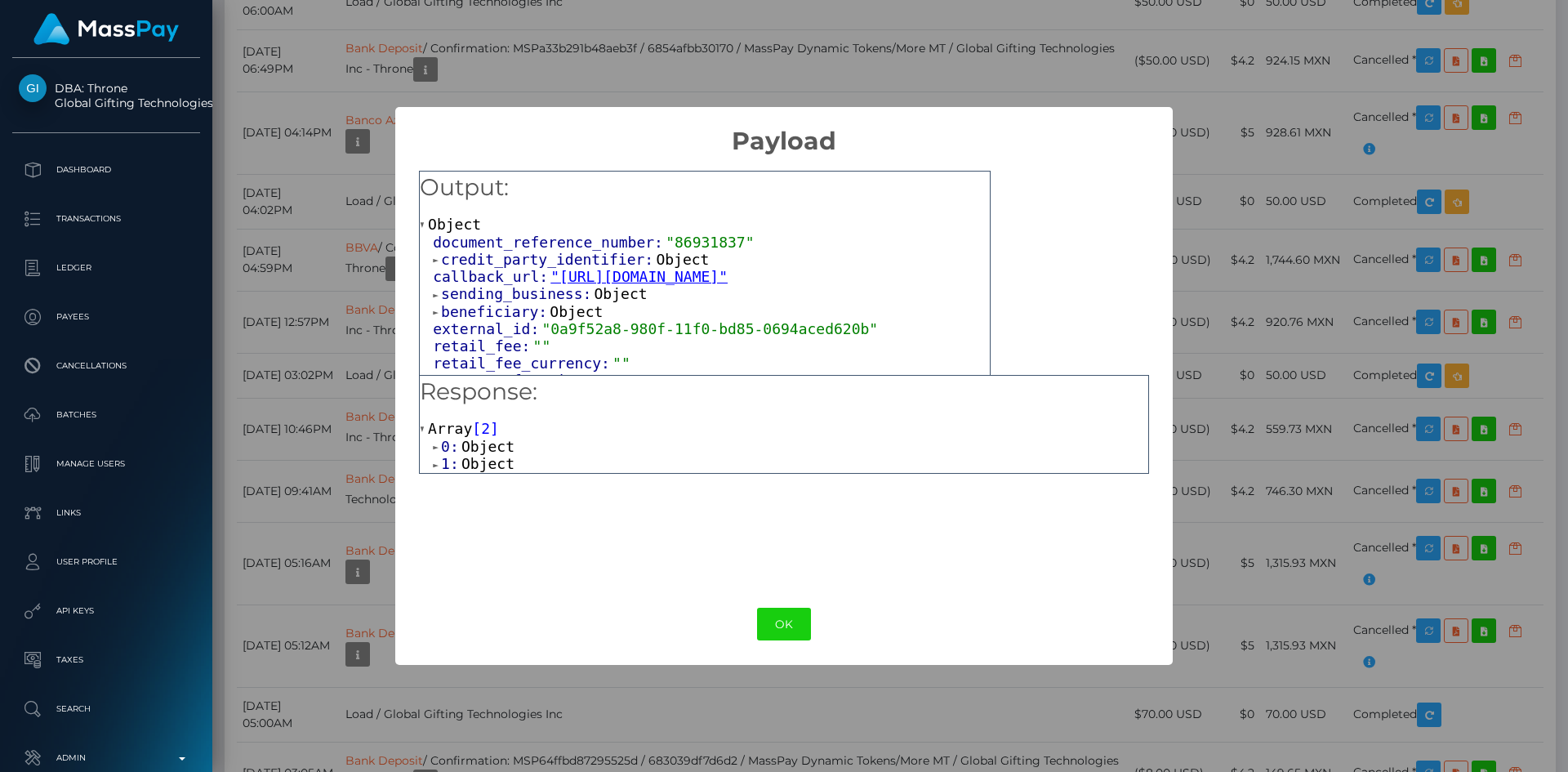
click at [497, 463] on span "Object" at bounding box center [488, 464] width 53 height 17
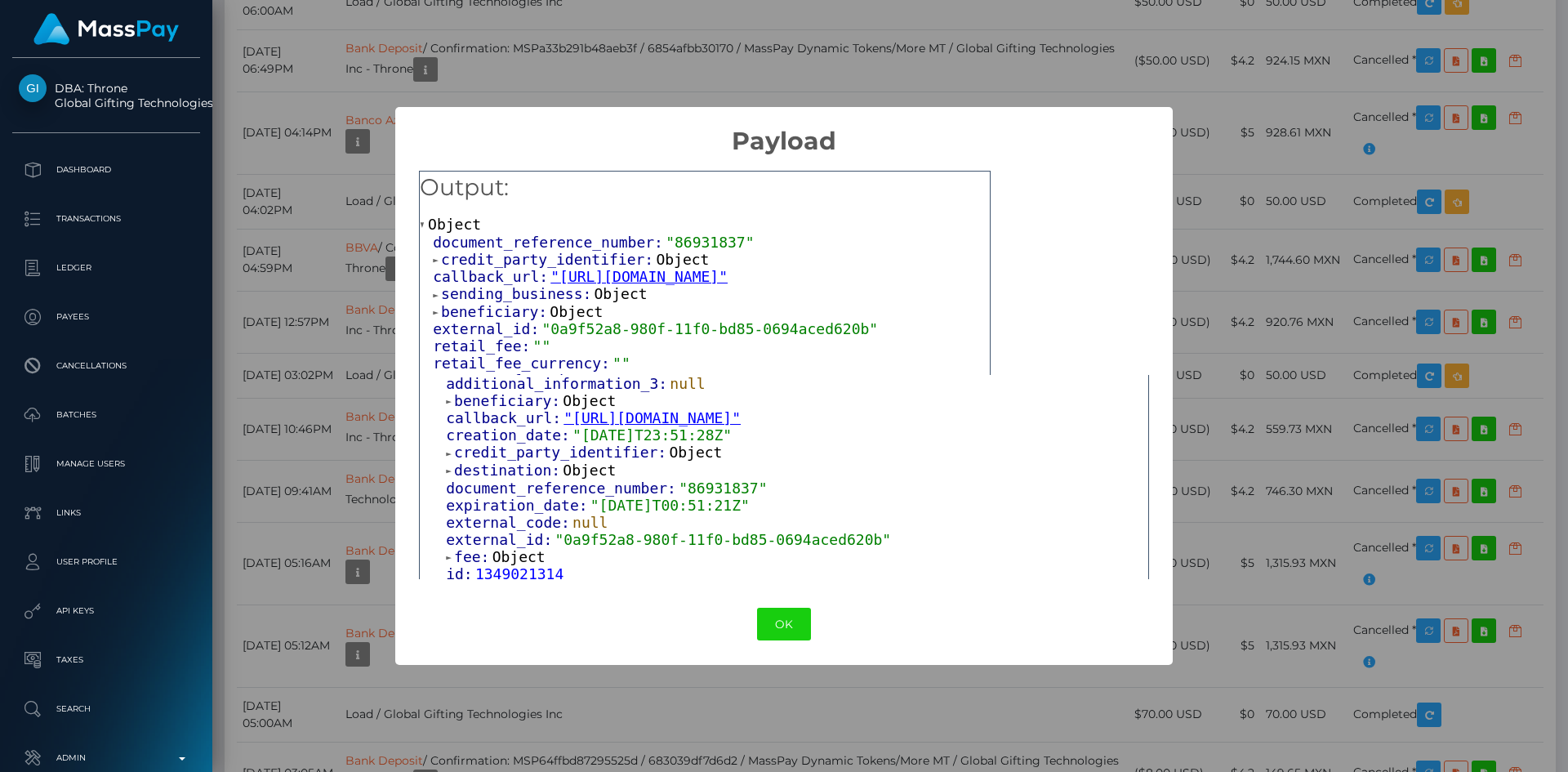
scroll to position [455, 0]
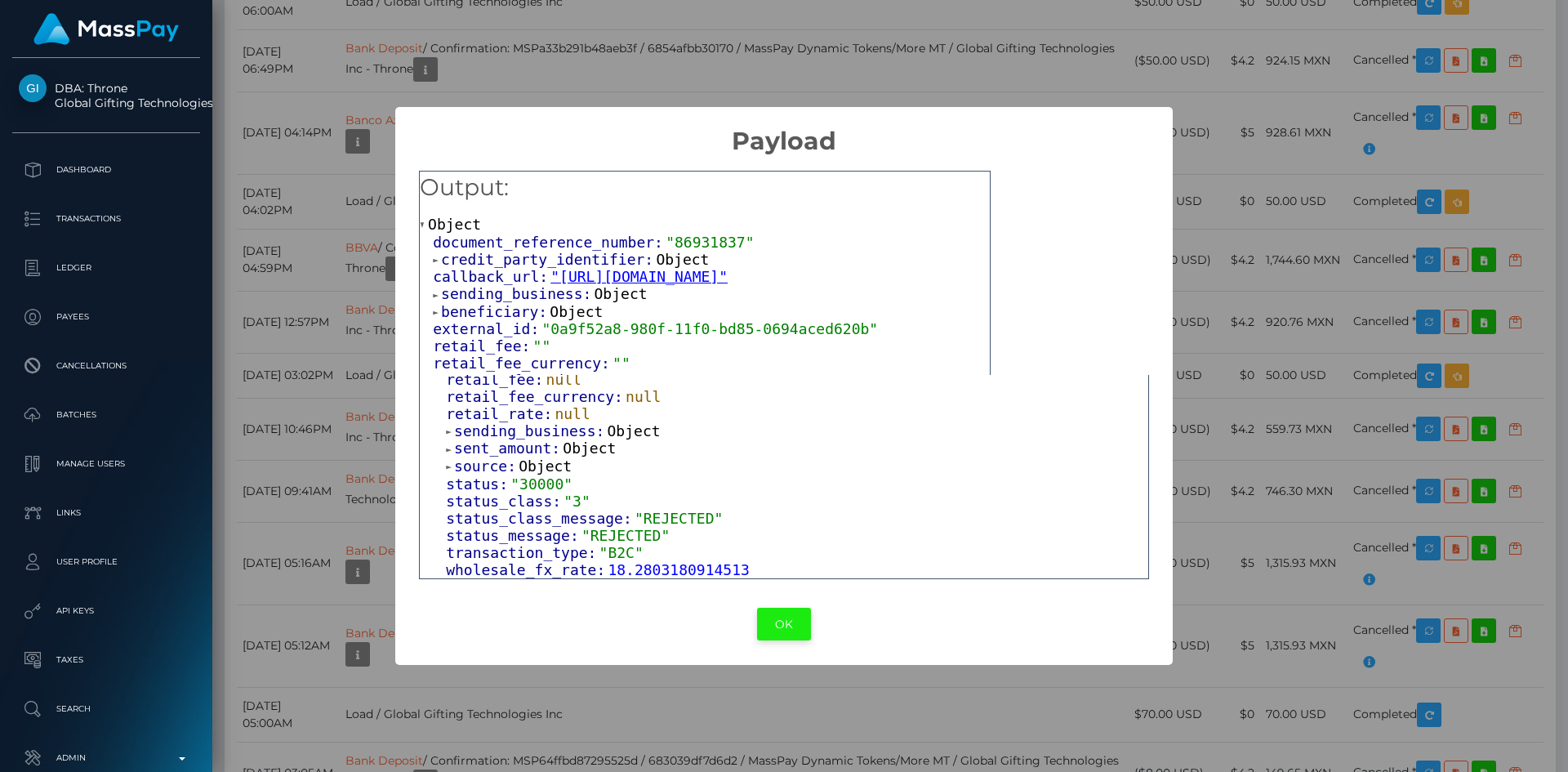
click at [757, 619] on button "OK" at bounding box center [784, 625] width 54 height 33
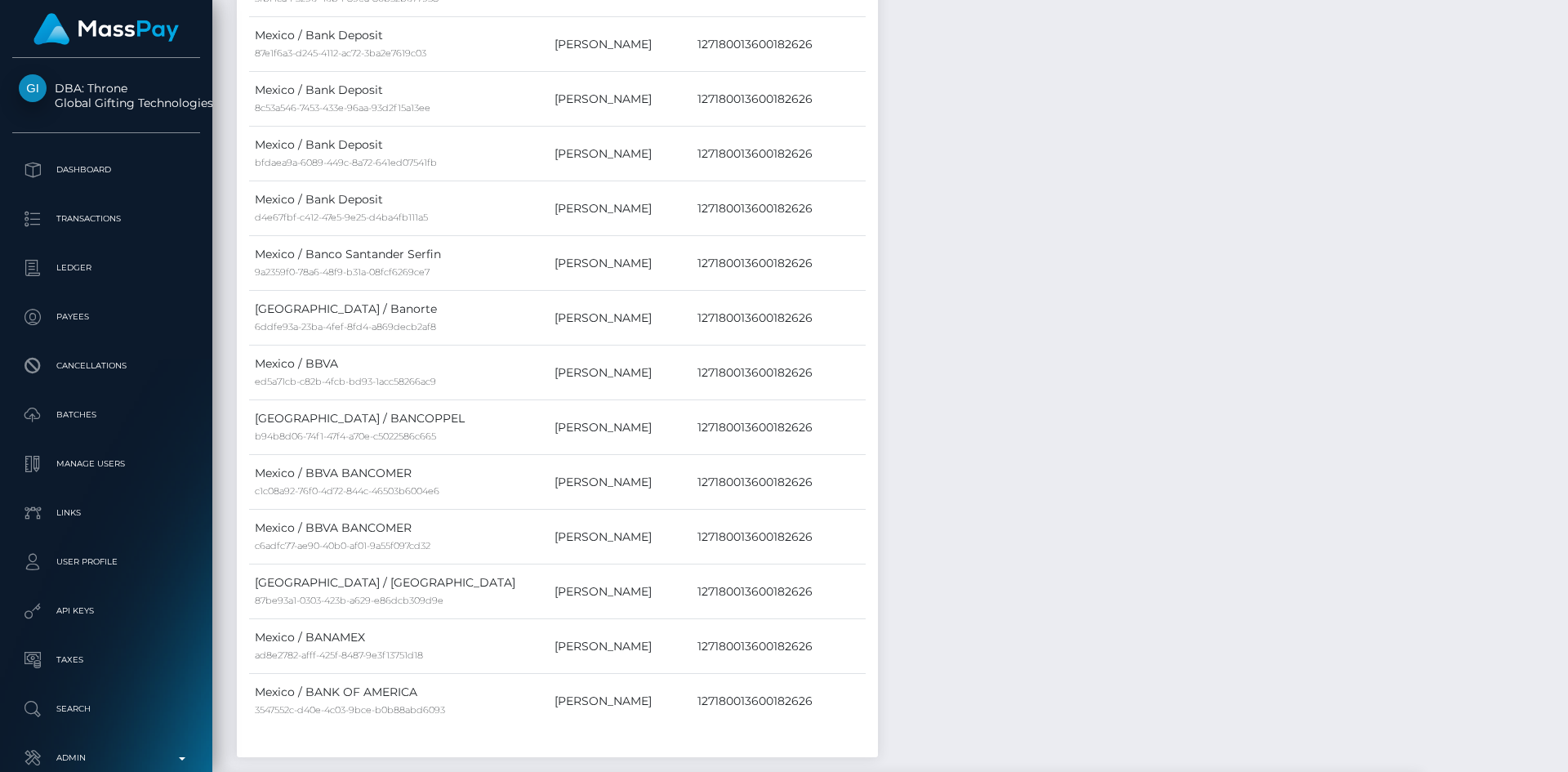
scroll to position [0, 0]
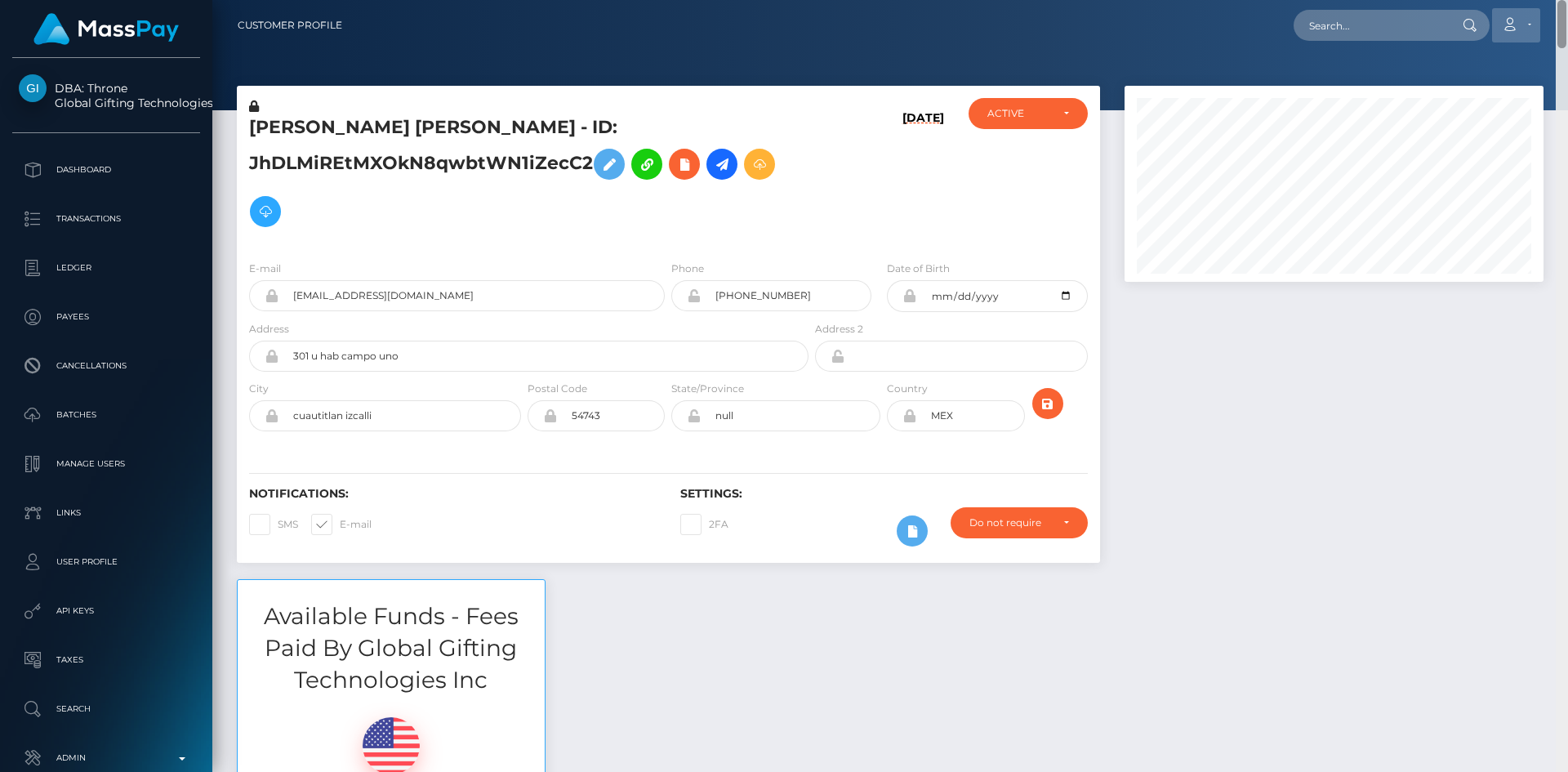
drag, startPoint x: 1566, startPoint y: 539, endPoint x: 1512, endPoint y: 12, distance: 529.8
click at [1567, 0] on html "DBA: Throne Global Gifting Technologies Inc Dashboard Transactions Ledger Payee…" at bounding box center [784, 386] width 1568 height 772
click at [1416, 22] on input "text" at bounding box center [1370, 25] width 154 height 31
paste input "pout_swAM67eoiQJTn"
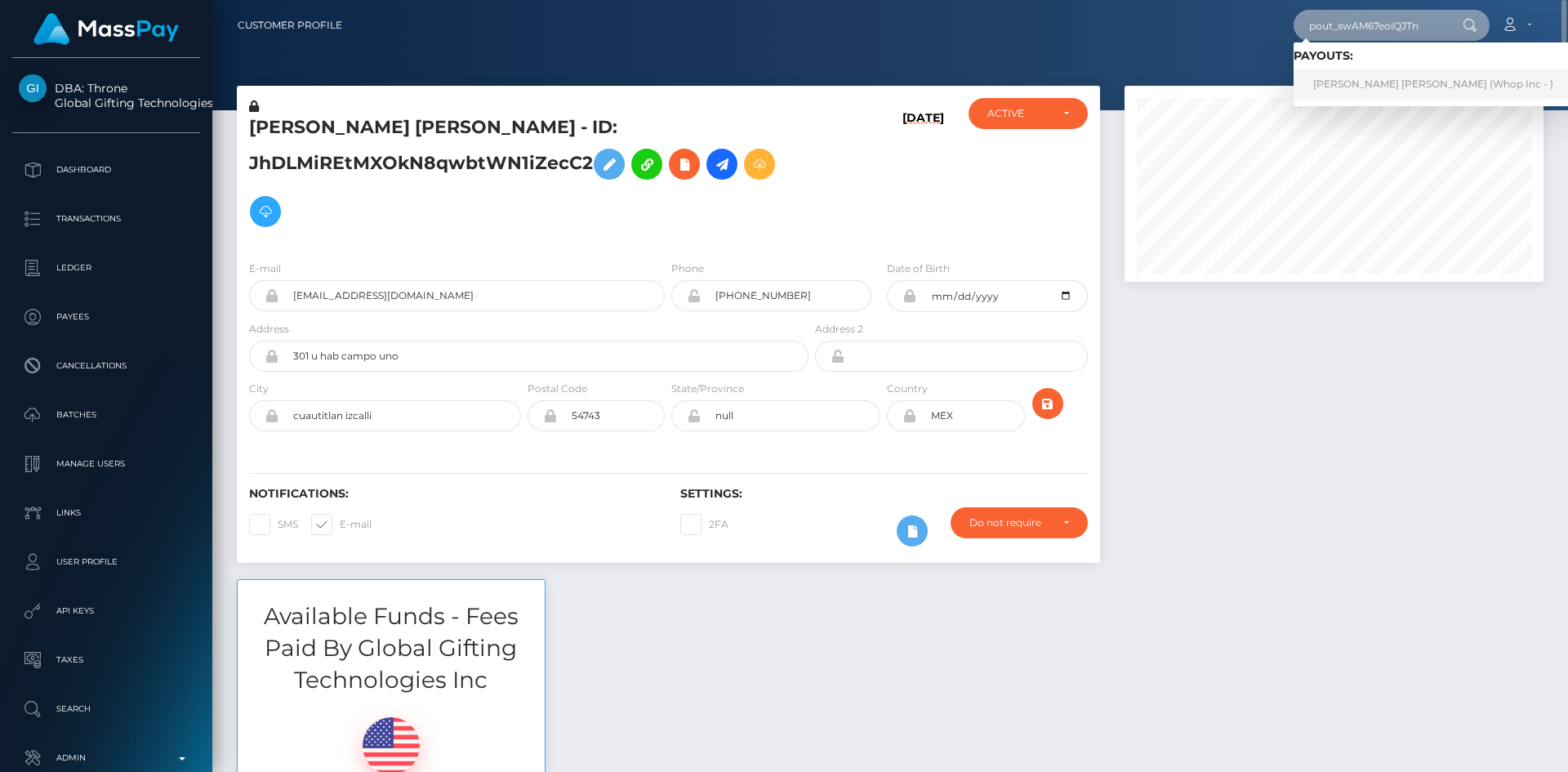
type input "pout_swAM67eoiQJTn"
click at [1390, 88] on link "ASHLEY NICOLE JOHNSTON (Whop Inc - )" at bounding box center [1433, 85] width 279 height 30
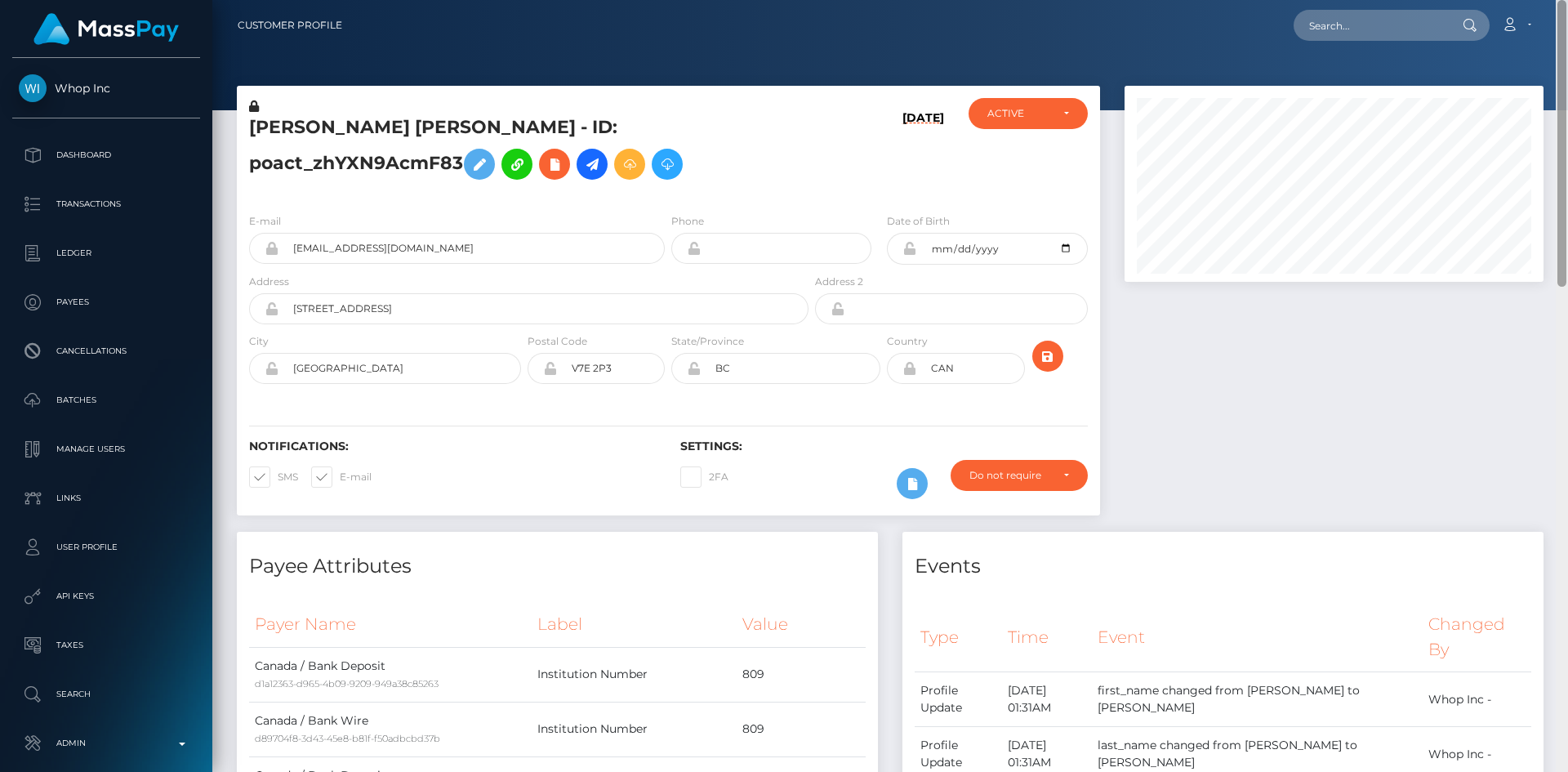
drag, startPoint x: 1560, startPoint y: 524, endPoint x: 1561, endPoint y: -63, distance: 587.0
click at [1561, 0] on html "Whop Inc Dashboard Transactions Ledger Payees Cancellations Links" at bounding box center [784, 386] width 1568 height 772
click at [1394, 39] on input "text" at bounding box center [1370, 25] width 154 height 31
paste input "pout_Tfa1KNfWXMiuv"
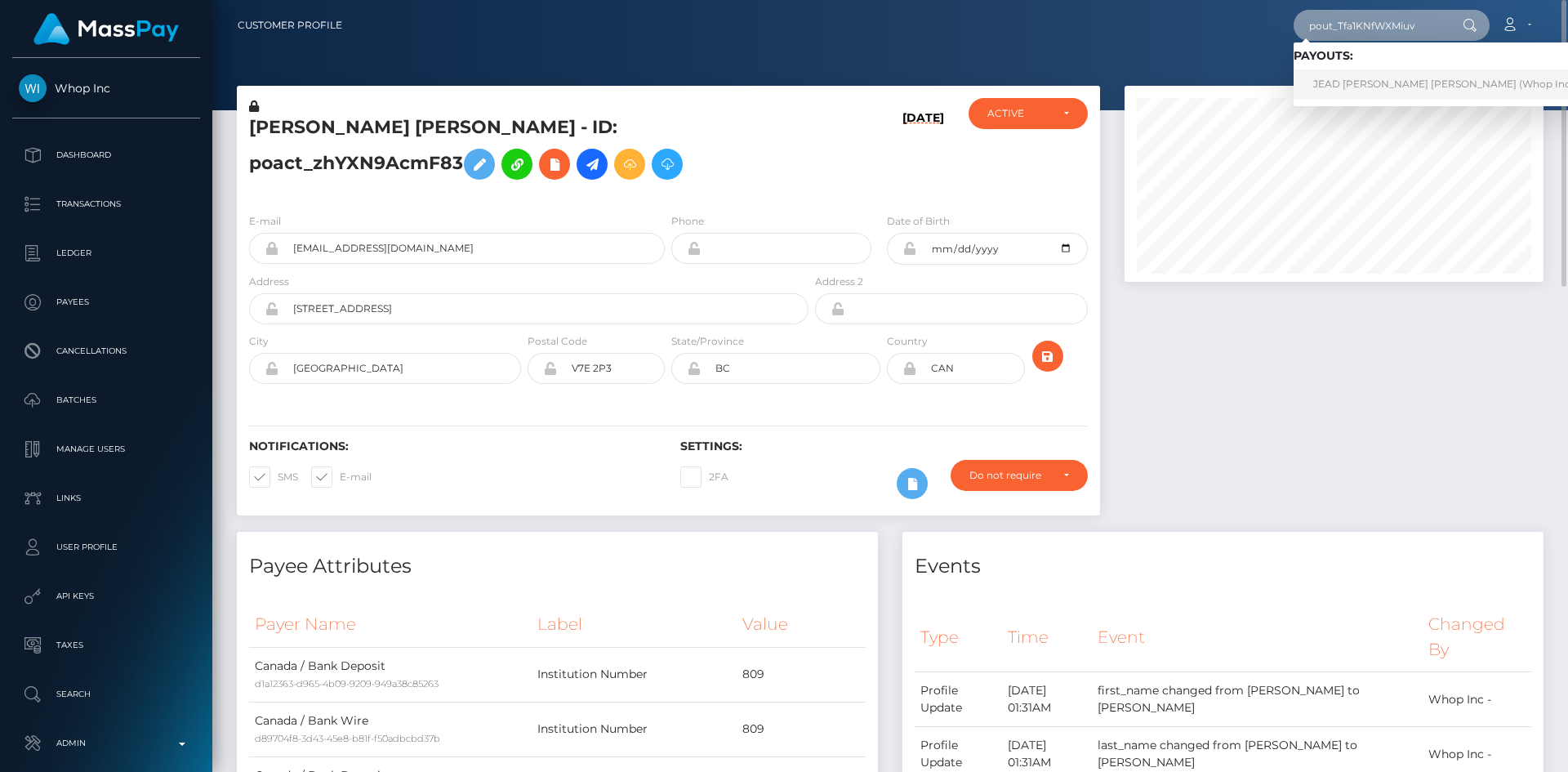
type input "pout_Tfa1KNfWXMiuv"
click at [1383, 79] on link "JEAD [PERSON_NAME] [PERSON_NAME] (Whop Inc - )" at bounding box center [1448, 85] width 309 height 30
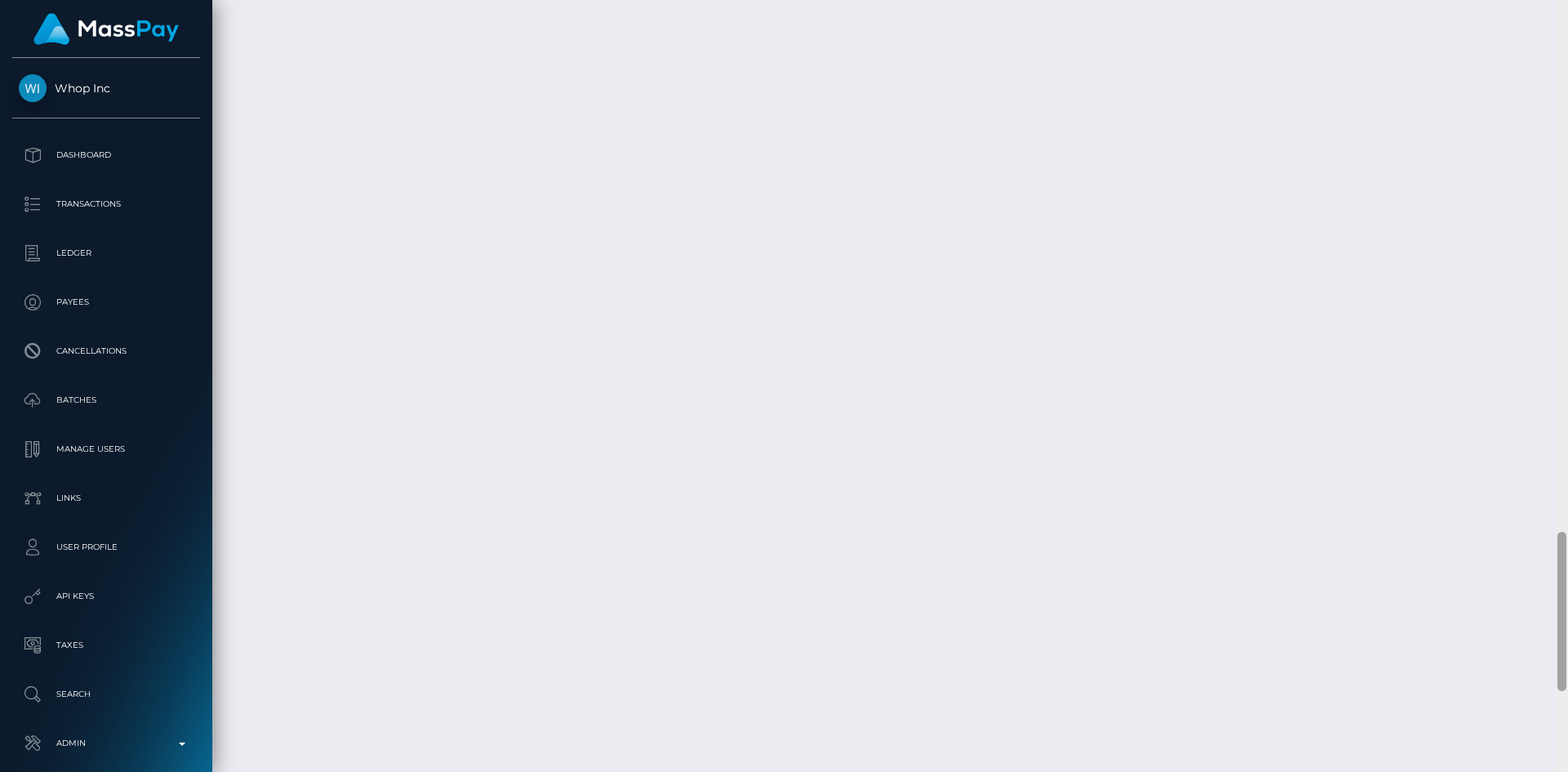
scroll to position [2956, 0]
drag, startPoint x: 1561, startPoint y: 140, endPoint x: 1567, endPoint y: 757, distance: 617.0
click at [1567, 759] on div at bounding box center [1562, 386] width 12 height 772
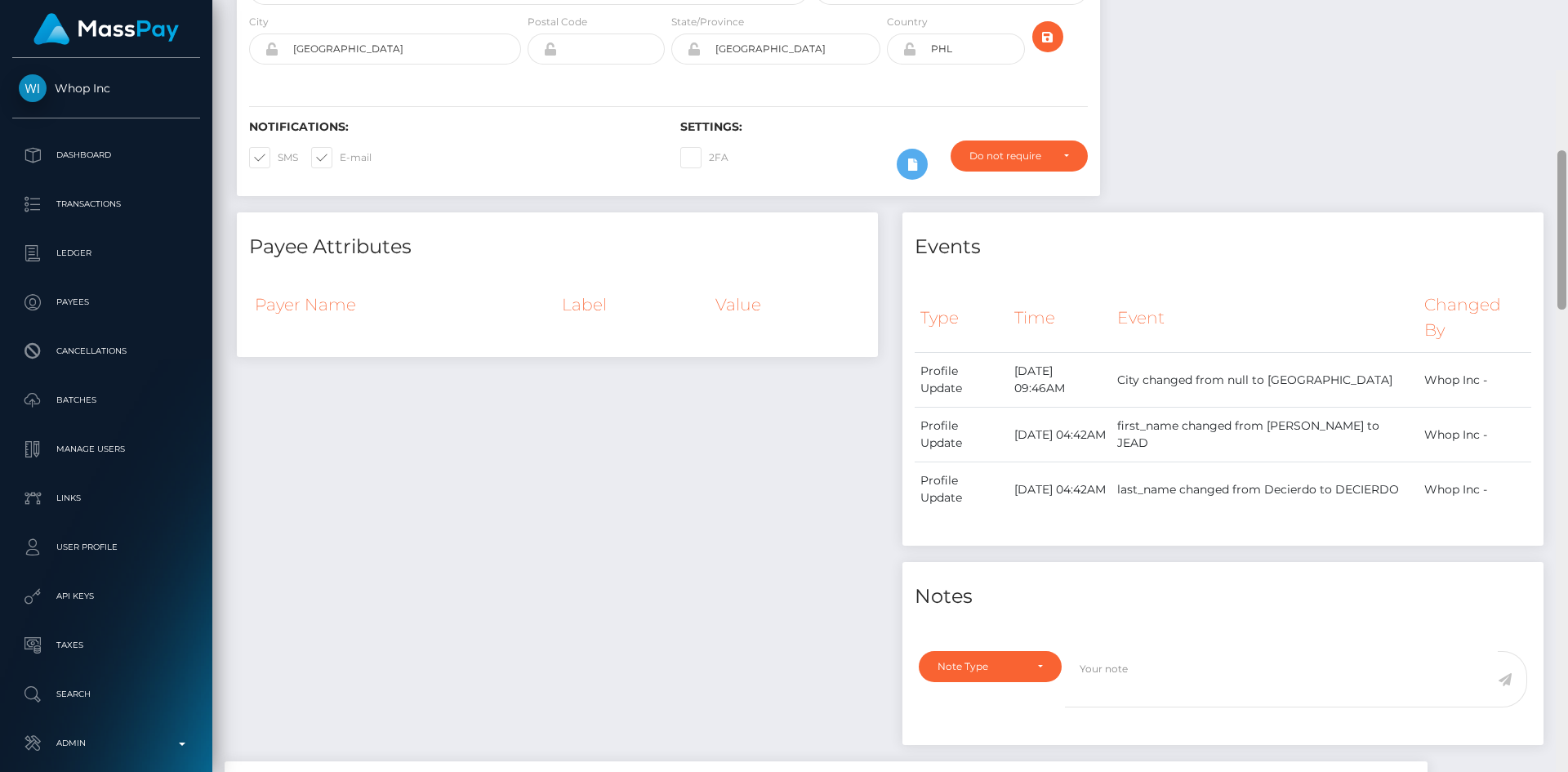
scroll to position [0, 0]
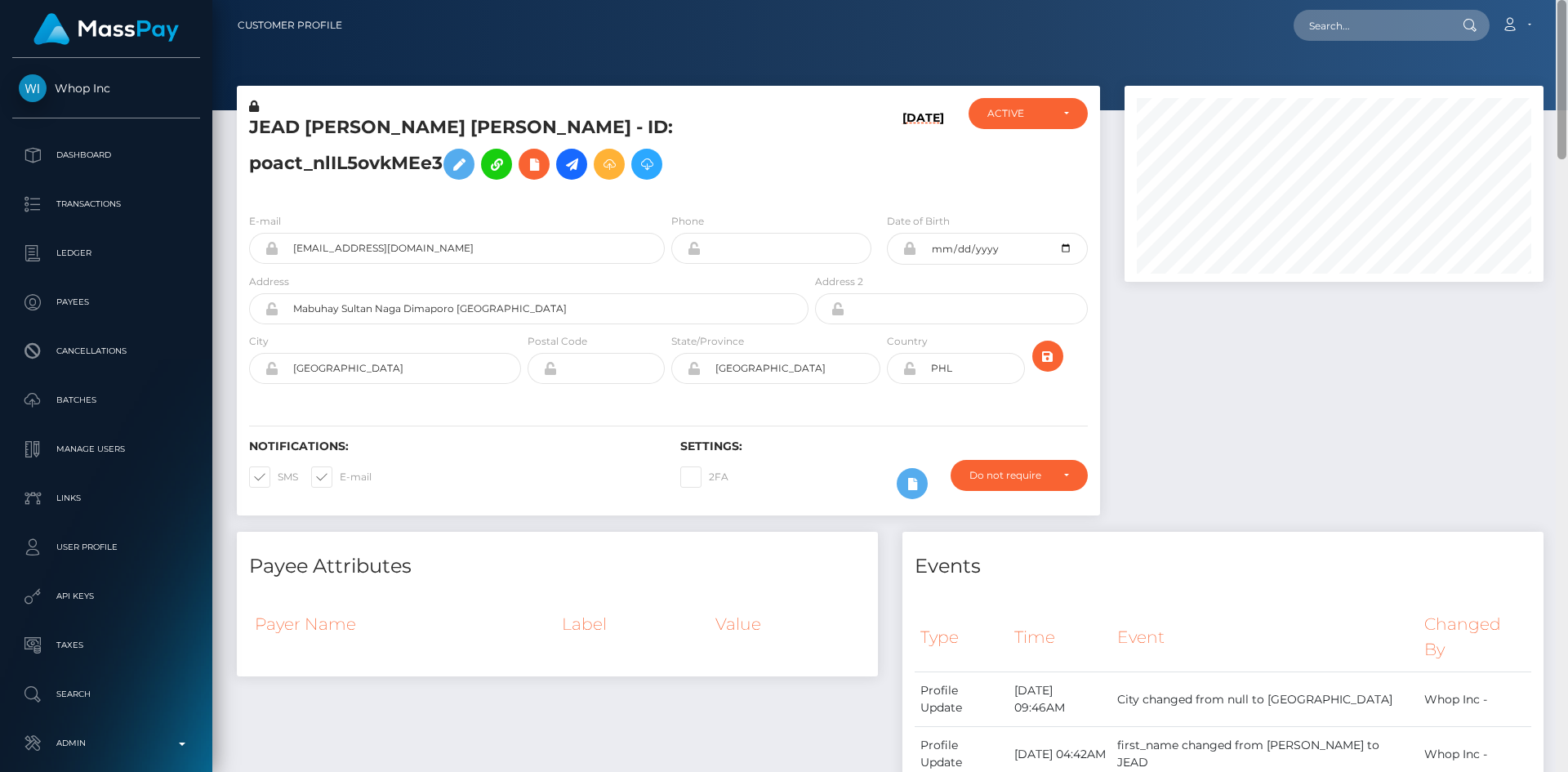
drag, startPoint x: 1562, startPoint y: 686, endPoint x: 1549, endPoint y: -7, distance: 693.1
click at [1549, 0] on html "Whop Inc Dashboard Transactions Ledger Payees Cancellations Links" at bounding box center [784, 386] width 1568 height 772
